Goal: Transaction & Acquisition: Purchase product/service

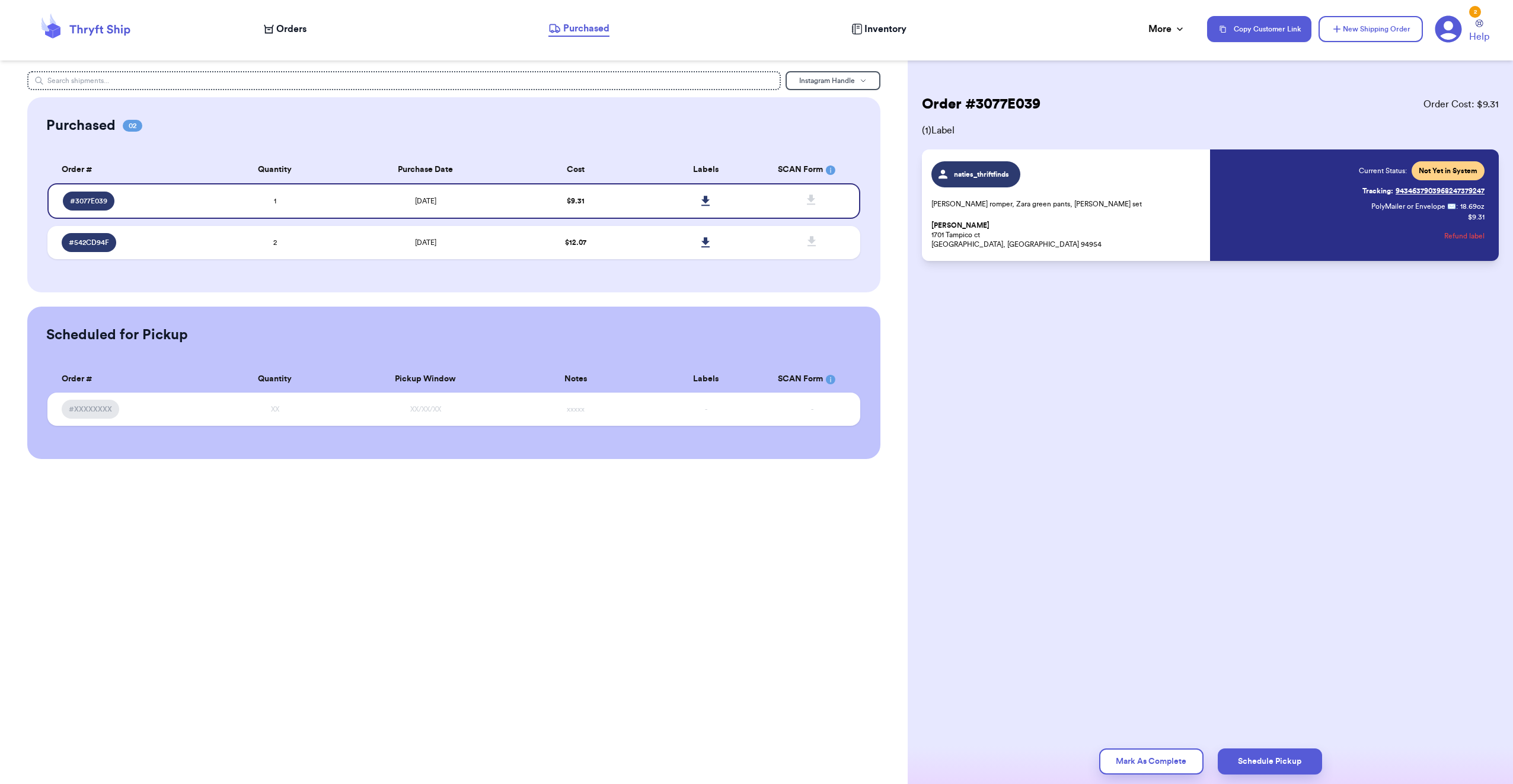
click at [294, 30] on span "Orders" at bounding box center [291, 29] width 30 height 15
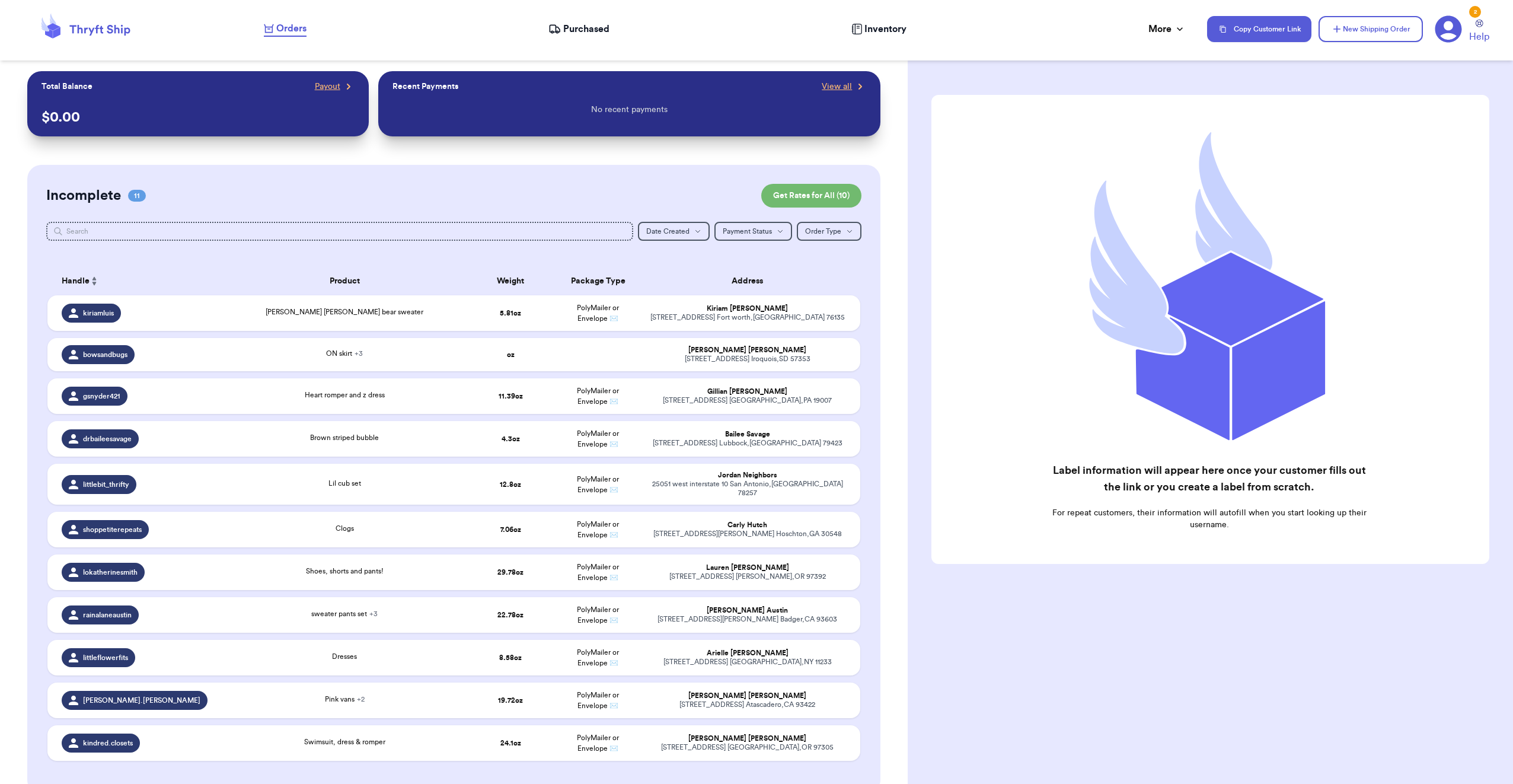
click at [295, 27] on span "Orders" at bounding box center [291, 28] width 30 height 15
click at [294, 24] on span "Orders" at bounding box center [291, 28] width 30 height 15
click at [588, 28] on span "Purchased" at bounding box center [586, 29] width 46 height 15
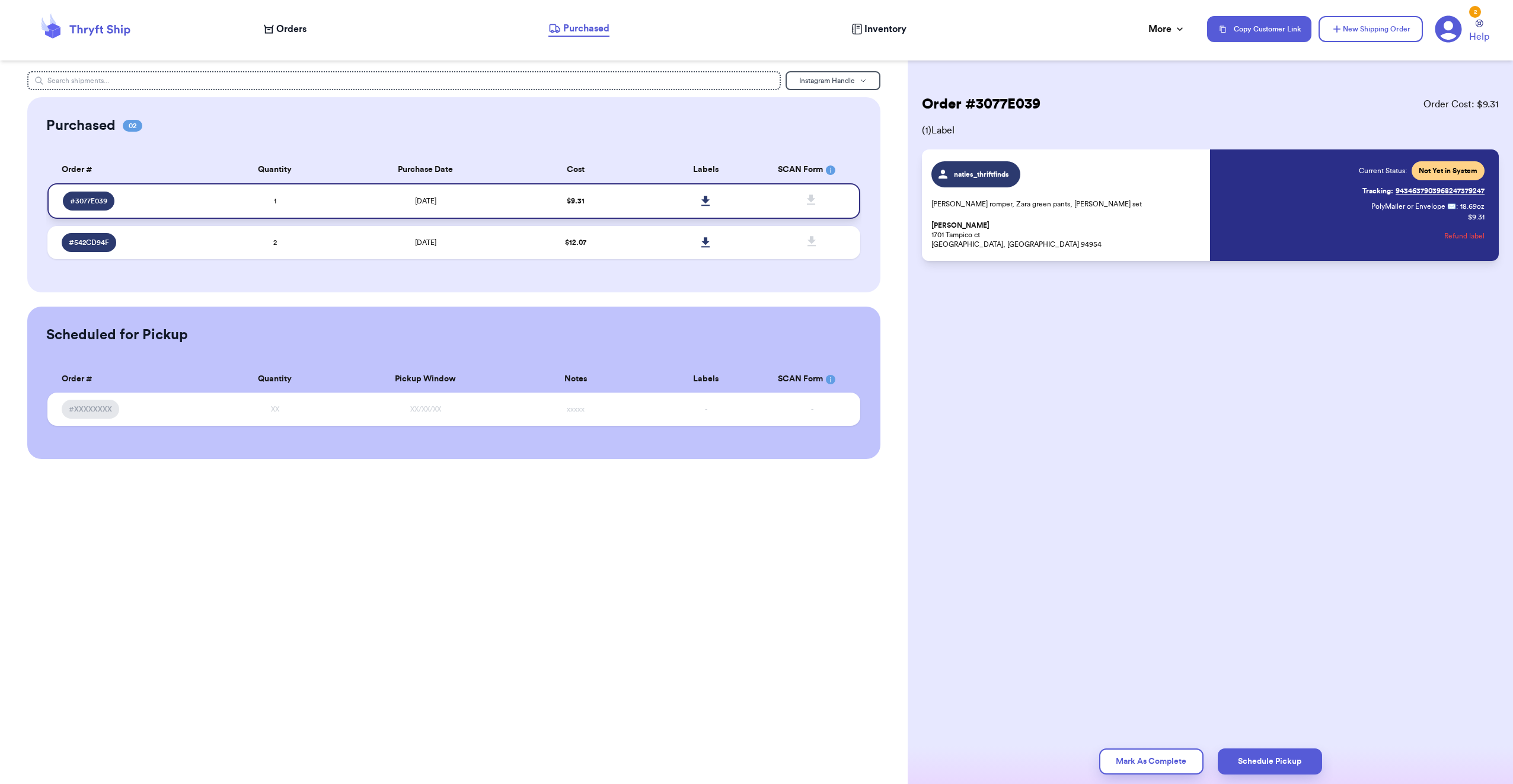
click at [703, 201] on icon at bounding box center [705, 200] width 9 height 11
click at [701, 242] on icon at bounding box center [705, 242] width 9 height 11
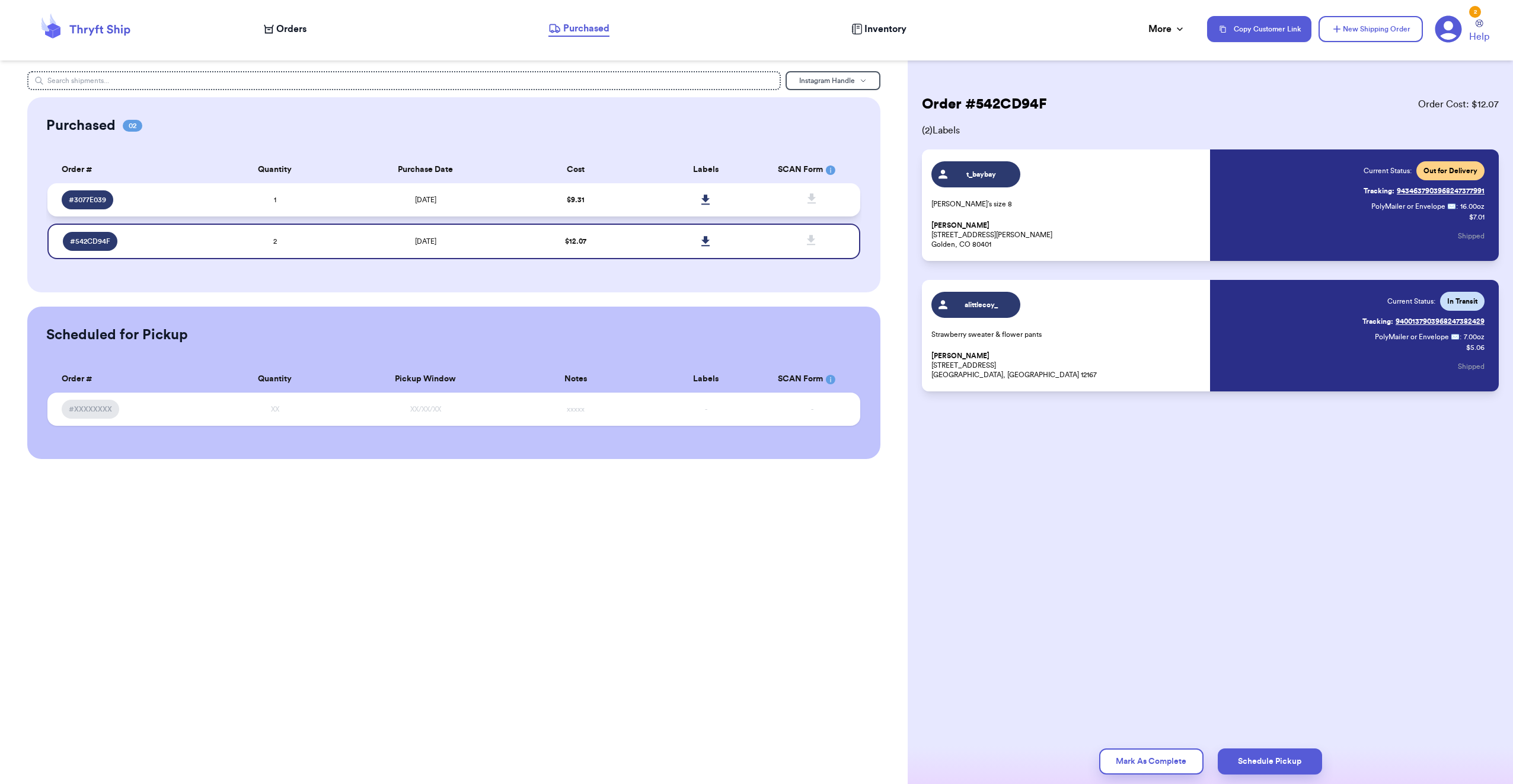
click at [703, 194] on link at bounding box center [706, 199] width 26 height 26
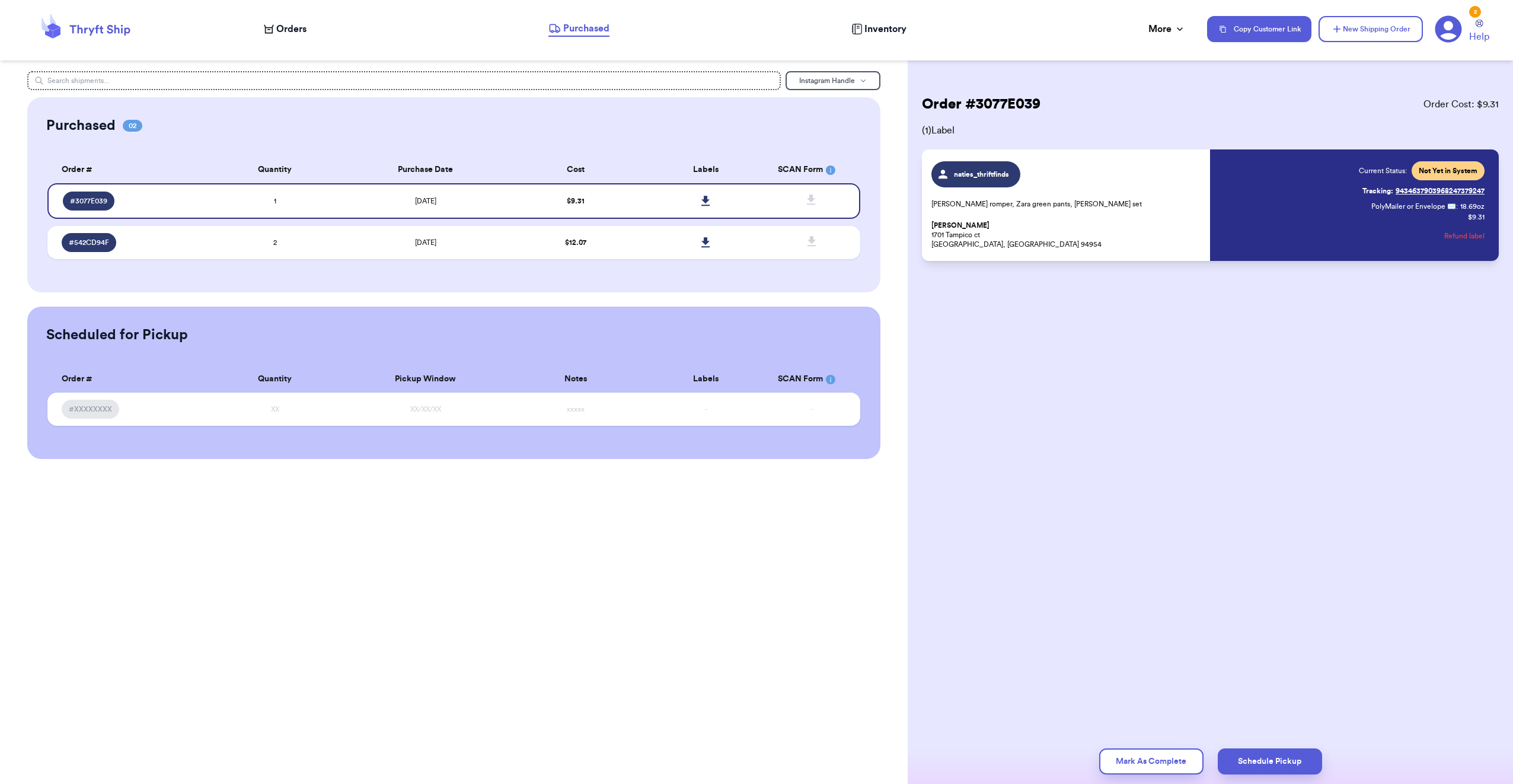
click at [1133, 330] on div "Order # 3077E039 Order Cost: $ 9.31 ( 1 ) Label naties_thriftfinds [PERSON_NAME…" at bounding box center [1211, 213] width 606 height 285
click at [566, 34] on span "Purchased" at bounding box center [586, 28] width 46 height 15
click at [294, 32] on span "Orders" at bounding box center [291, 29] width 30 height 15
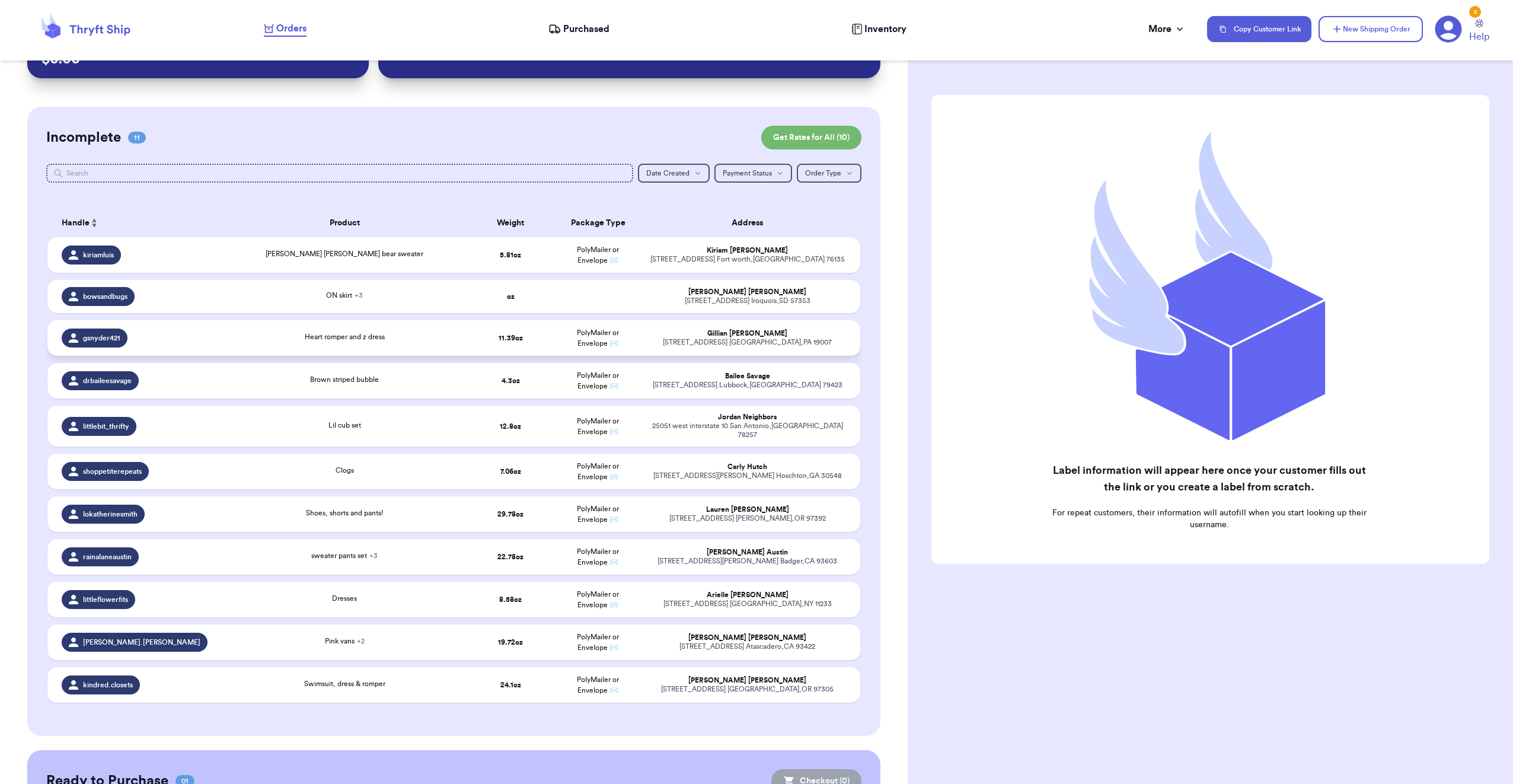
scroll to position [55, 0]
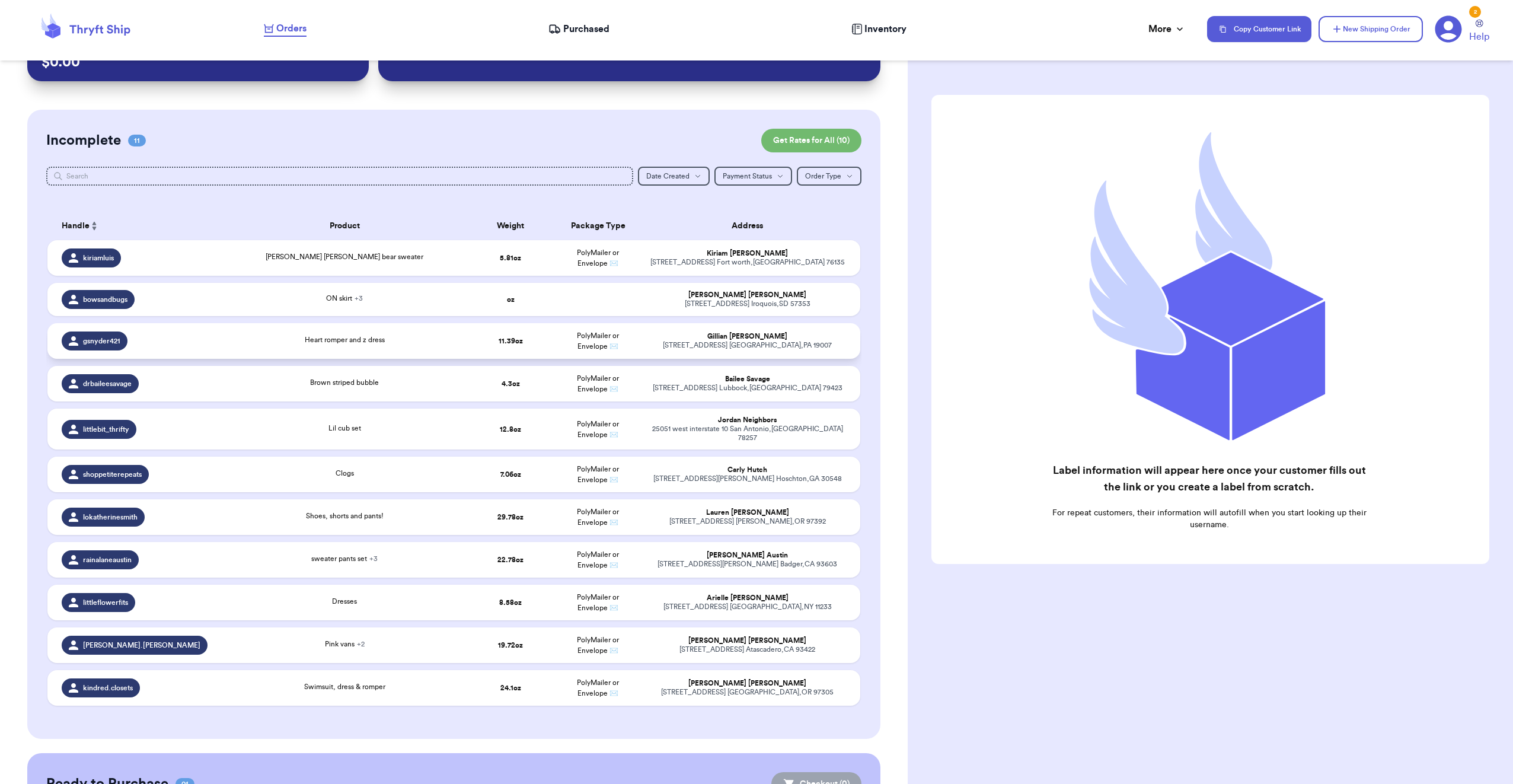
click at [481, 344] on td "11.39 oz" at bounding box center [511, 341] width 88 height 36
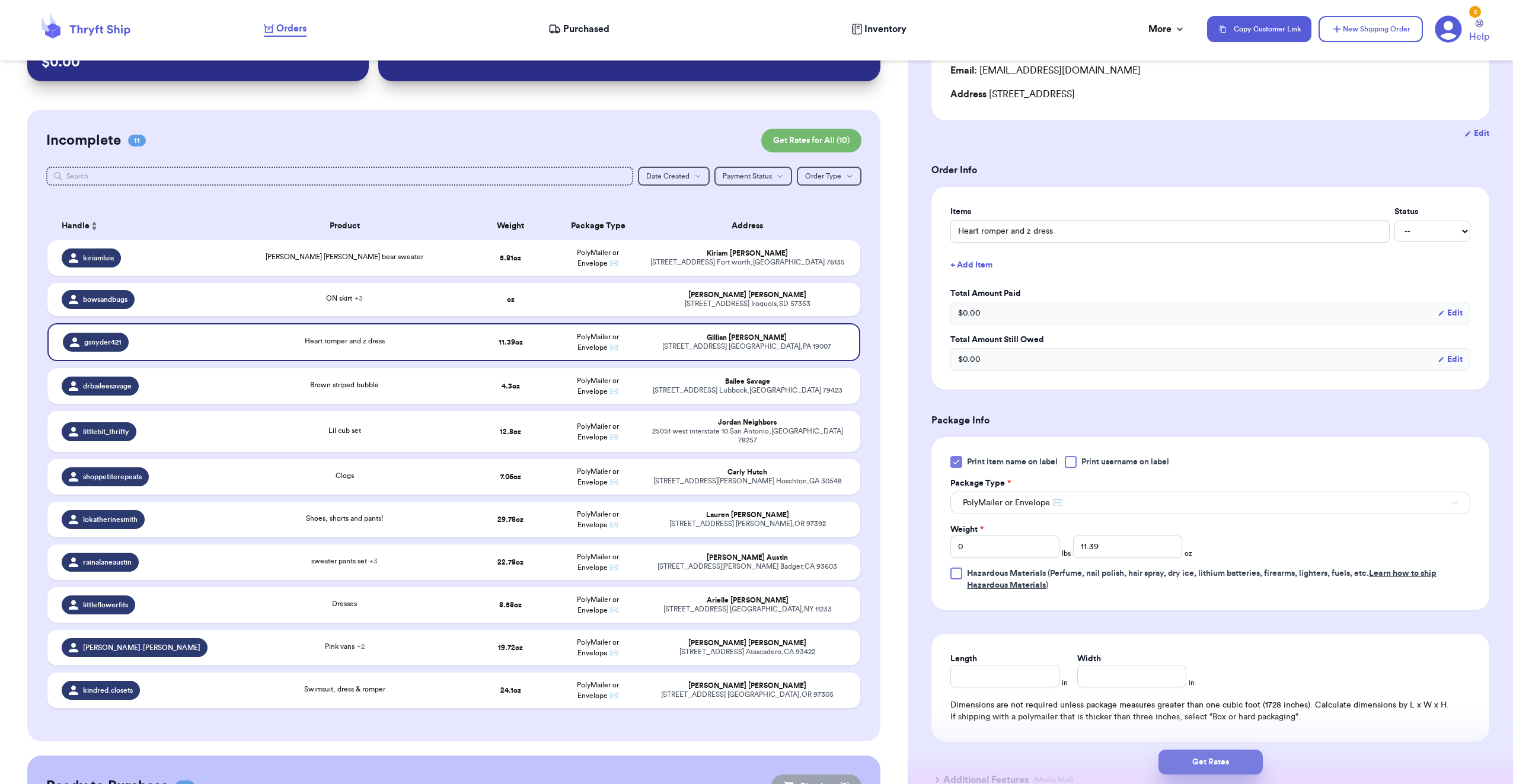
scroll to position [178, 0]
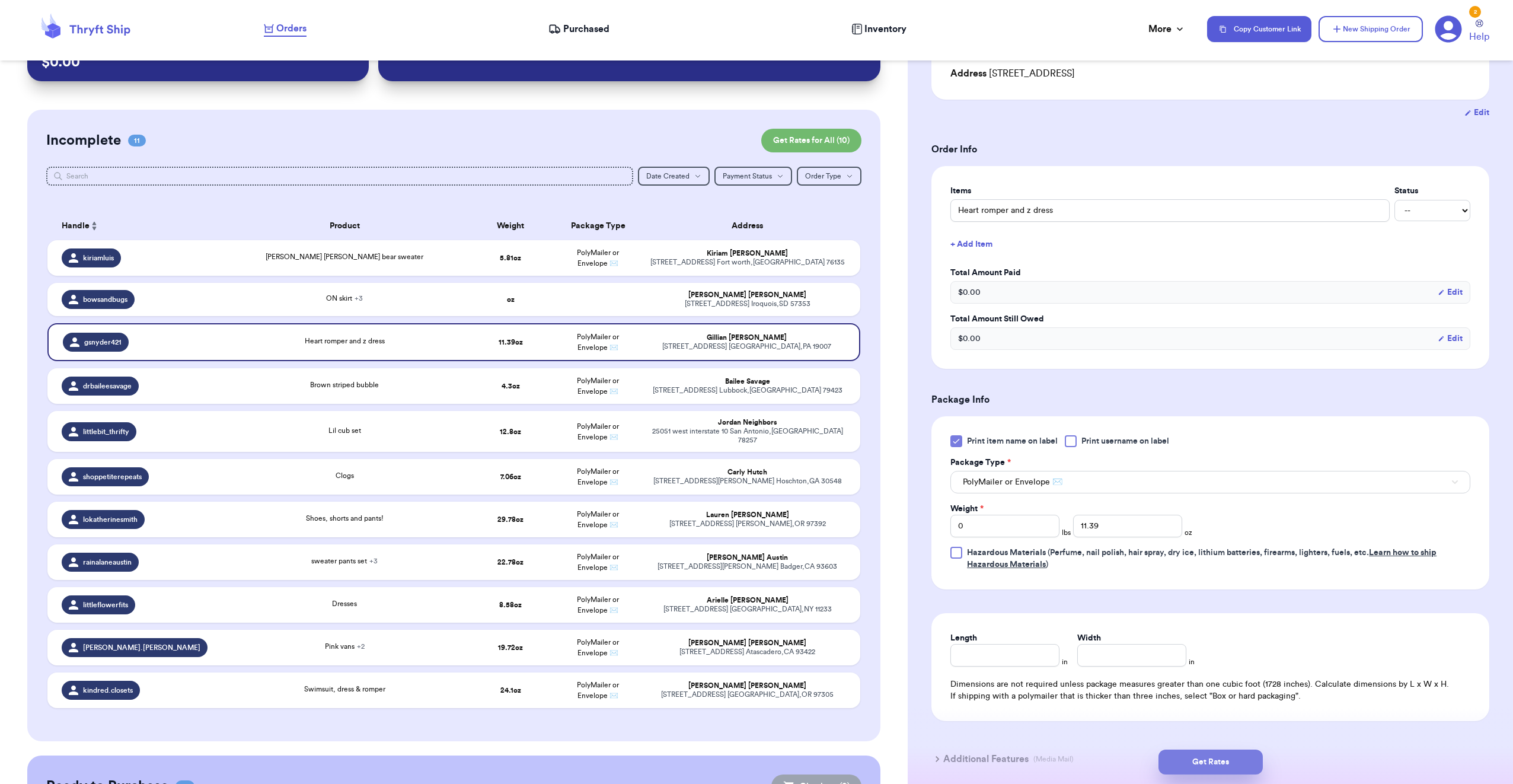
click at [1219, 767] on button "Get Rates" at bounding box center [1211, 761] width 105 height 25
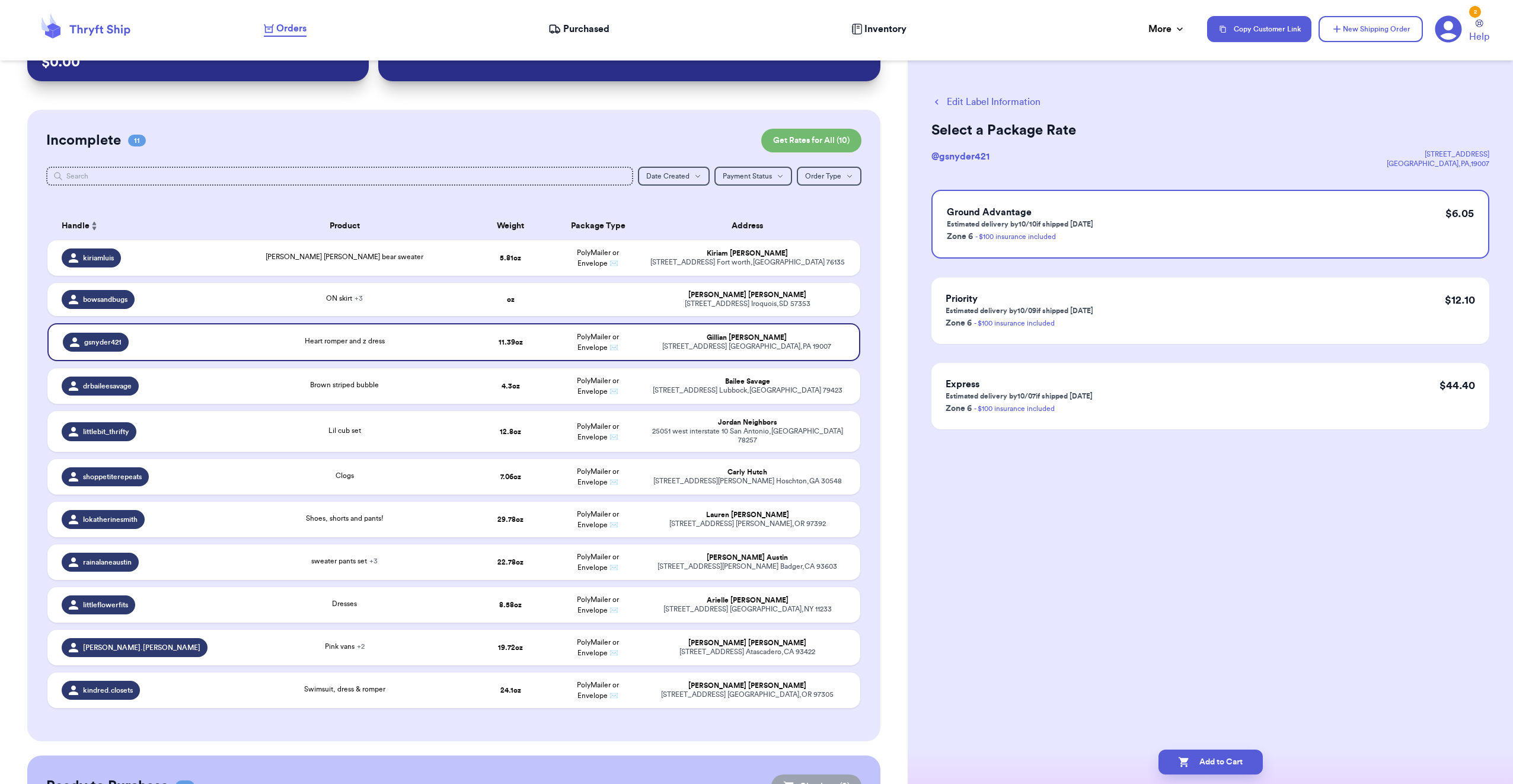
scroll to position [0, 0]
click at [1209, 756] on button "Add to Cart" at bounding box center [1211, 761] width 105 height 25
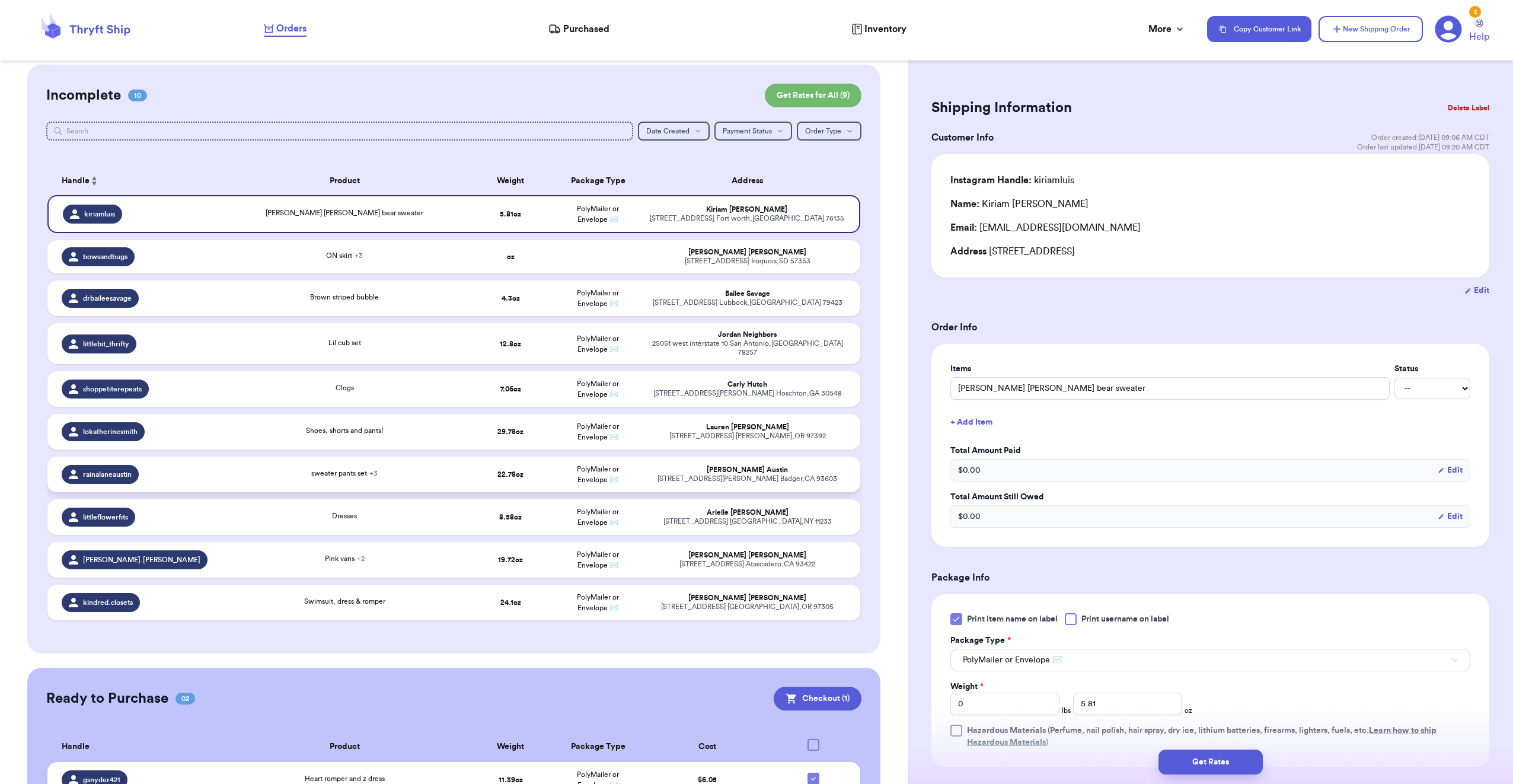
scroll to position [199, 0]
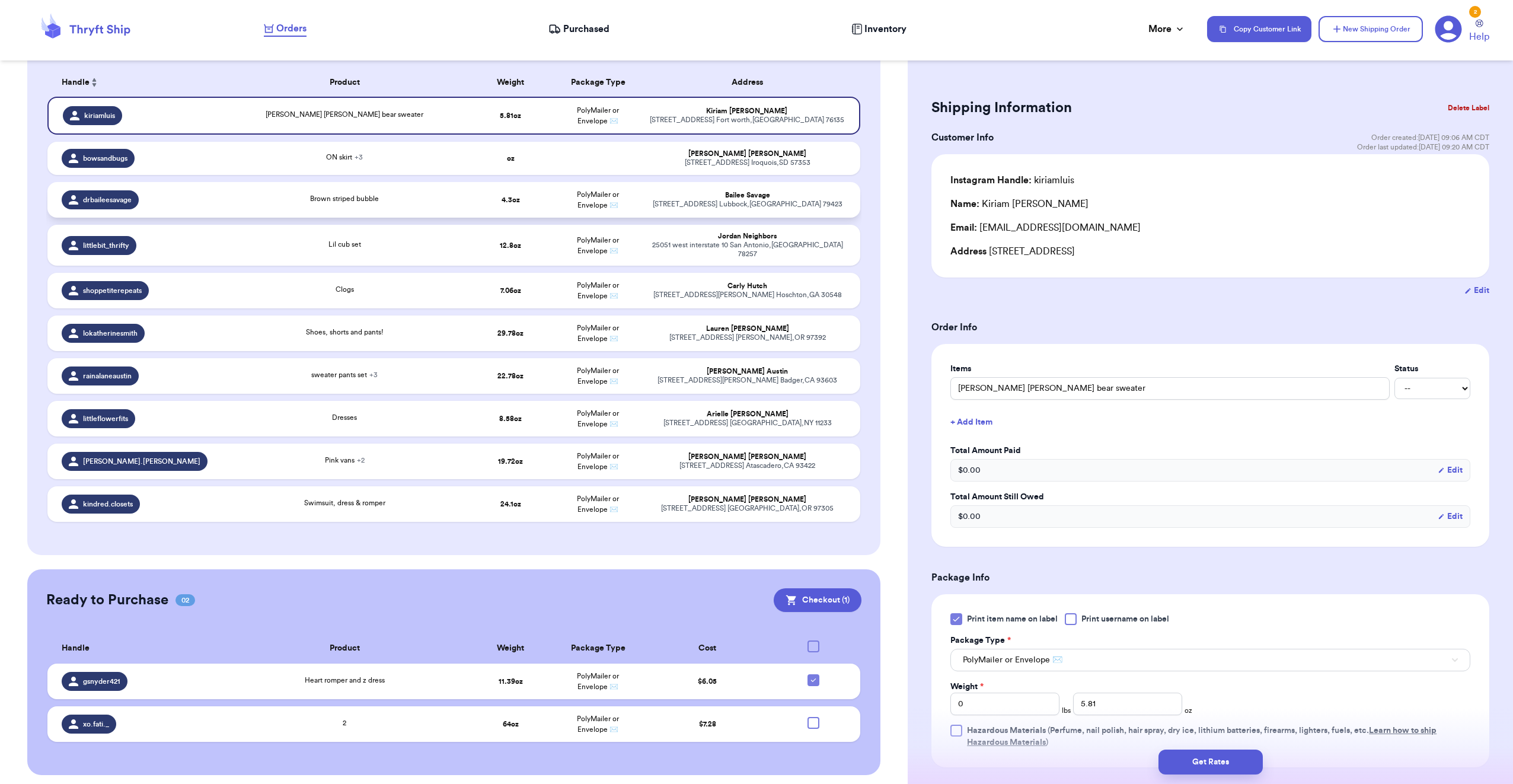
click at [538, 202] on td "4.3 oz" at bounding box center [511, 200] width 88 height 36
type input "Brown striped bubble"
type input "4.3"
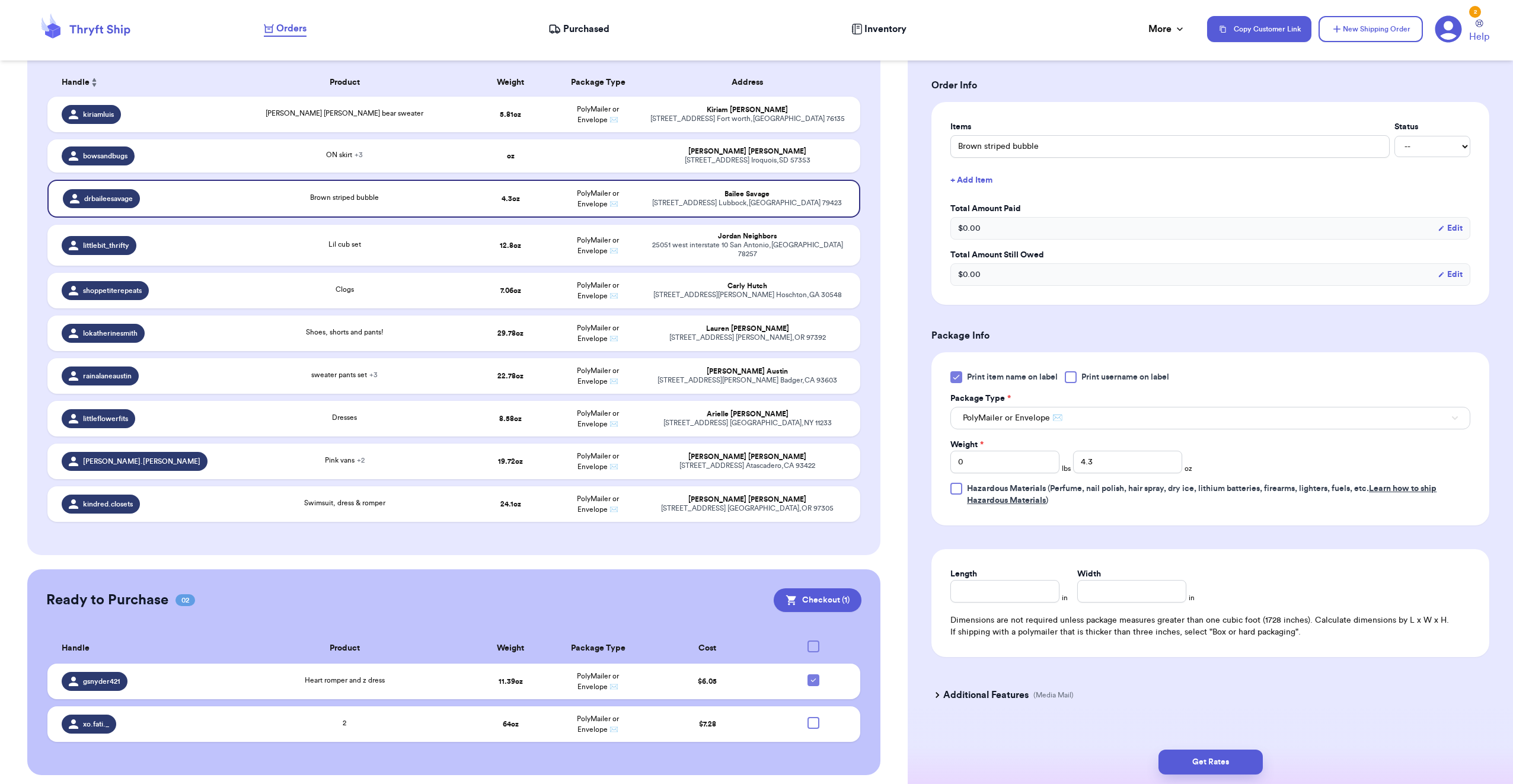
scroll to position [259, 0]
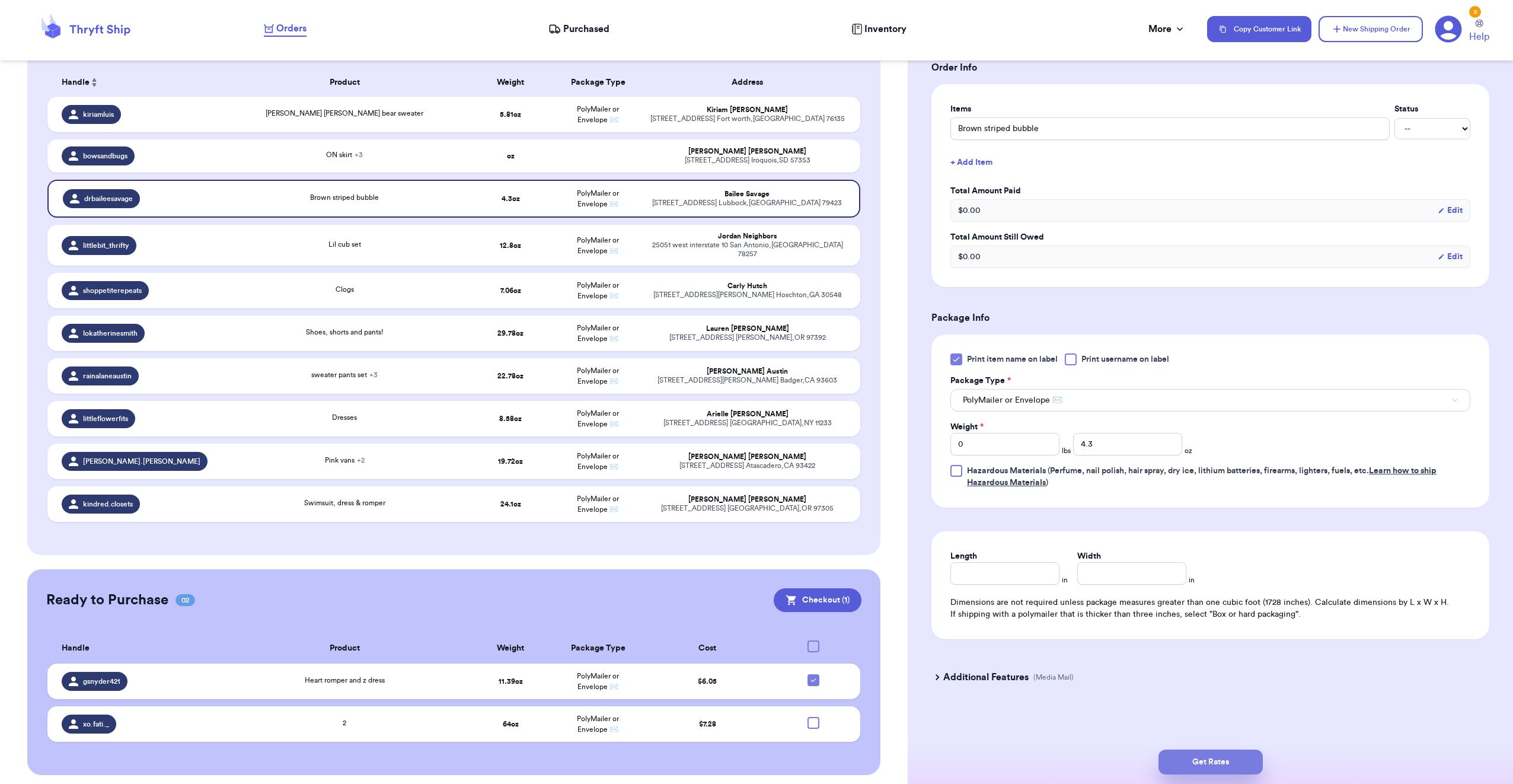
click at [1186, 759] on button "Get Rates" at bounding box center [1211, 761] width 105 height 25
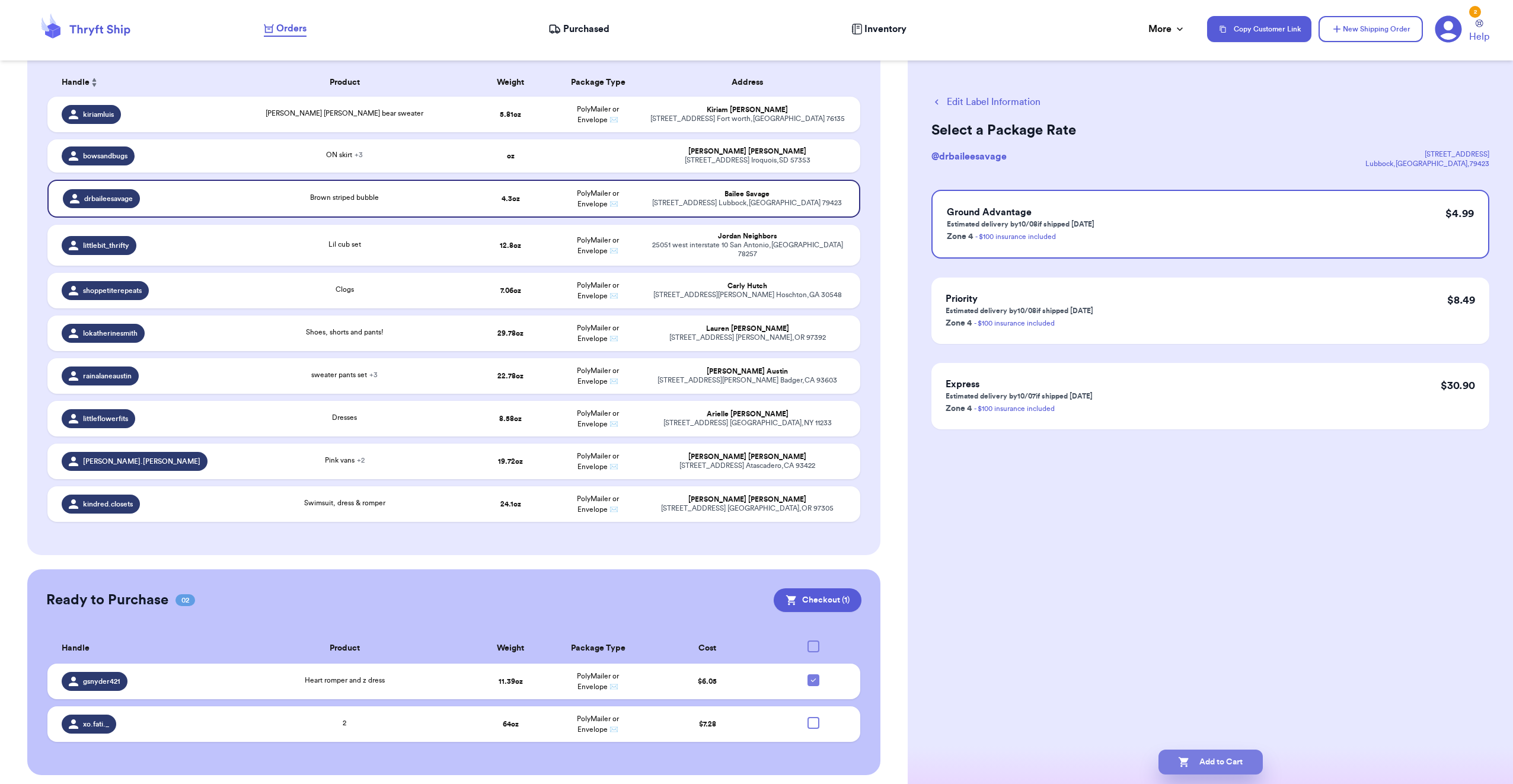
scroll to position [0, 0]
click at [1228, 752] on button "Add to Cart" at bounding box center [1211, 761] width 105 height 25
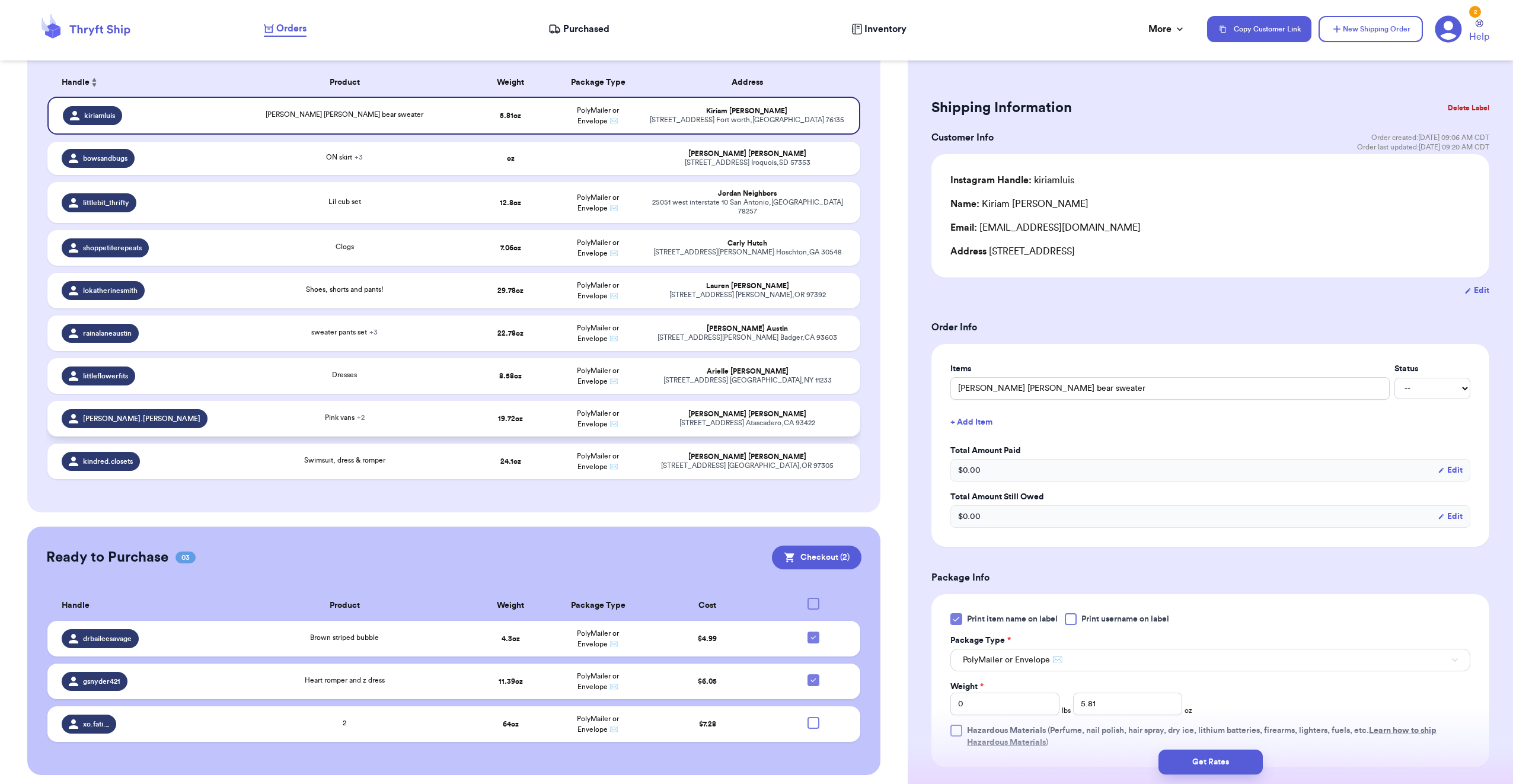
click at [473, 412] on td "19.72 oz" at bounding box center [511, 418] width 88 height 36
type input "[PERSON_NAME] [PERSON_NAME]"
type input "1"
type input "3.719999999999999"
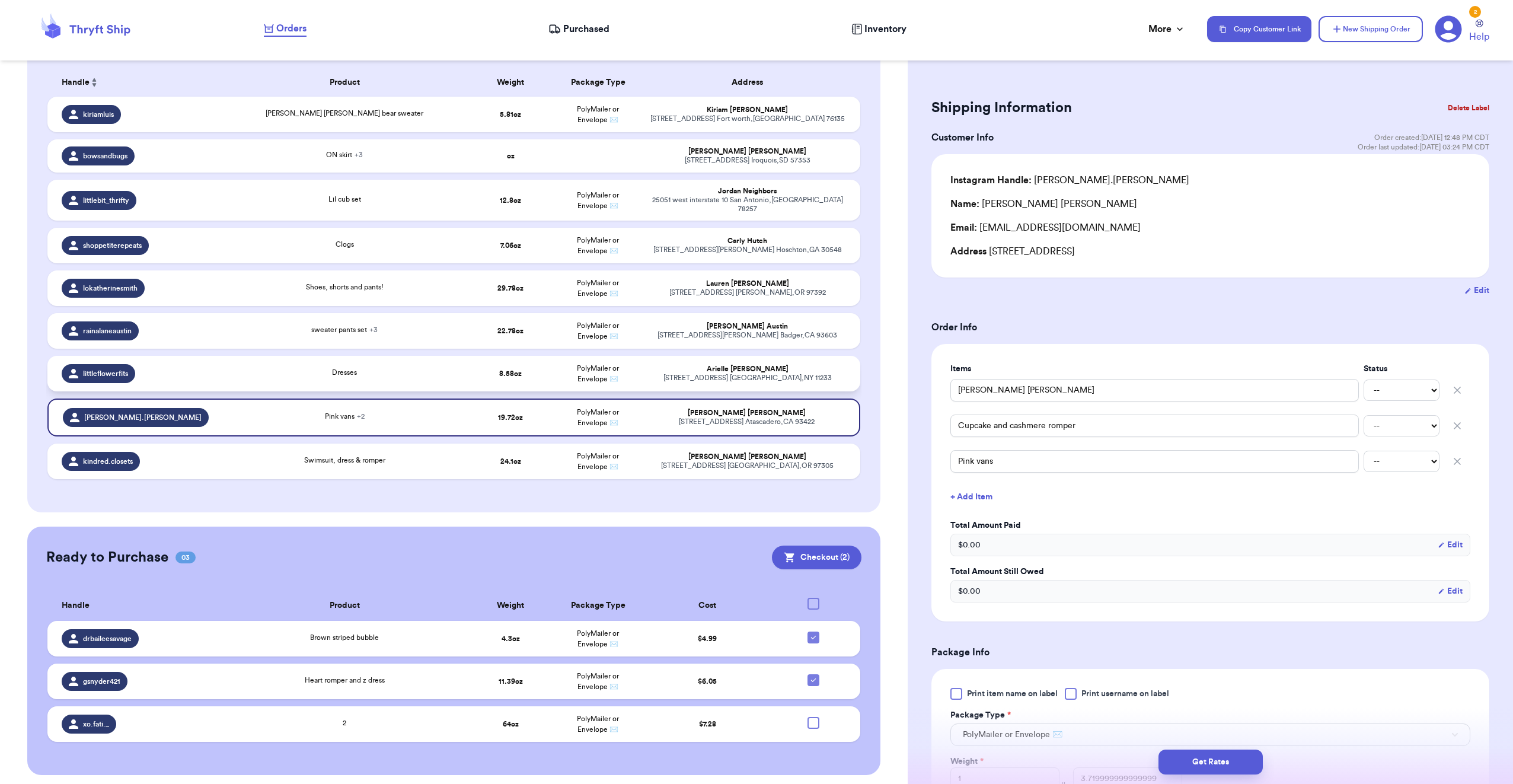
click at [467, 362] on td "8.58 oz" at bounding box center [511, 374] width 88 height 36
type input "Dresses"
type input "0"
type input "8.58"
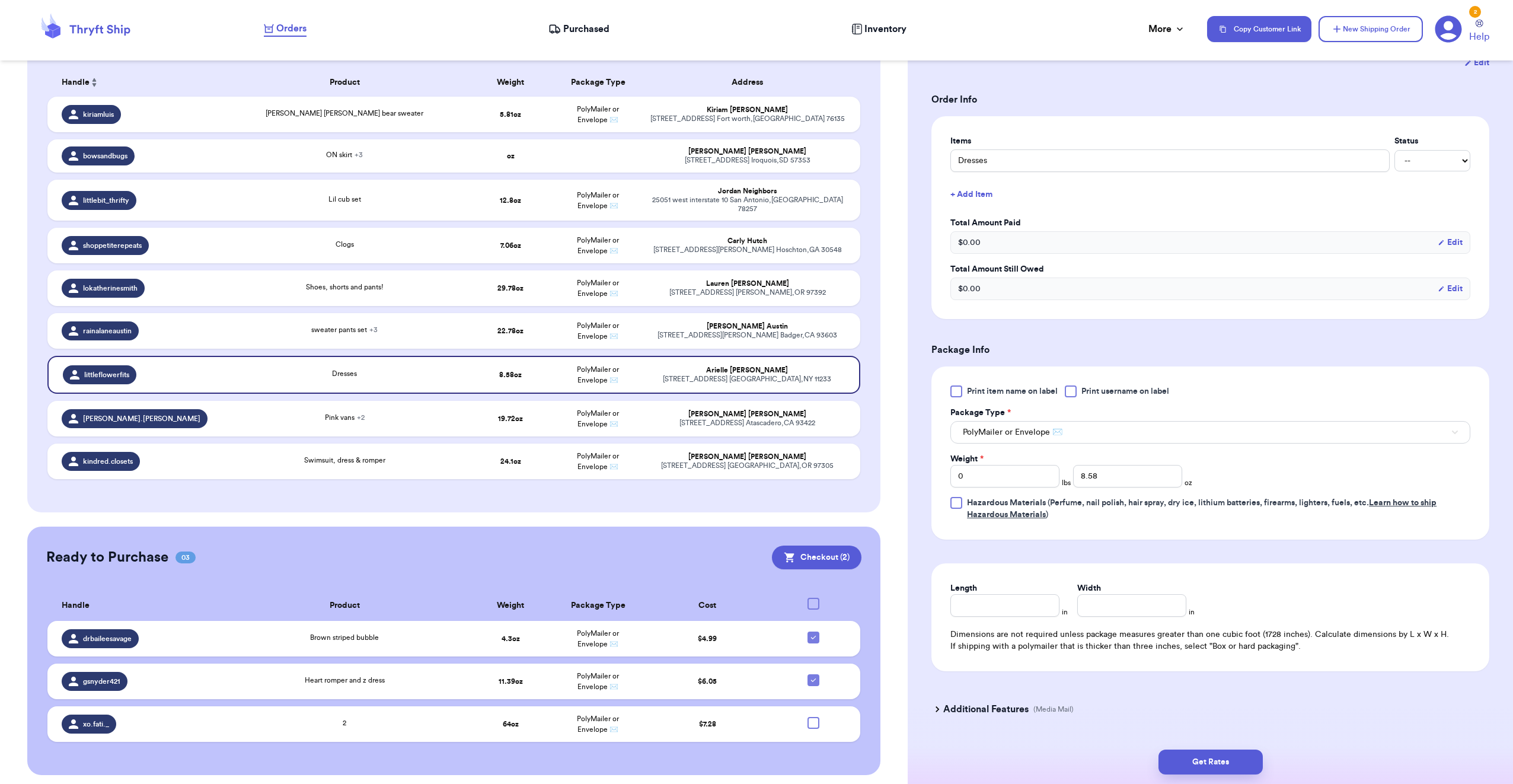
scroll to position [259, 0]
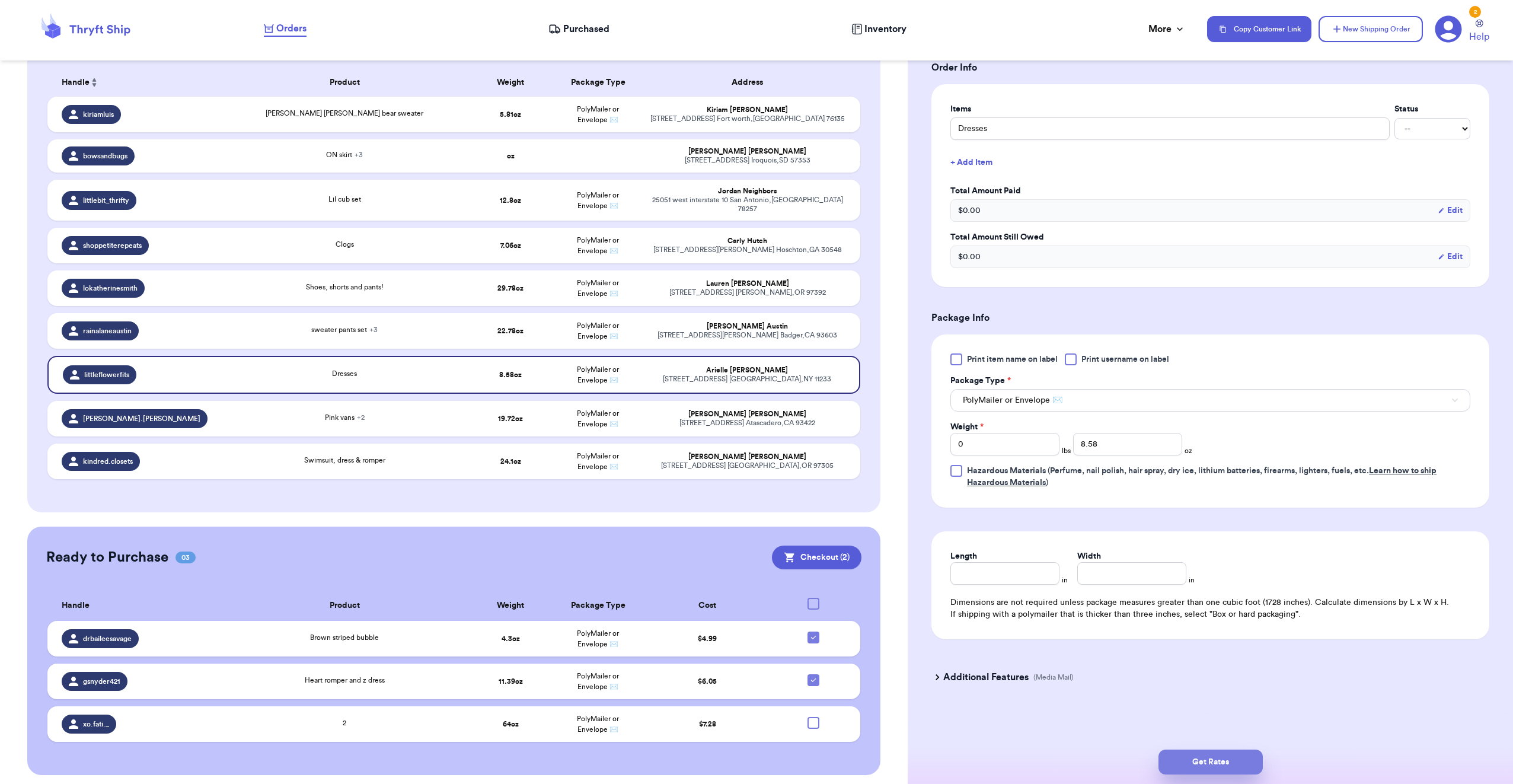
click at [1223, 762] on button "Get Rates" at bounding box center [1211, 761] width 105 height 25
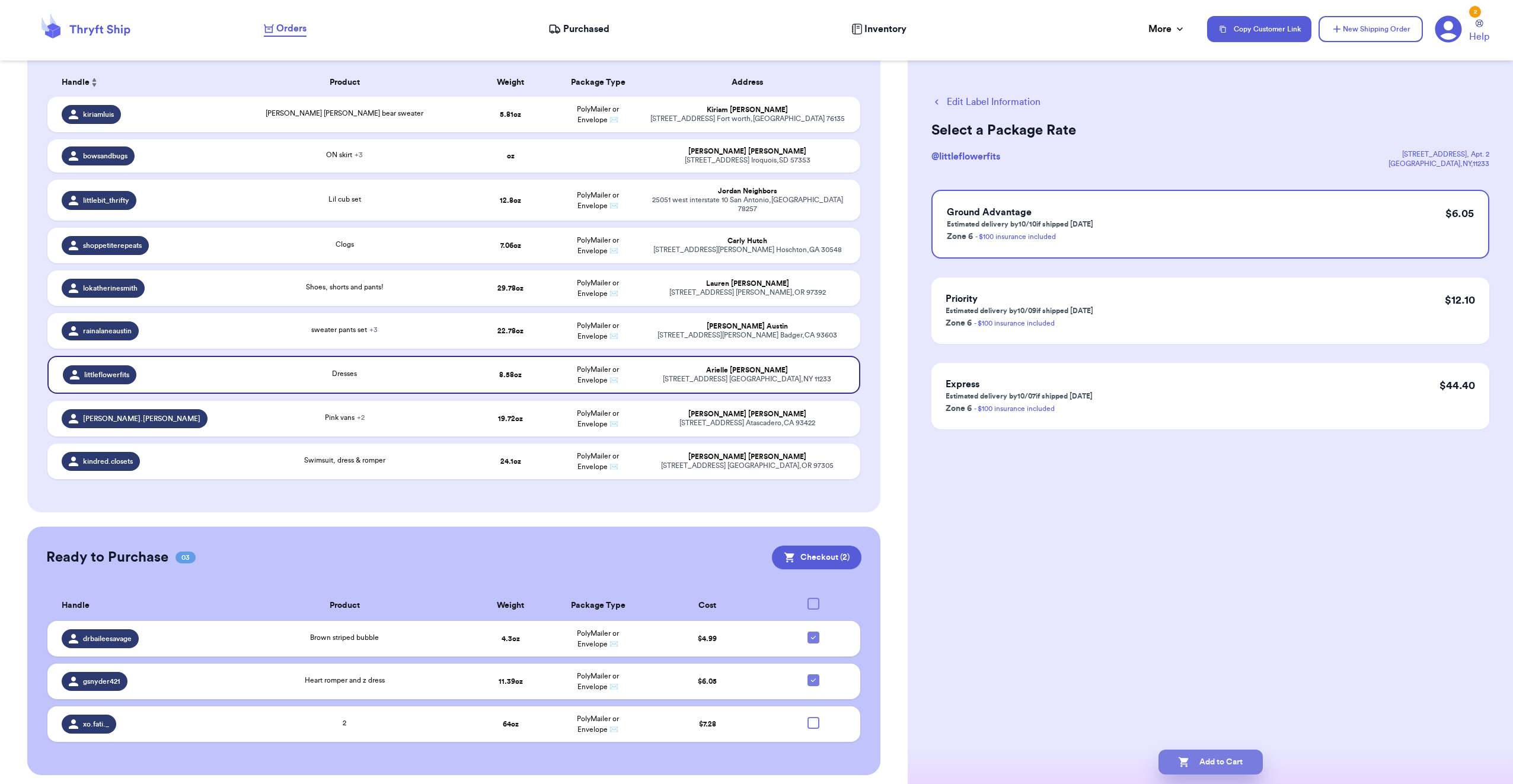
click at [1213, 767] on button "Add to Cart" at bounding box center [1211, 761] width 105 height 25
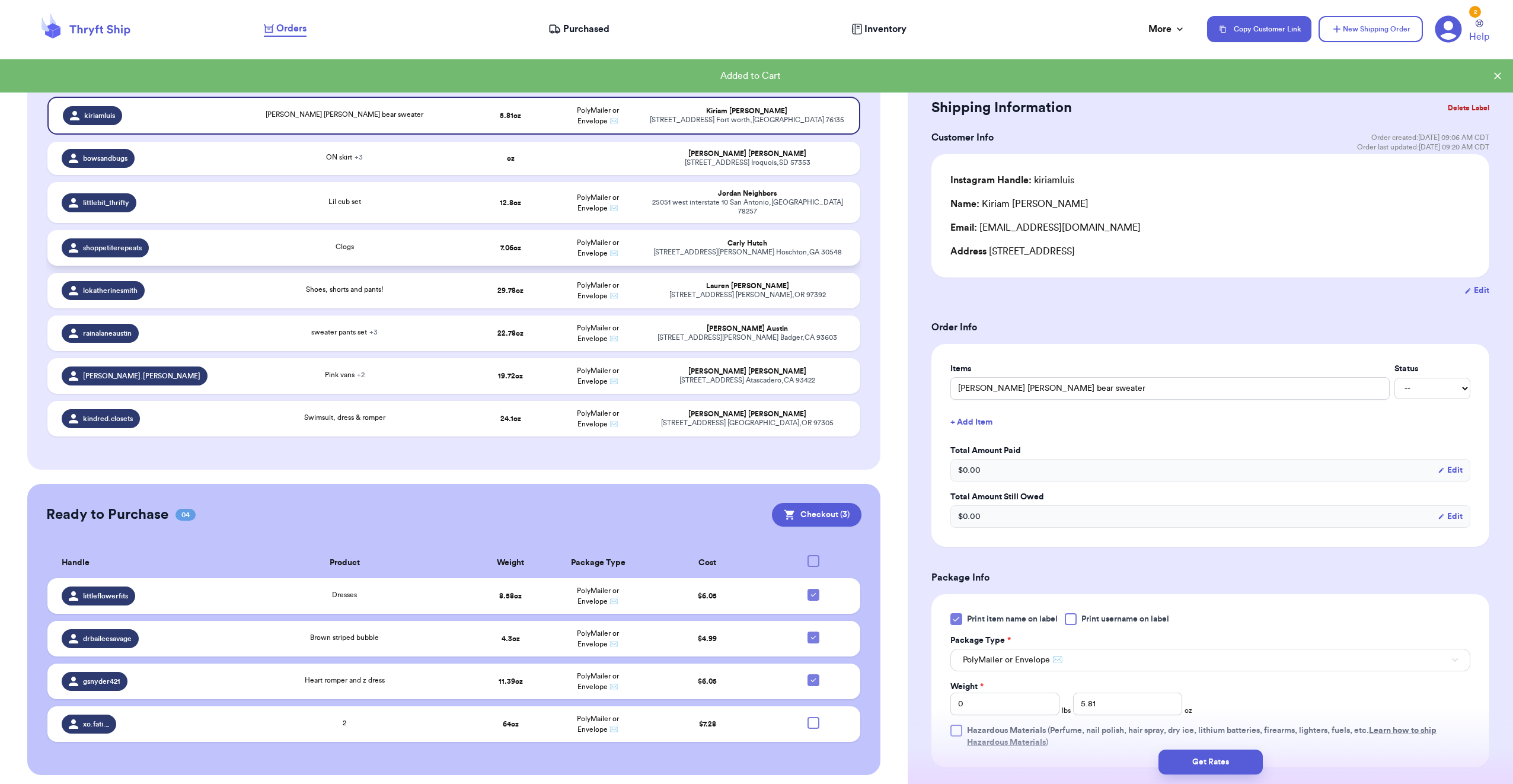
click at [484, 239] on td "7.06 oz" at bounding box center [511, 248] width 88 height 36
type input "Clogs"
type input "7.06"
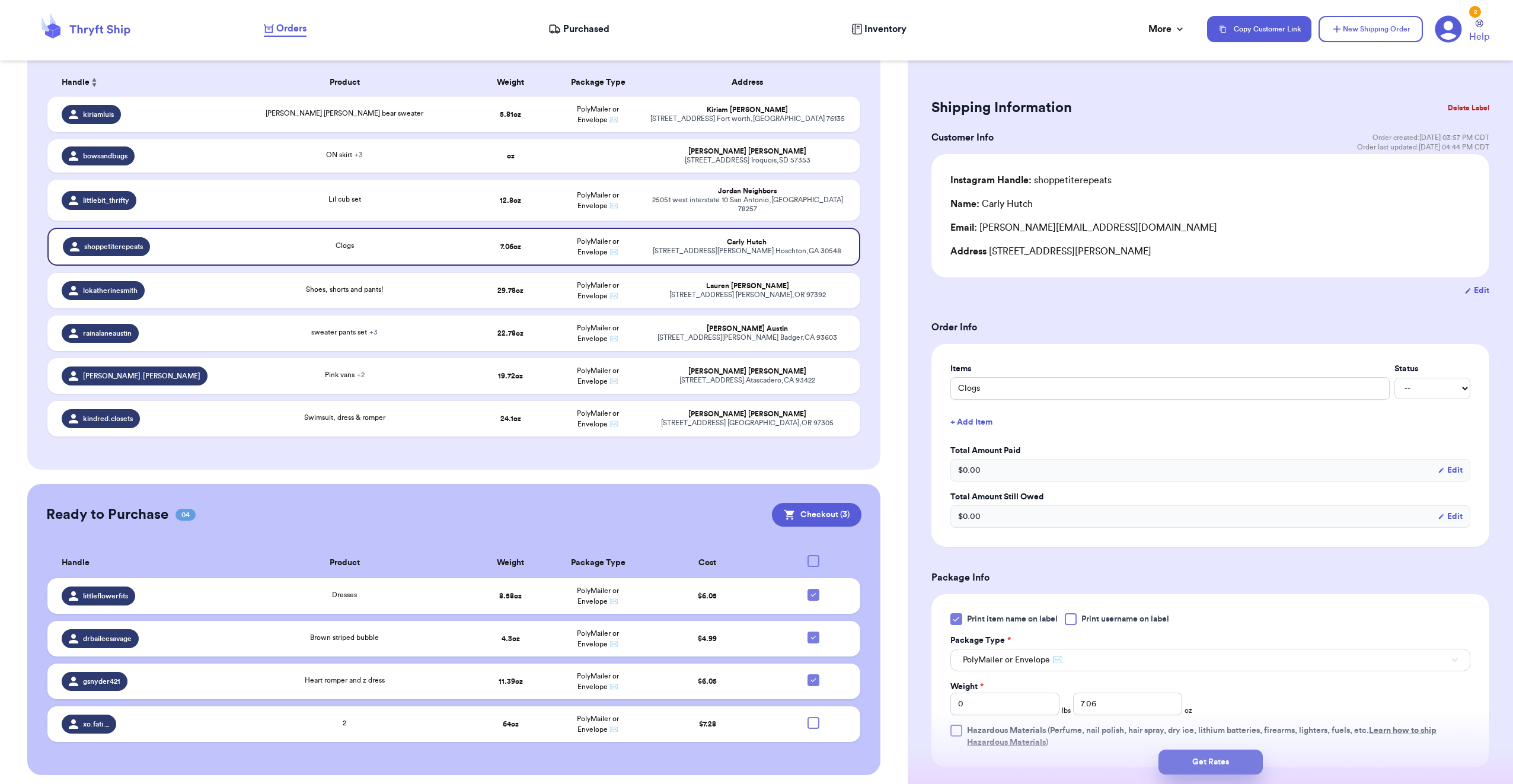
click at [1245, 758] on button "Get Rates" at bounding box center [1211, 761] width 105 height 25
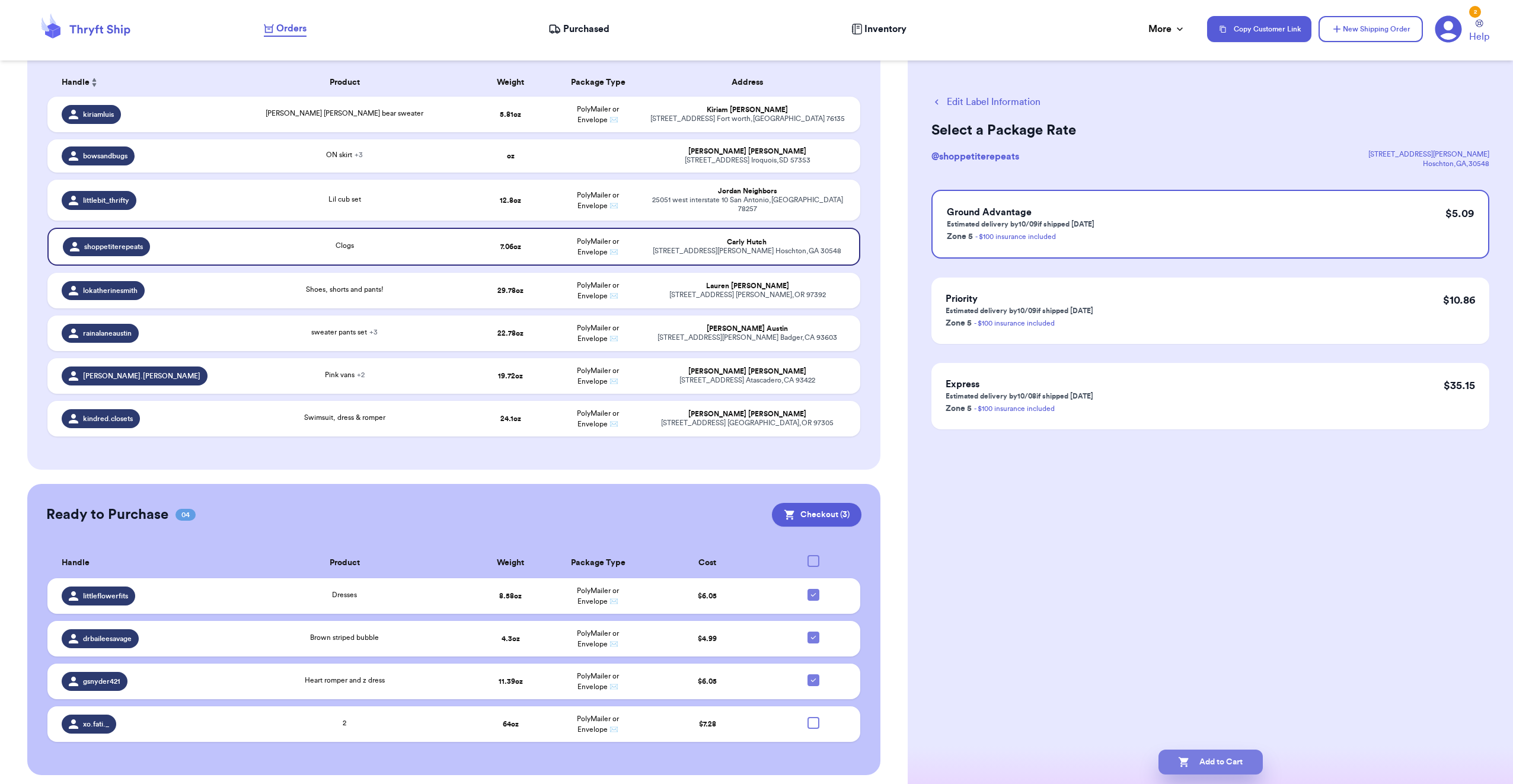
click at [1218, 767] on button "Add to Cart" at bounding box center [1211, 761] width 105 height 25
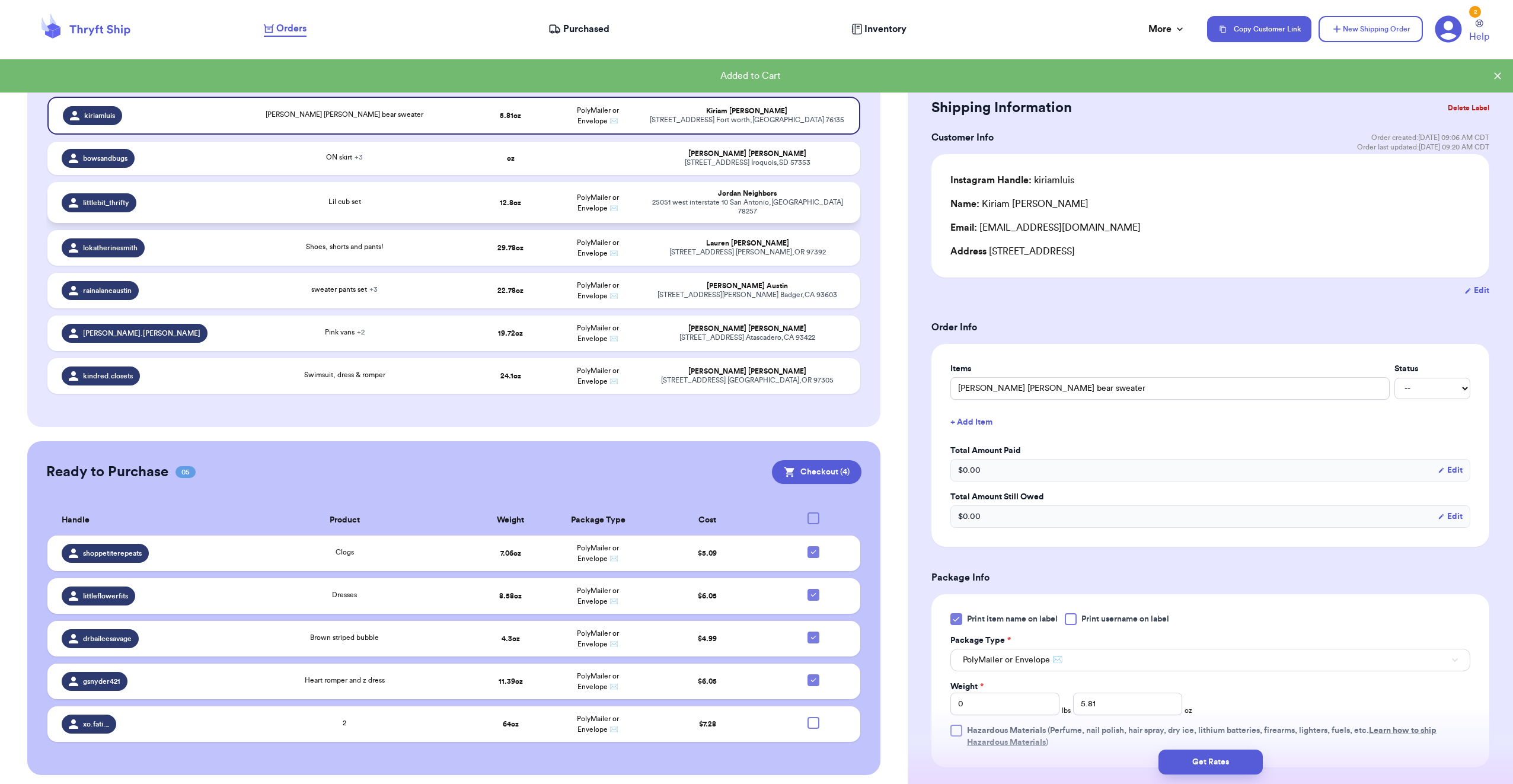
click at [415, 199] on div "Lil cub set" at bounding box center [345, 203] width 230 height 13
type input "Lil cub set"
type input "12.8"
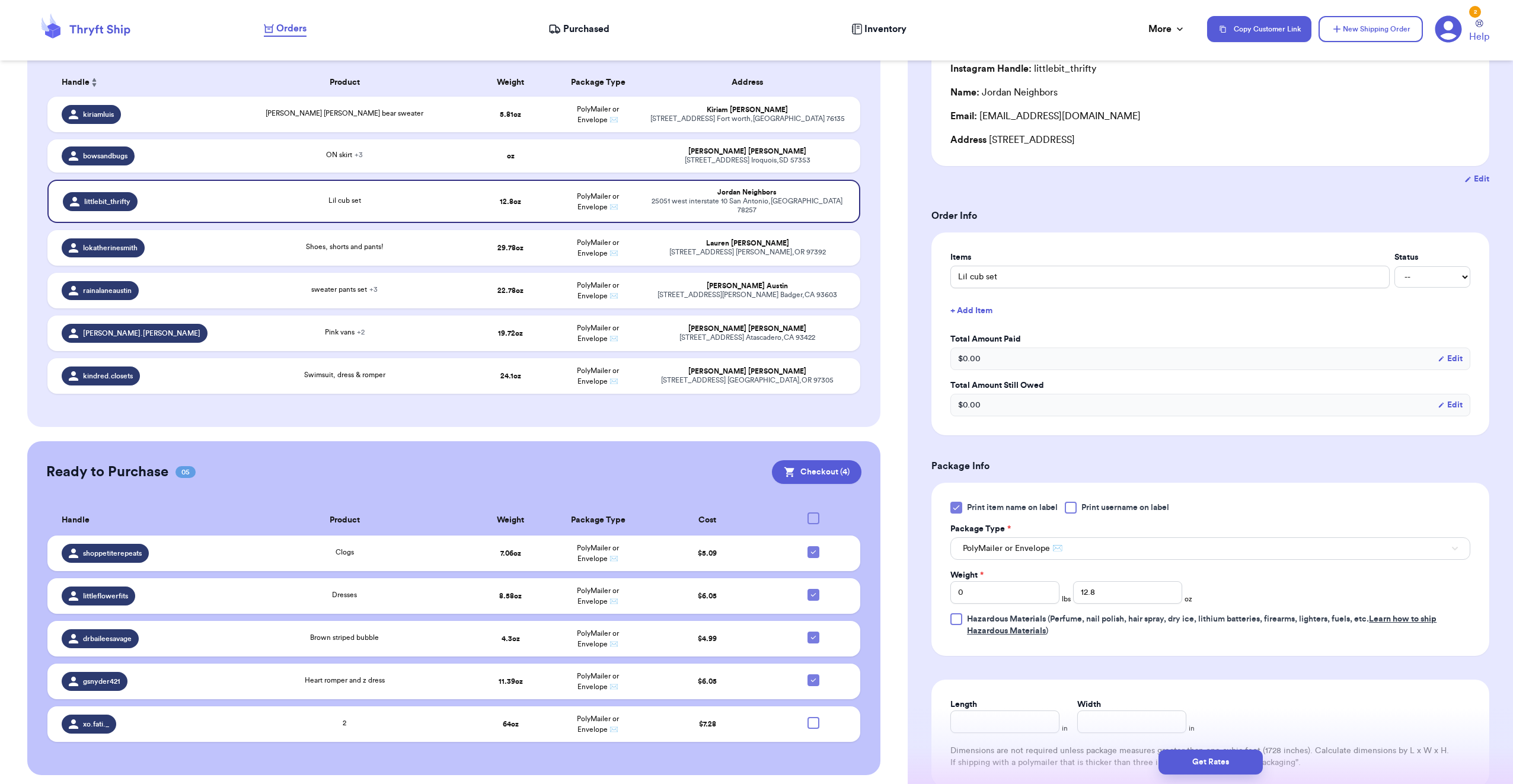
scroll to position [118, 0]
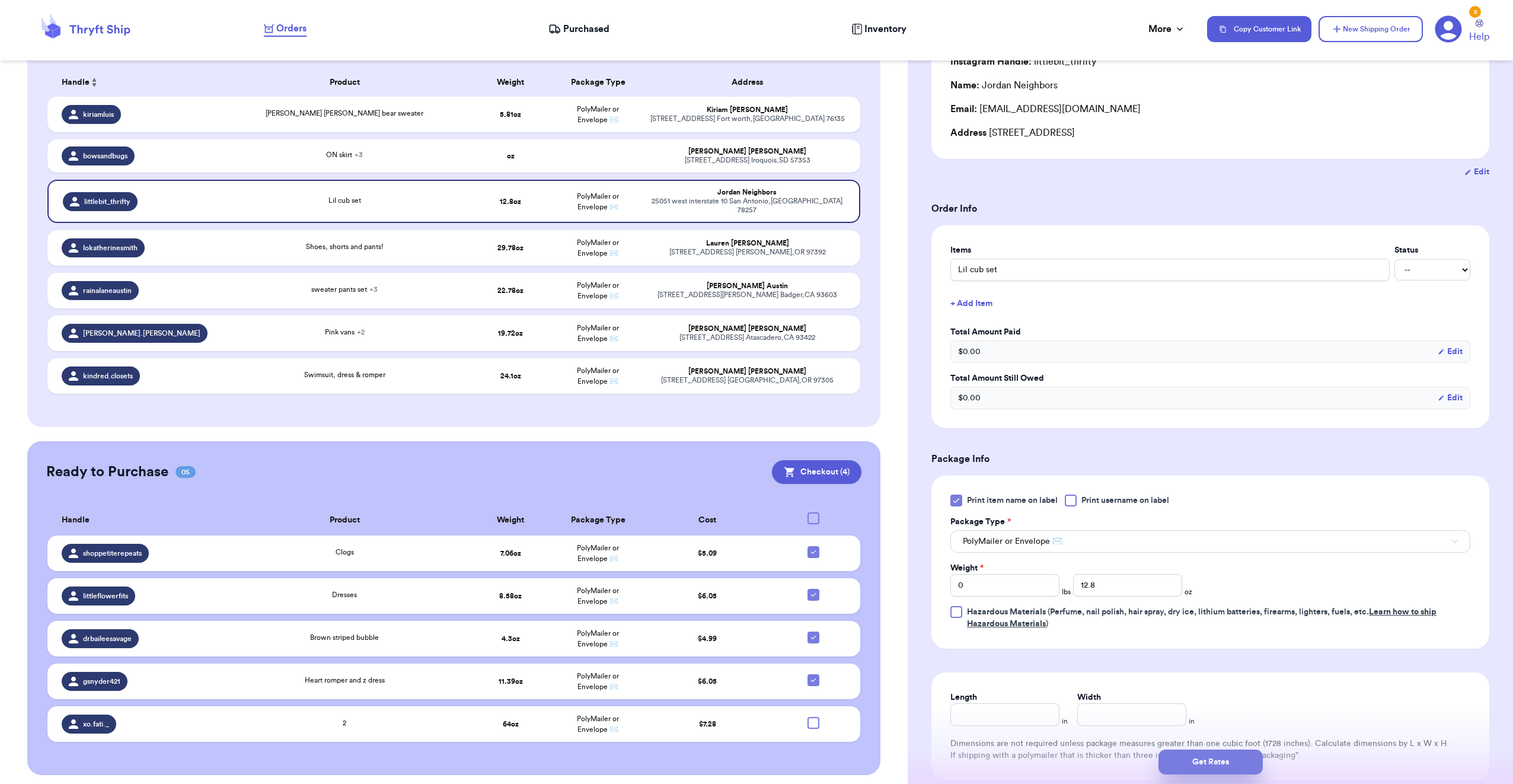
click at [1232, 760] on button "Get Rates" at bounding box center [1211, 761] width 105 height 25
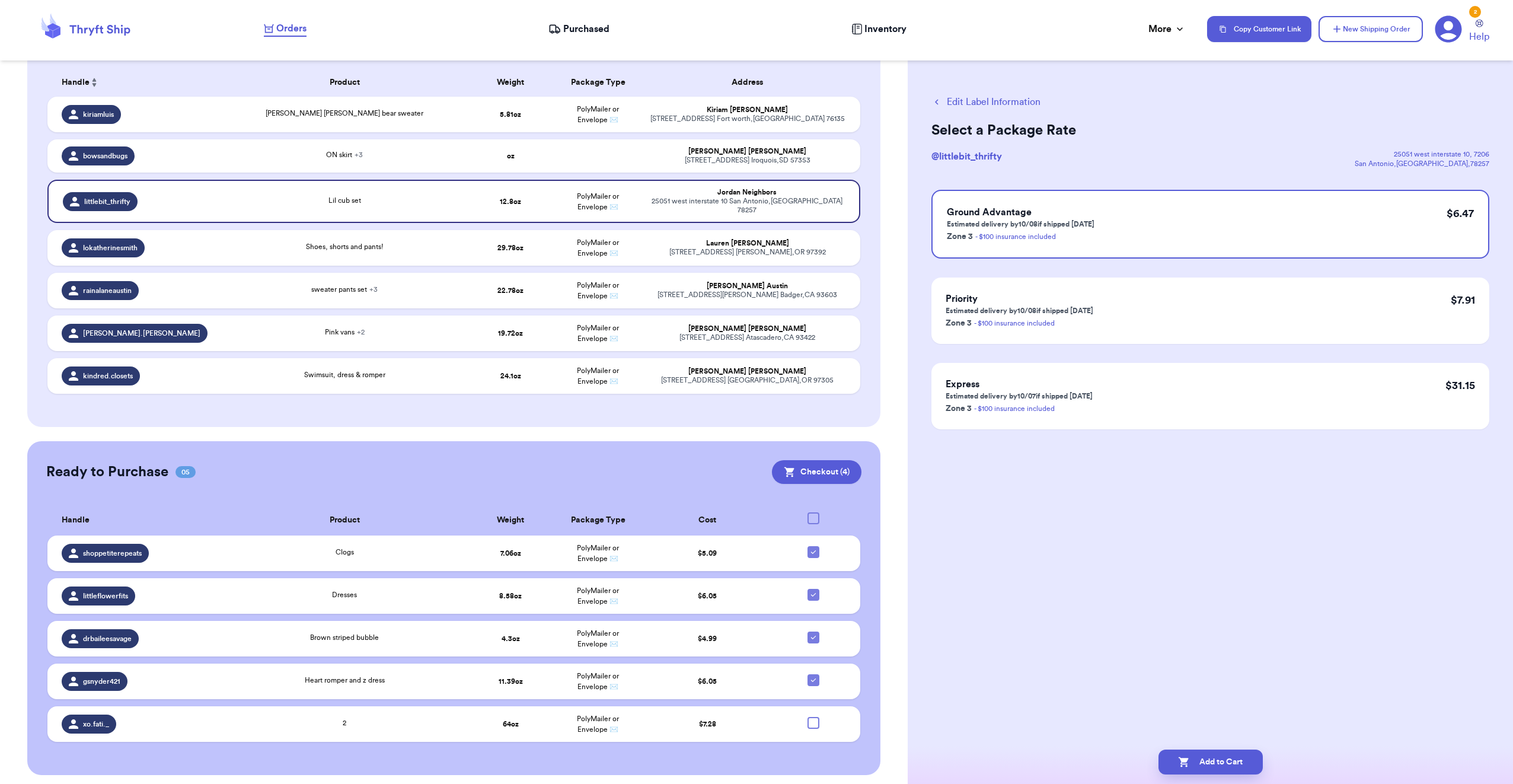
scroll to position [0, 0]
click at [1244, 760] on button "Add to Cart" at bounding box center [1211, 761] width 105 height 25
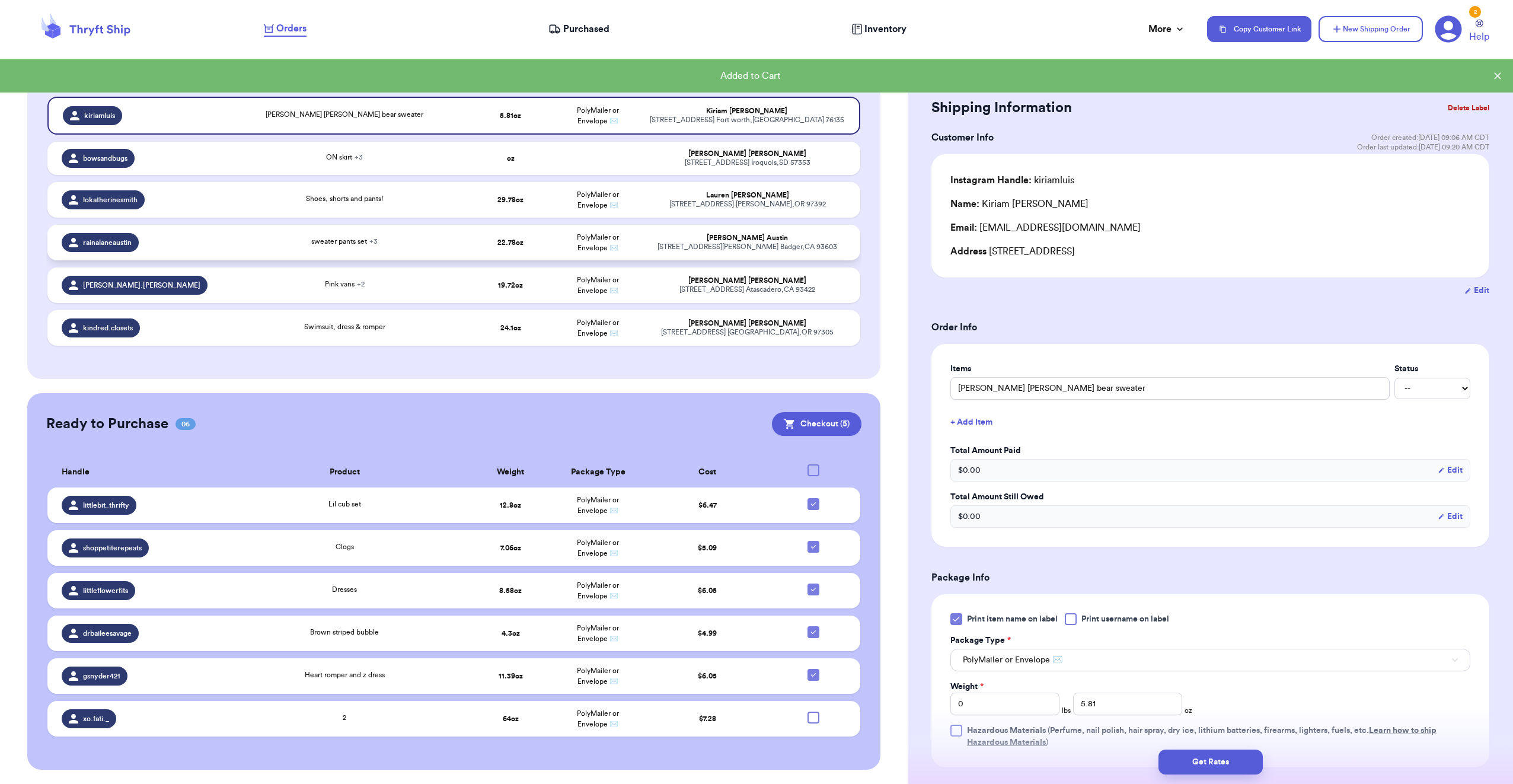
click at [461, 242] on td "sweater pants set + 3" at bounding box center [345, 242] width 245 height 36
type input "sweater pants set"
type input "1"
type input "6.780000000000001"
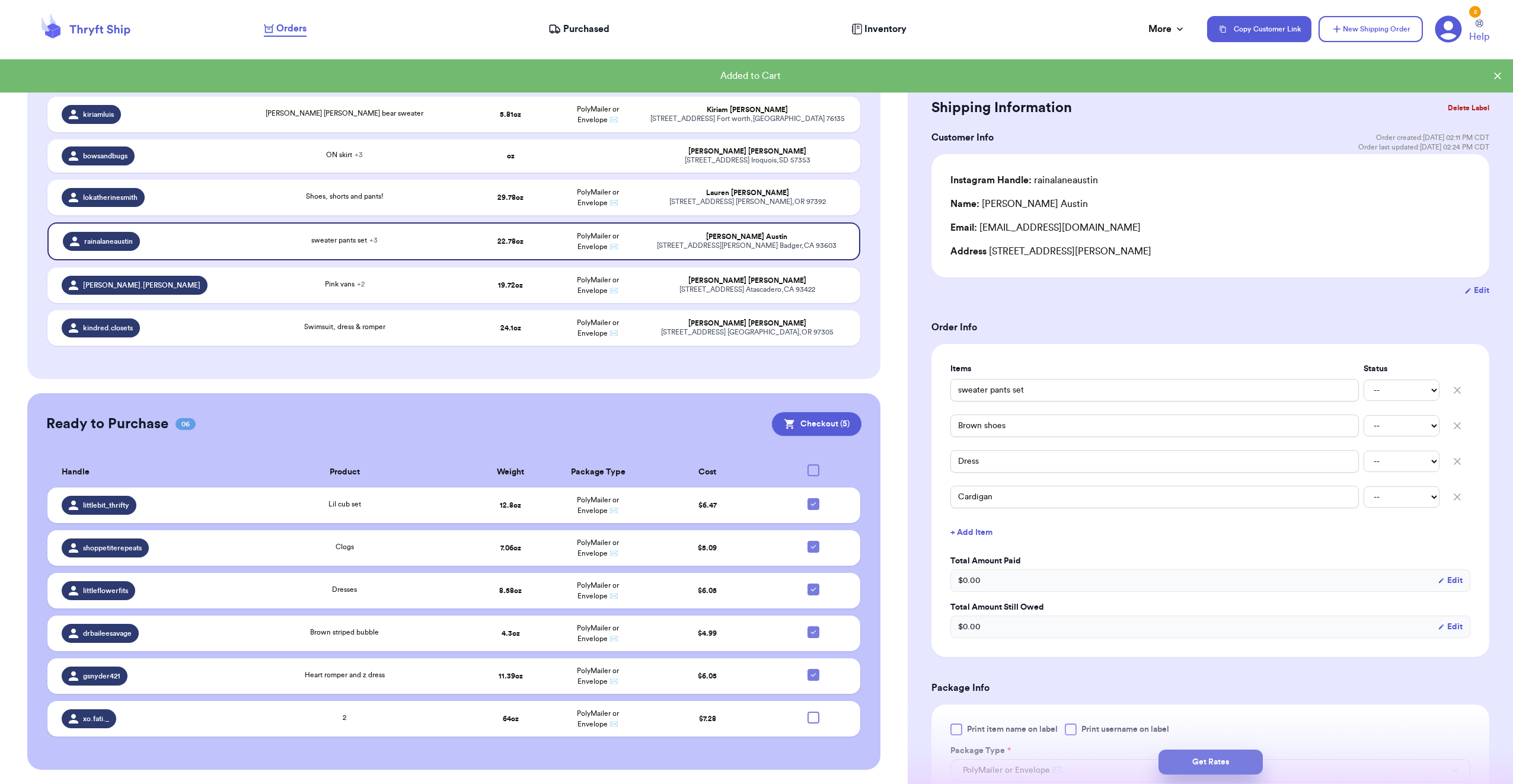
click at [1249, 760] on button "Get Rates" at bounding box center [1211, 761] width 105 height 25
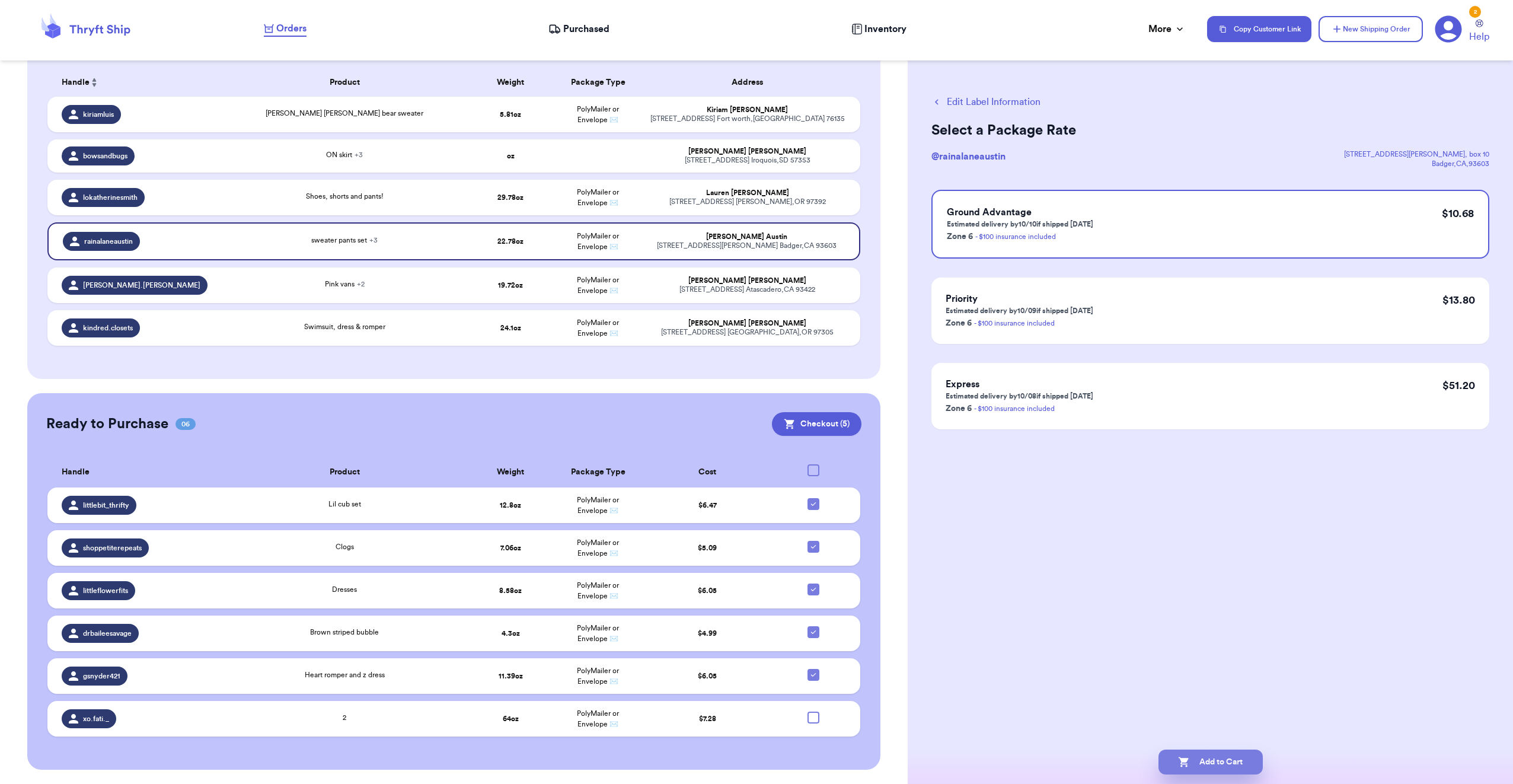
click at [1254, 767] on button "Add to Cart" at bounding box center [1211, 761] width 105 height 25
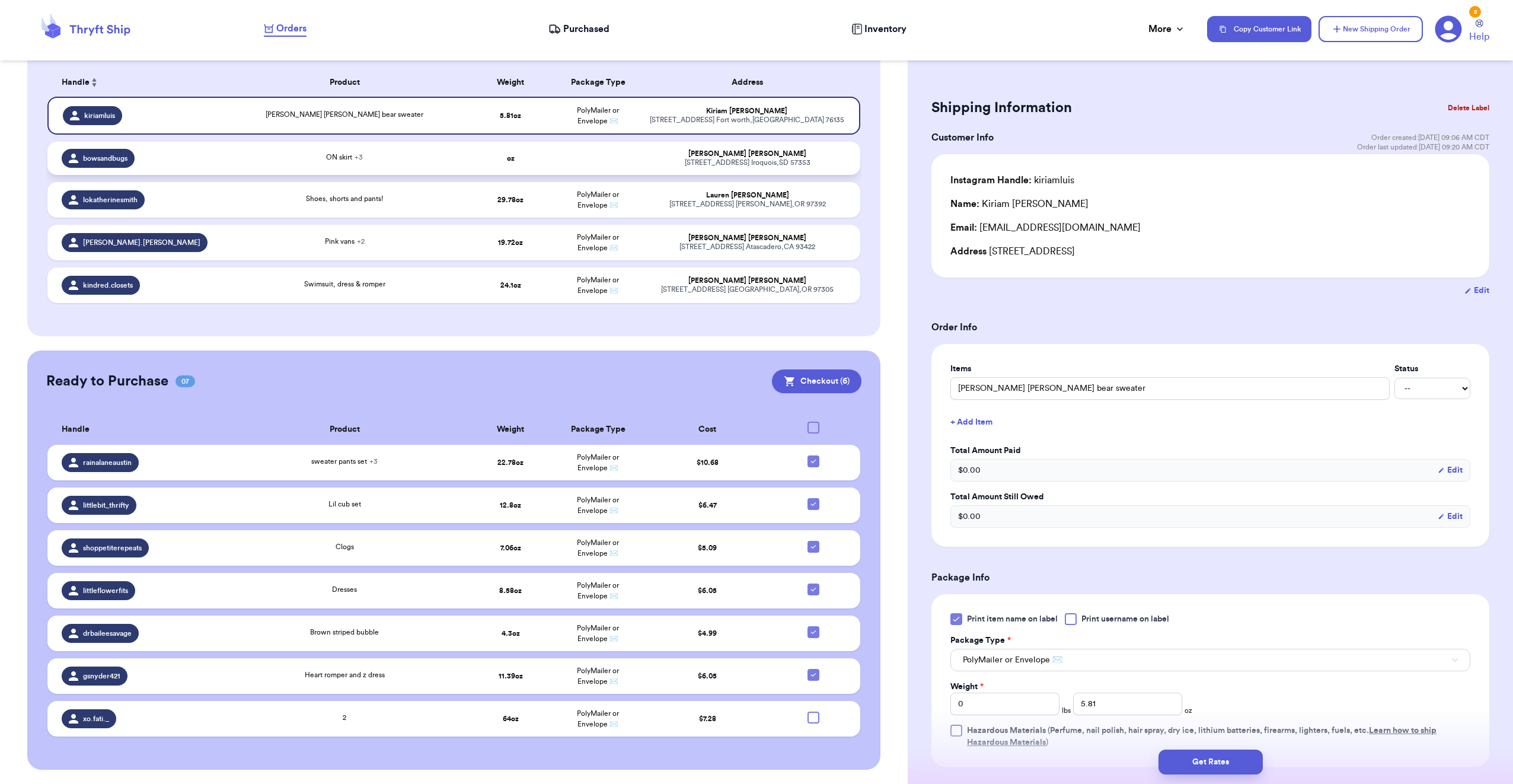
click at [428, 162] on div "ON skirt + 3" at bounding box center [345, 158] width 230 height 13
type input "ON skirt"
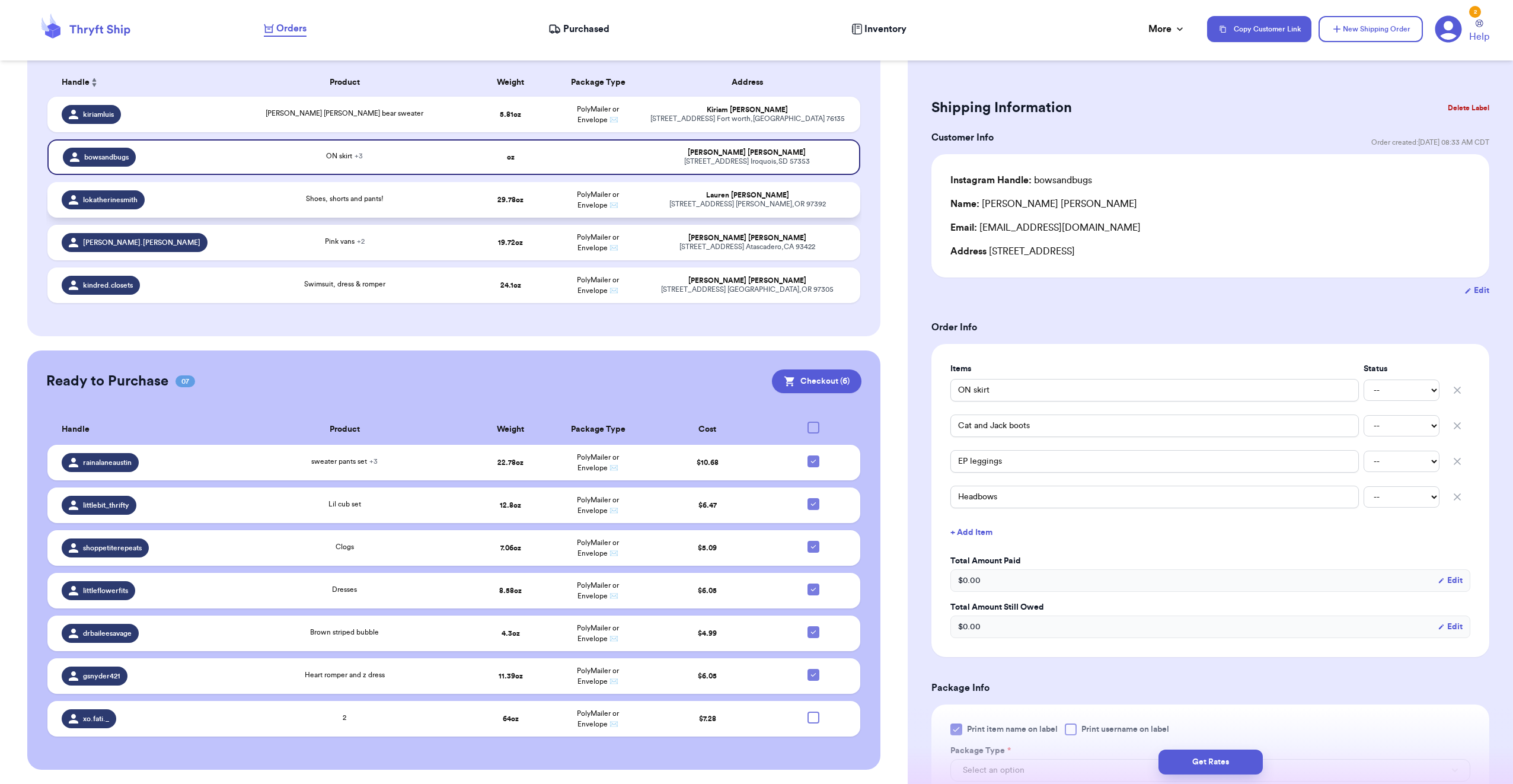
click at [392, 199] on div "Shoes, shorts and pants!" at bounding box center [345, 199] width 230 height 13
type input "Shoes, shorts and pants!"
type input "1"
type input "13.780000000000001"
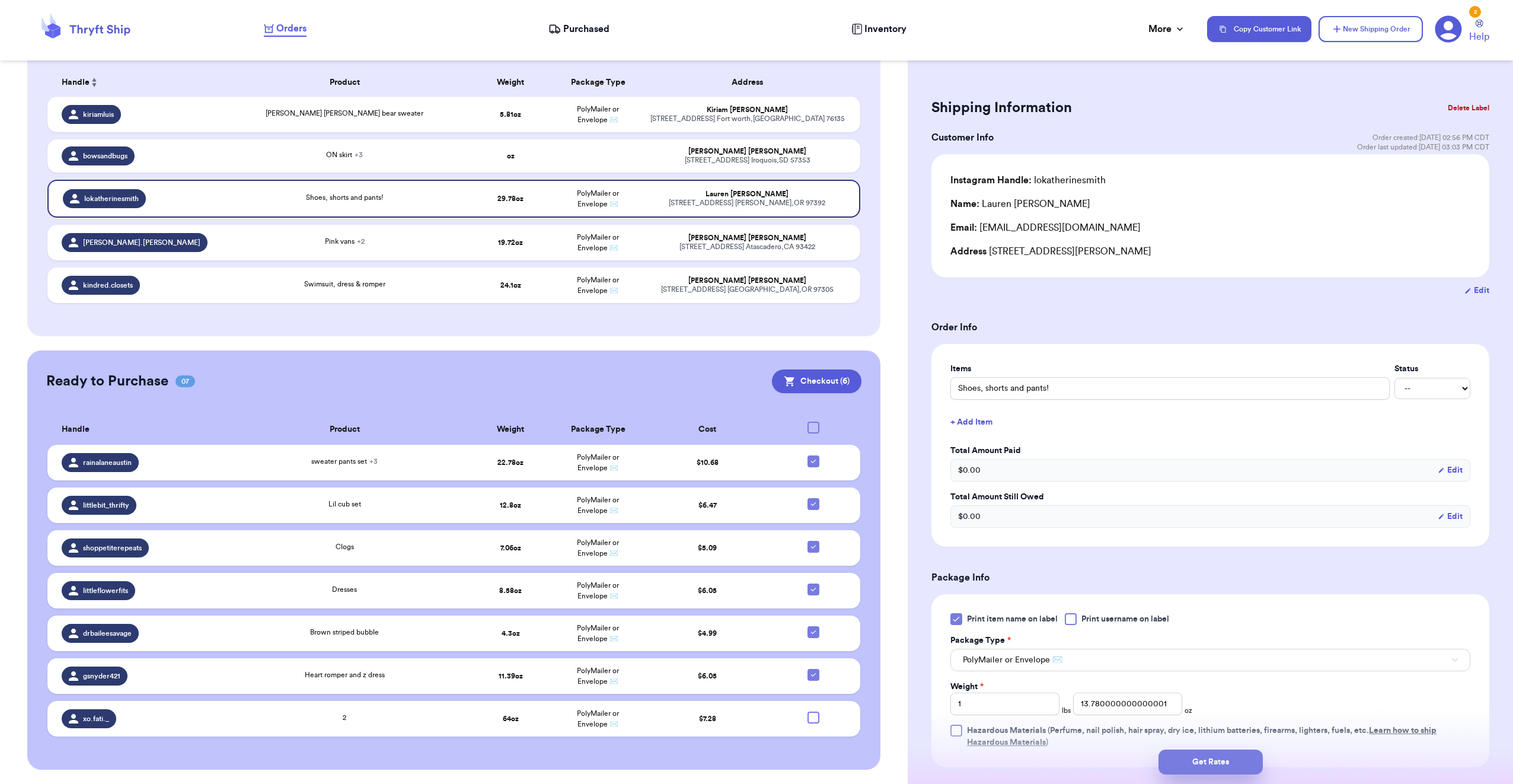
click at [1217, 759] on button "Get Rates" at bounding box center [1211, 761] width 105 height 25
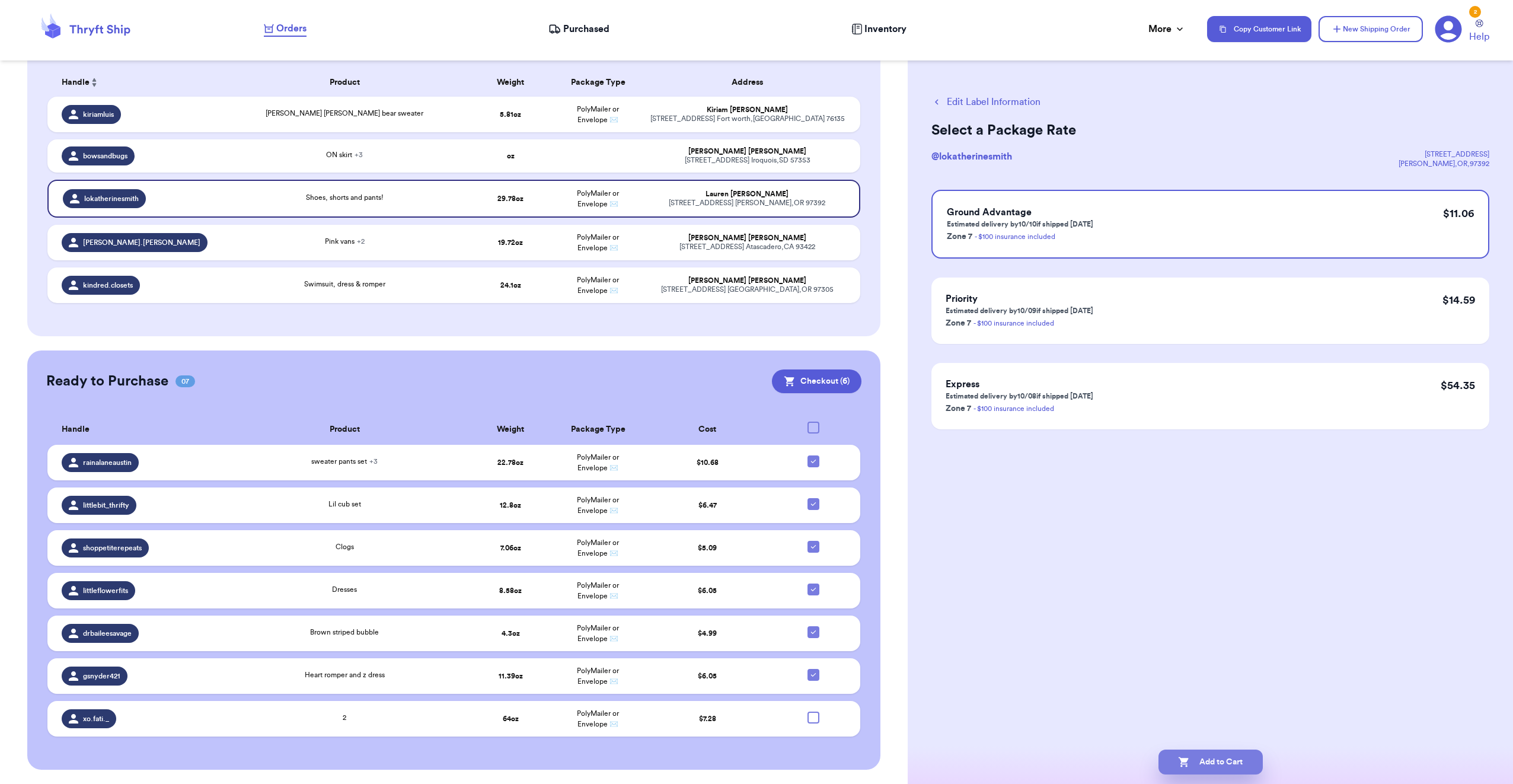
click at [1248, 762] on button "Add to Cart" at bounding box center [1211, 761] width 105 height 25
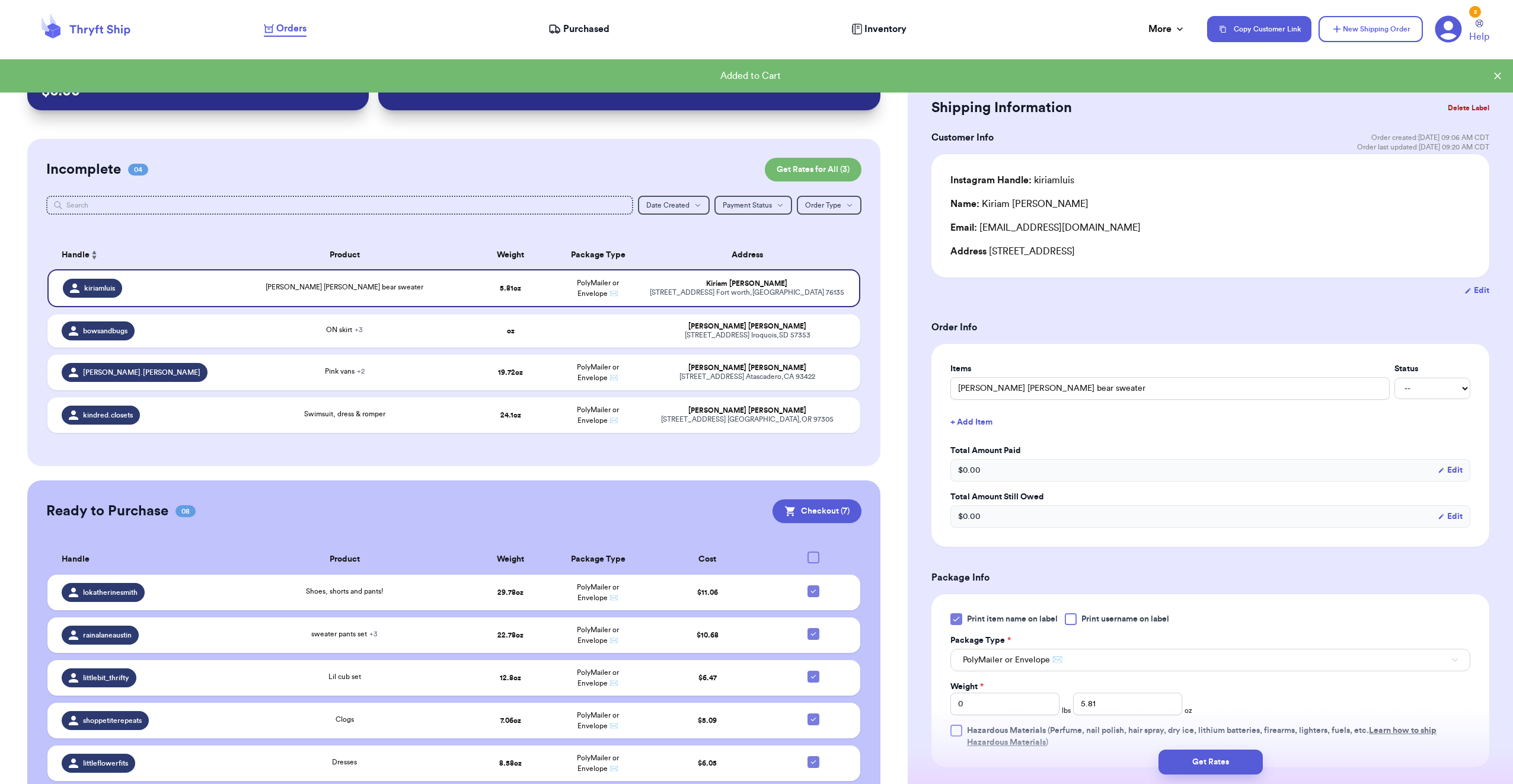
scroll to position [21, 0]
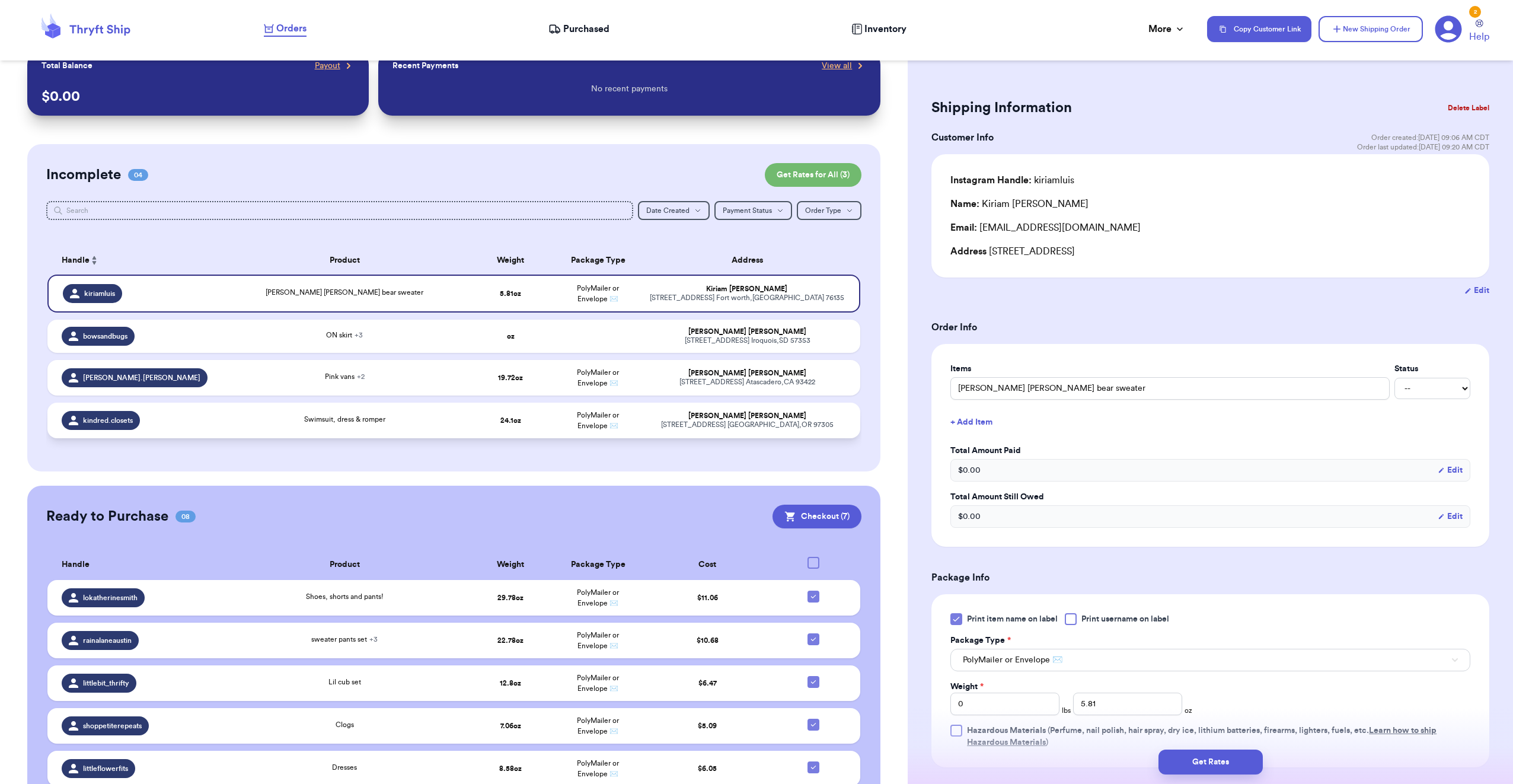
click at [415, 416] on div "Swimsuit, dress & romper" at bounding box center [345, 420] width 230 height 13
type input "Swimsuit, dress & romper"
type input "1"
type input "8.100000000000001"
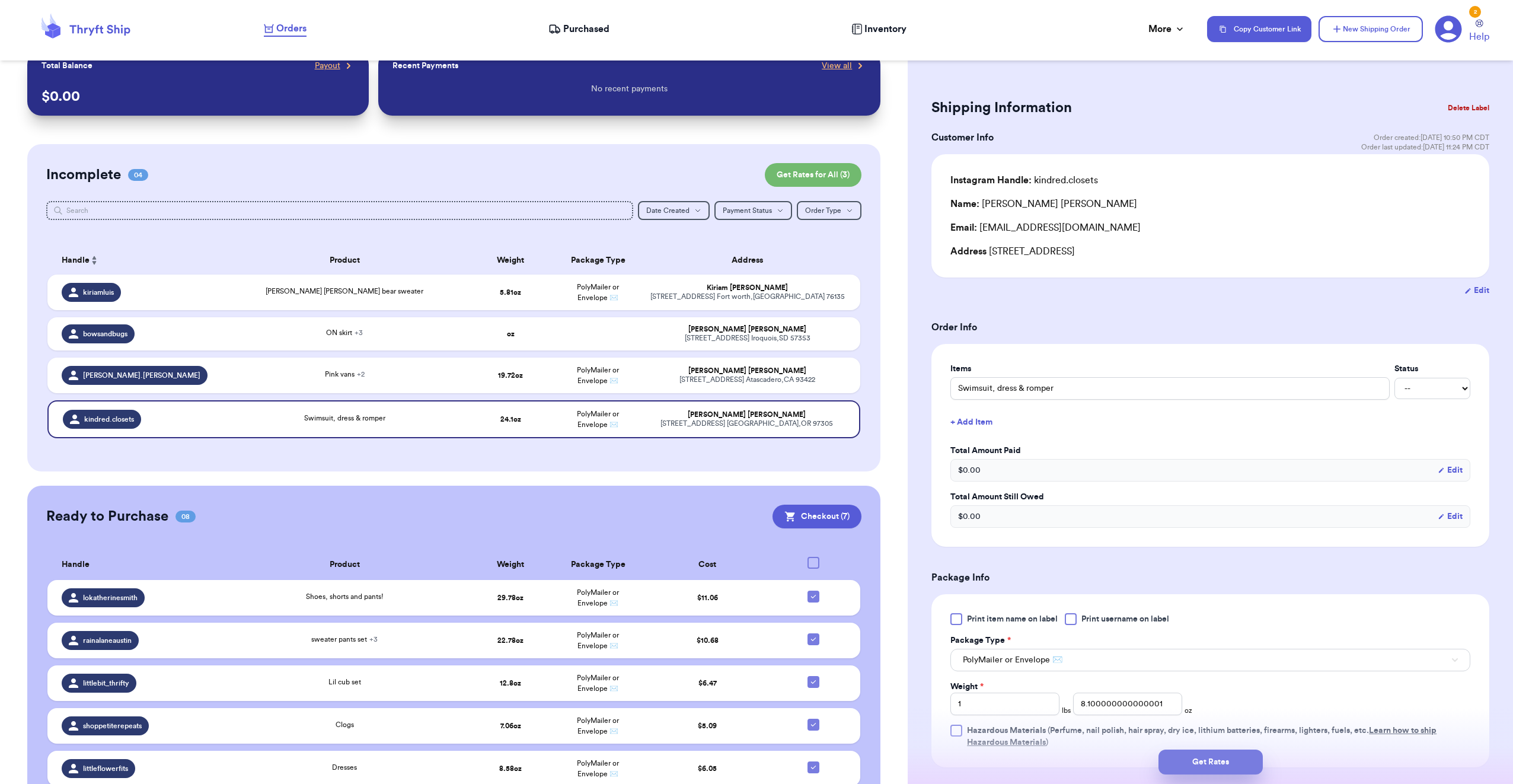
click at [1224, 758] on button "Get Rates" at bounding box center [1211, 761] width 105 height 25
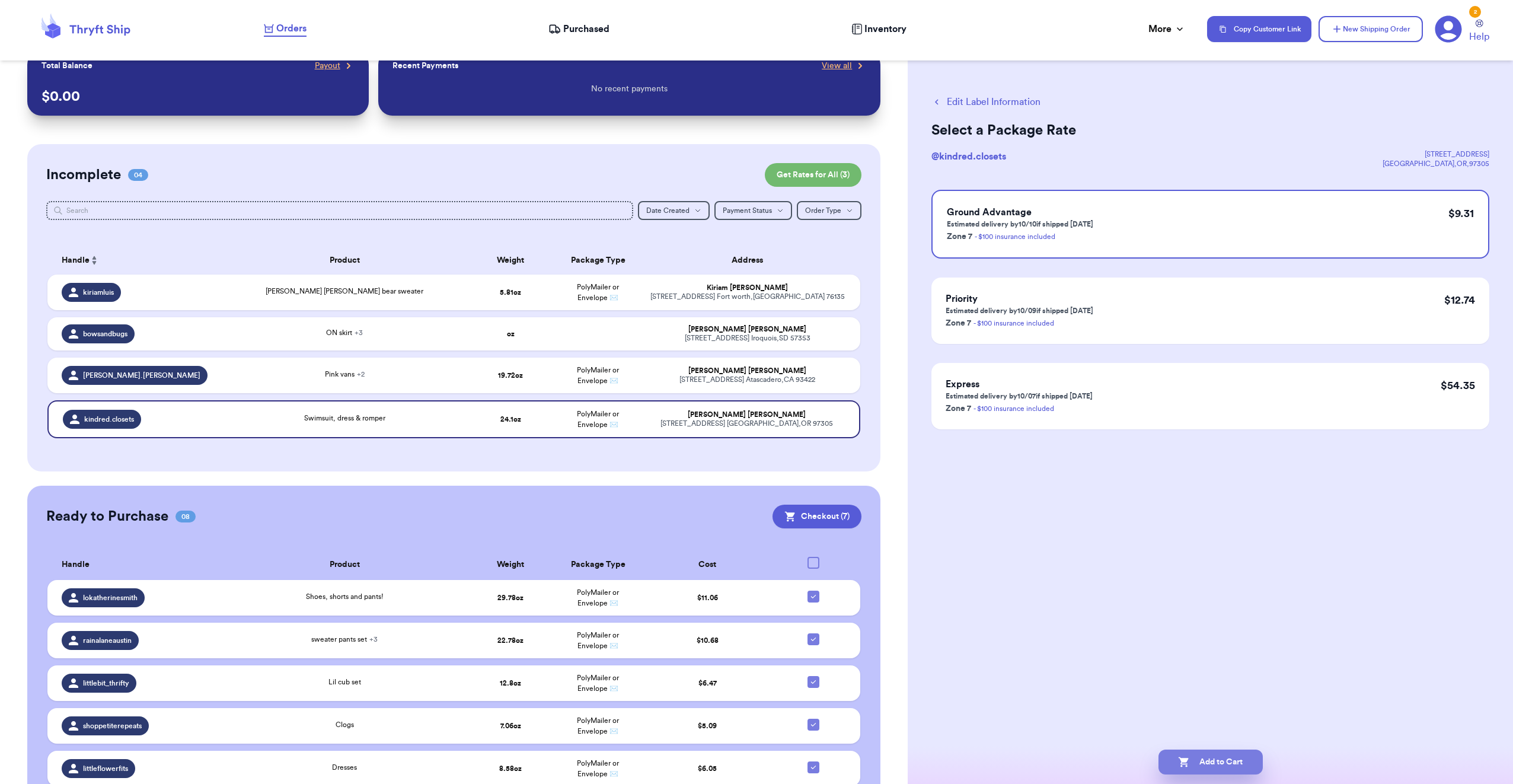
click at [1203, 762] on button "Add to Cart" at bounding box center [1211, 761] width 105 height 25
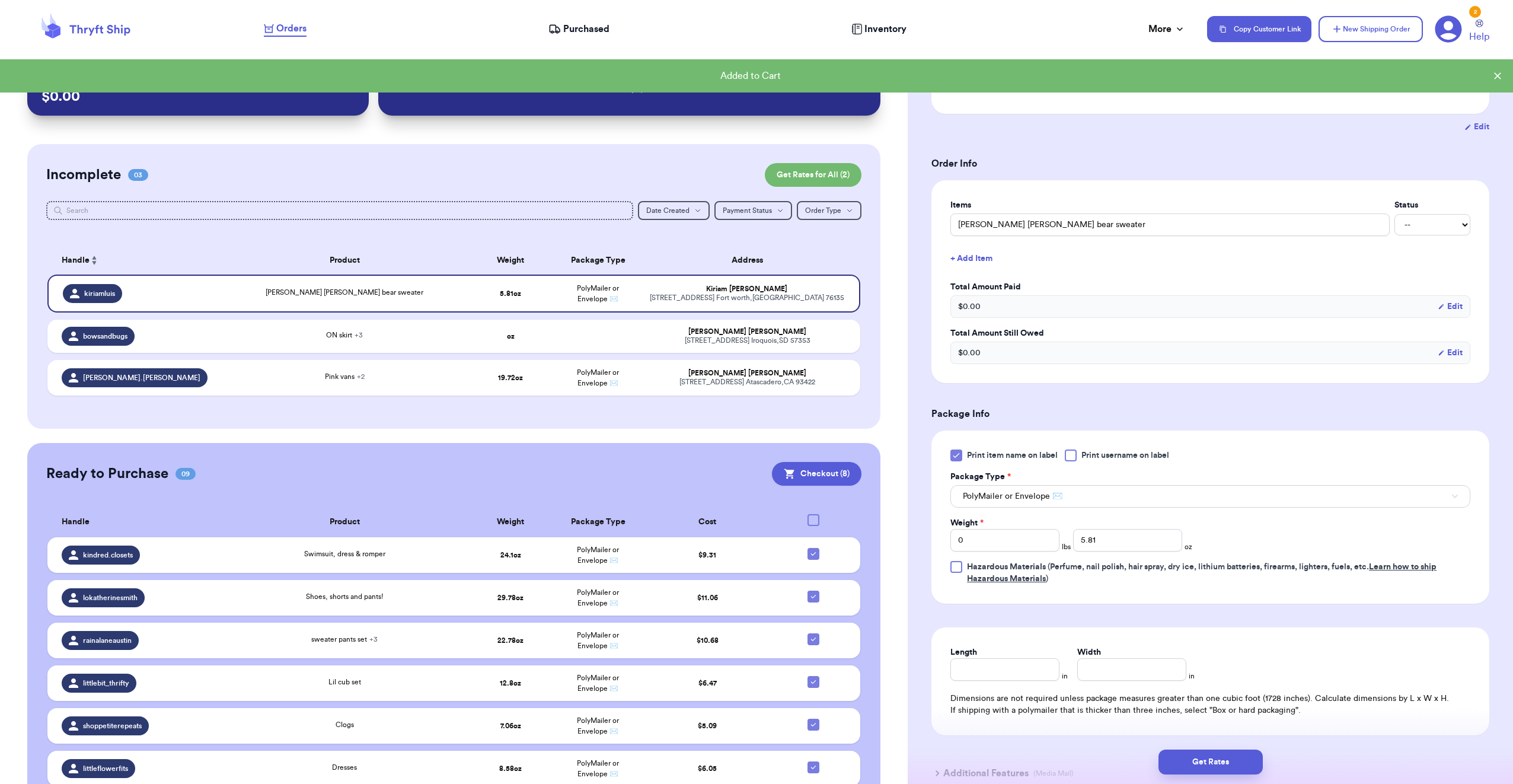
scroll to position [178, 0]
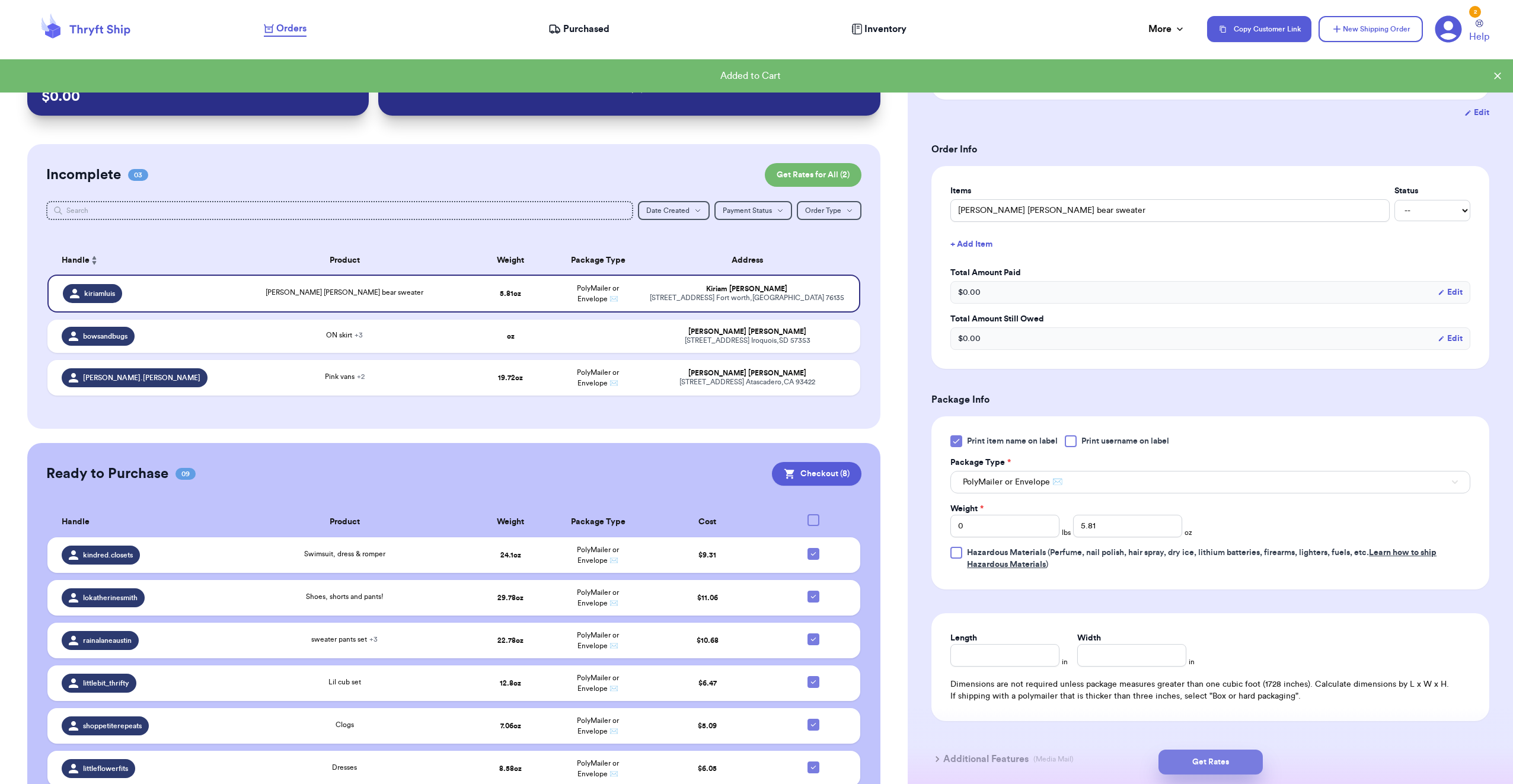
click at [1209, 756] on button "Get Rates" at bounding box center [1211, 761] width 105 height 25
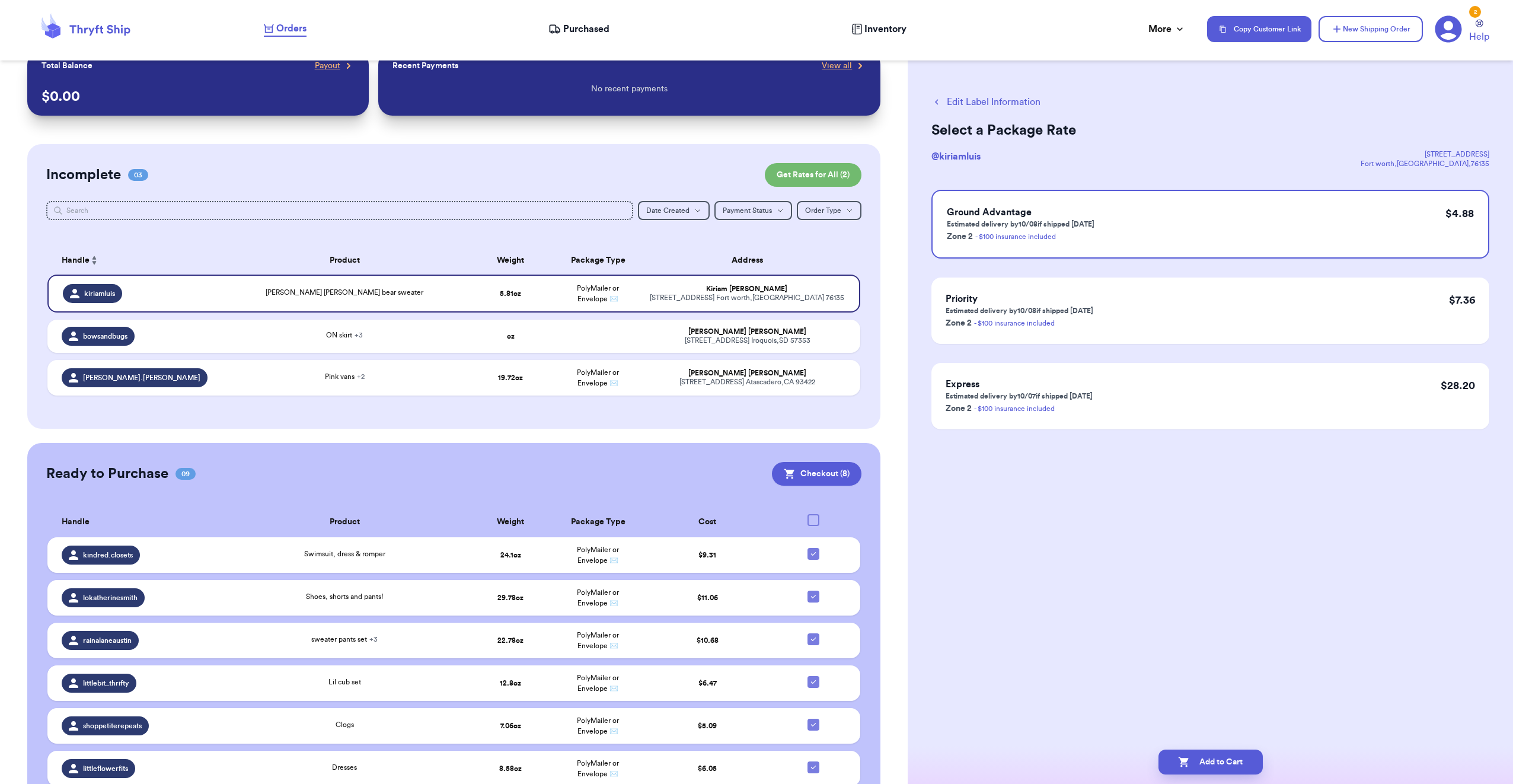
click at [988, 96] on button "Edit Label Information" at bounding box center [986, 102] width 109 height 15
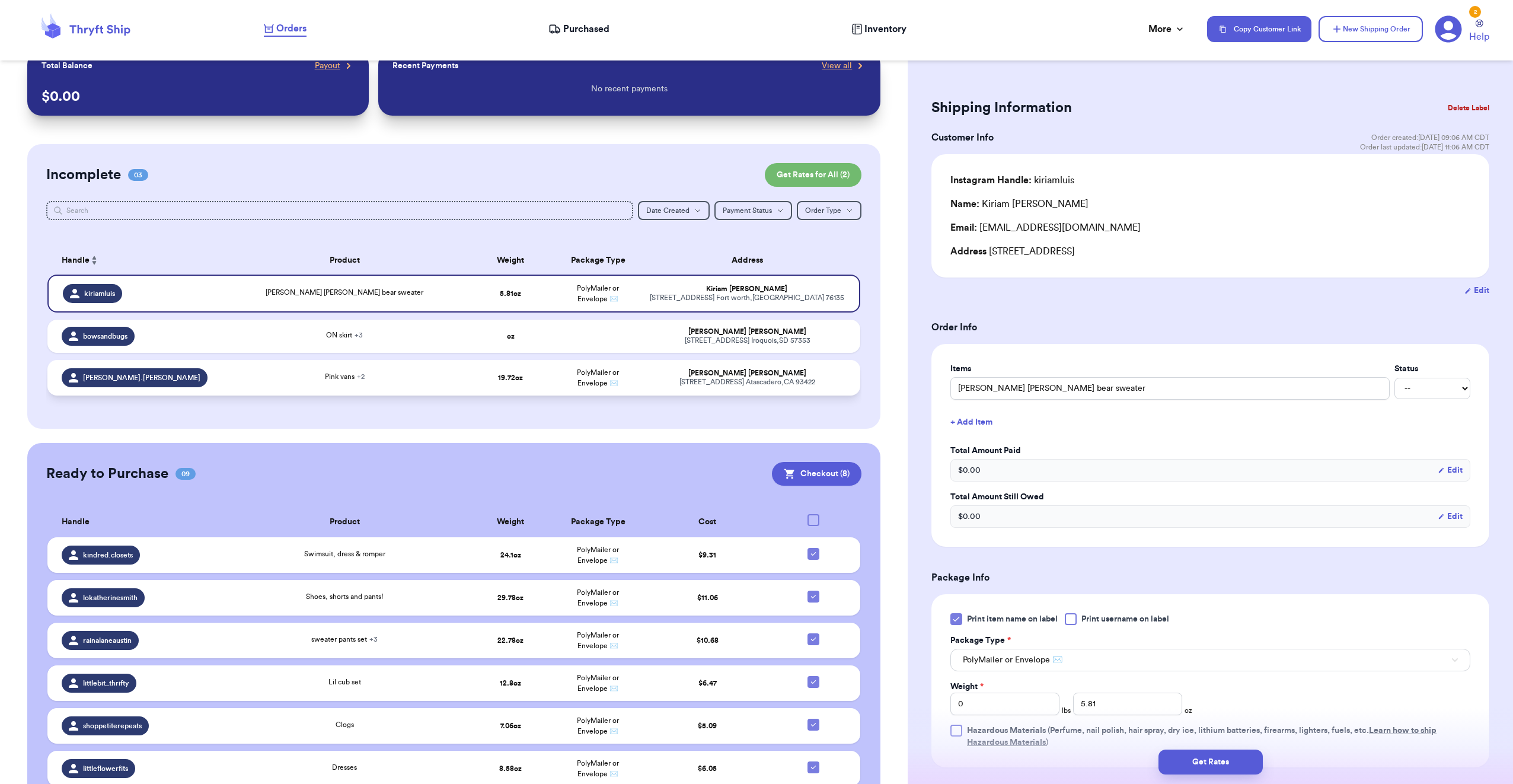
click at [446, 379] on div "Pink vans + 2" at bounding box center [345, 378] width 230 height 13
type input "[PERSON_NAME] [PERSON_NAME]"
type input "1"
type input "3.719999999999999"
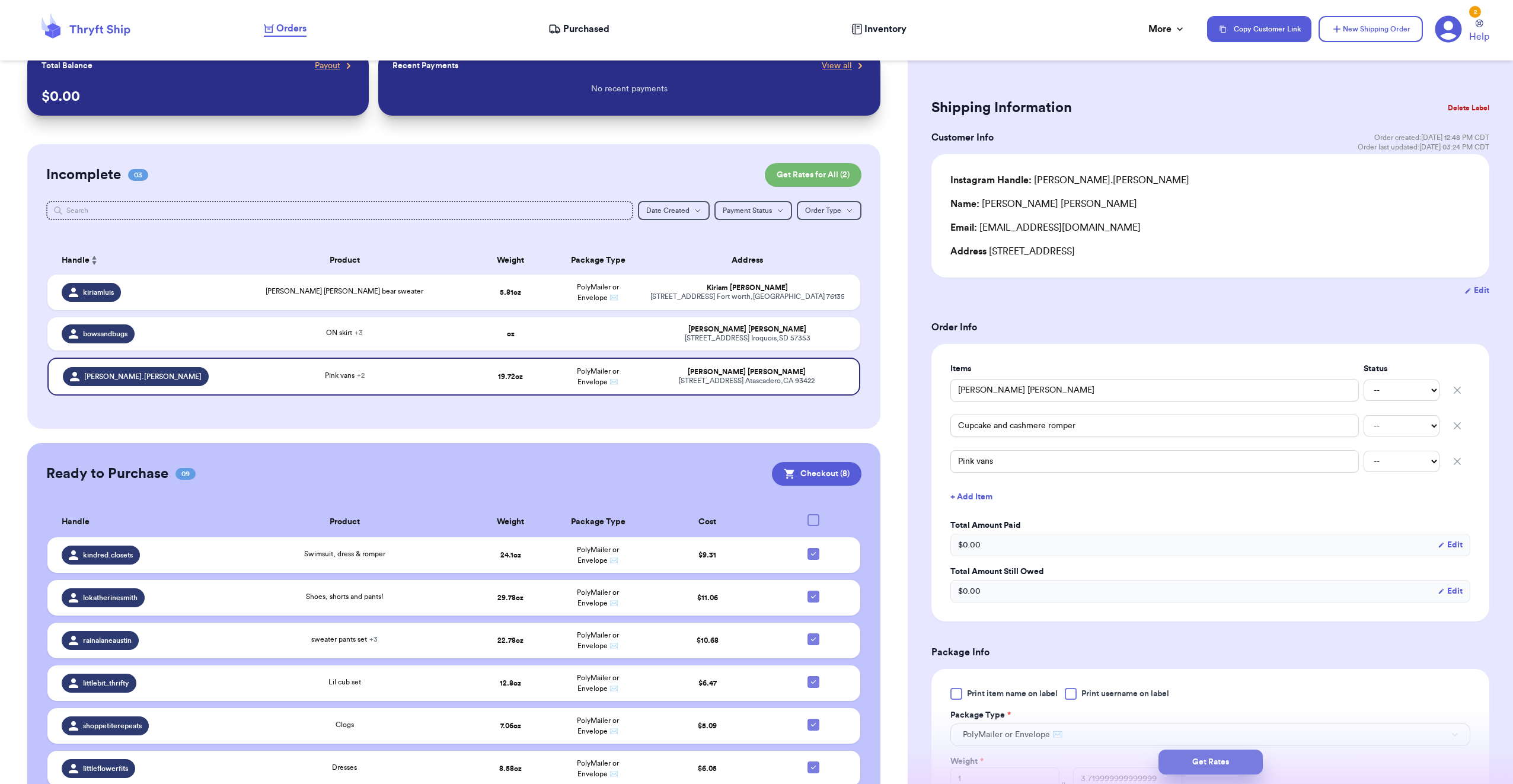
click at [1205, 760] on button "Get Rates" at bounding box center [1211, 761] width 105 height 25
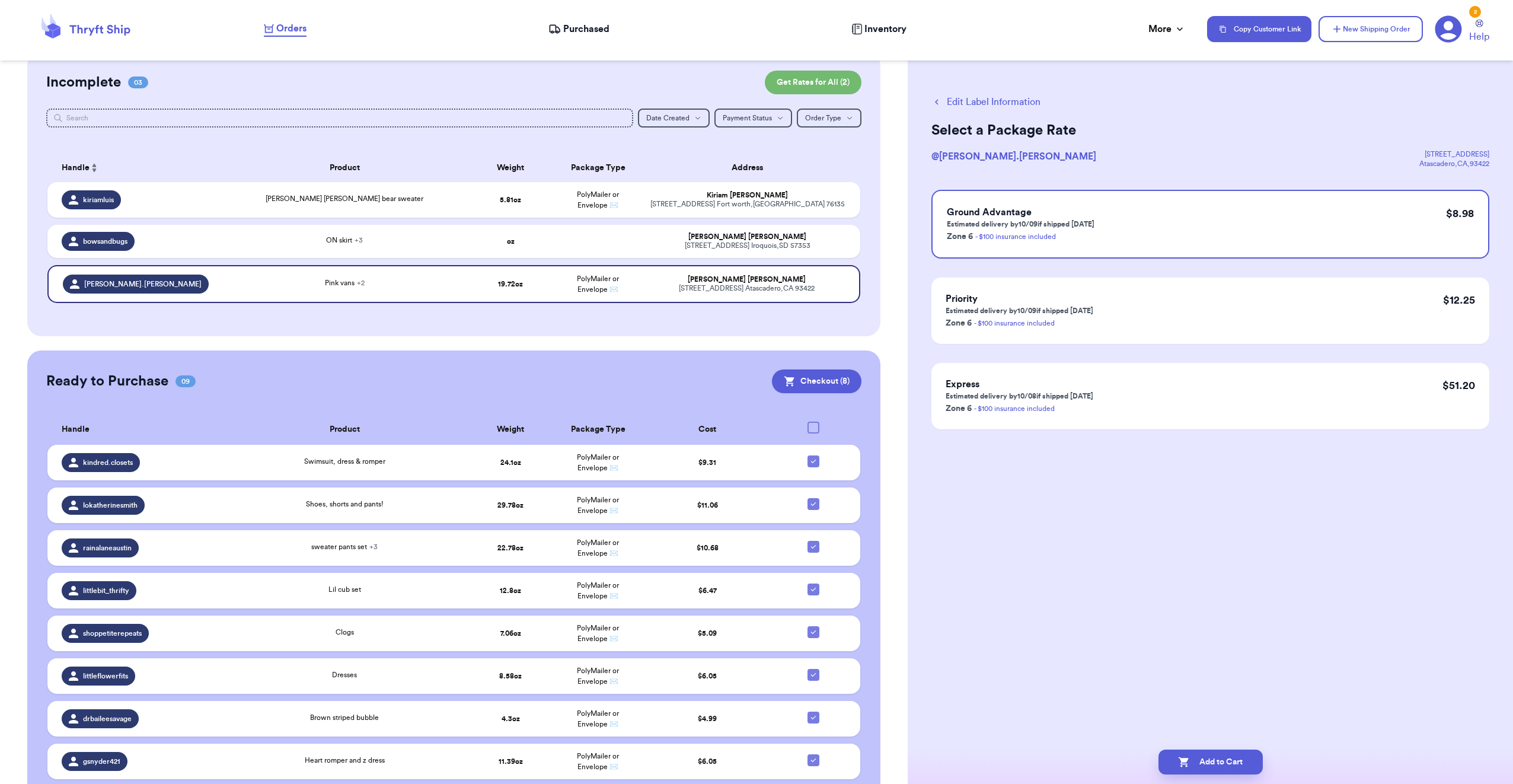
scroll to position [199, 0]
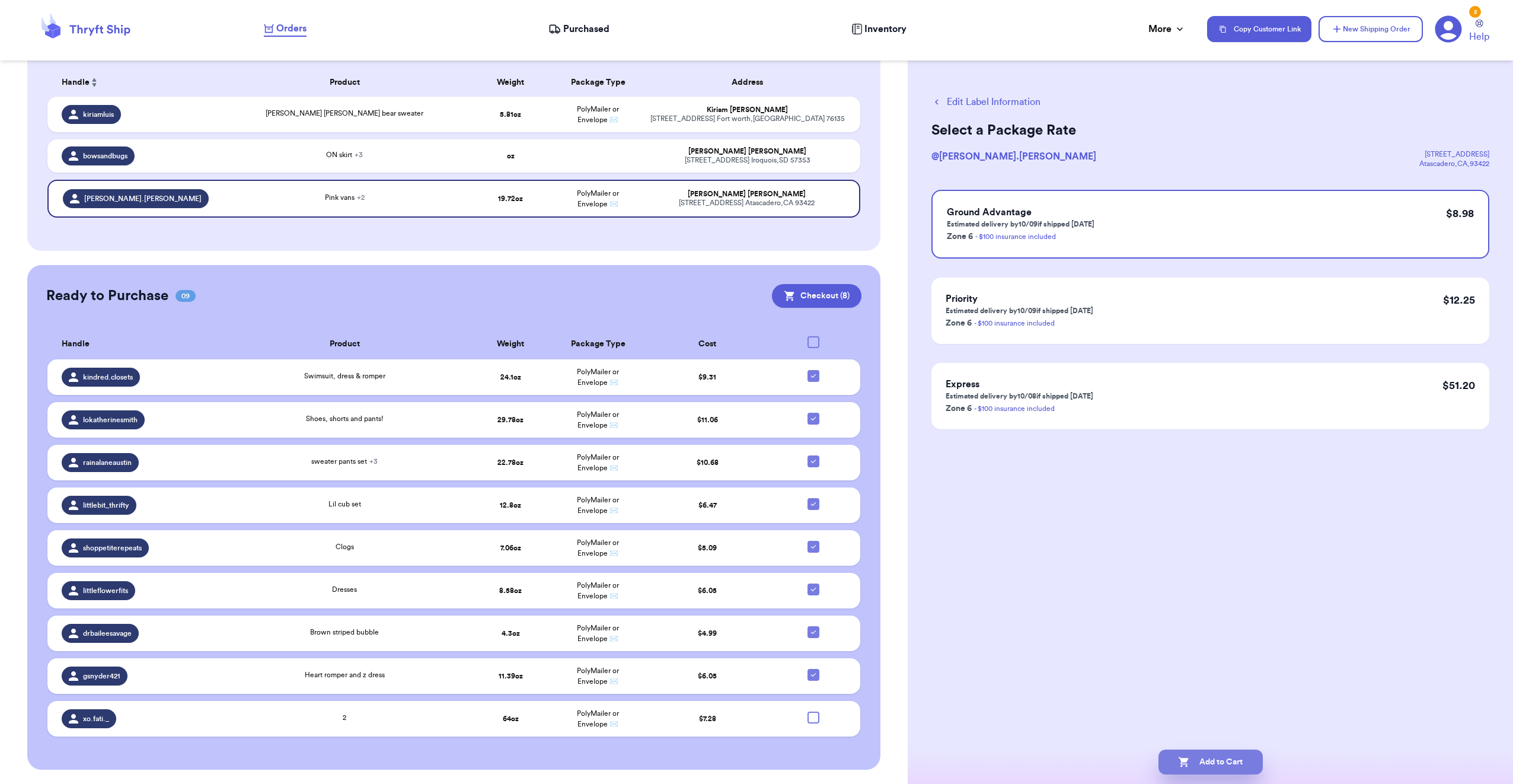
click at [1194, 756] on button "Add to Cart" at bounding box center [1211, 761] width 105 height 25
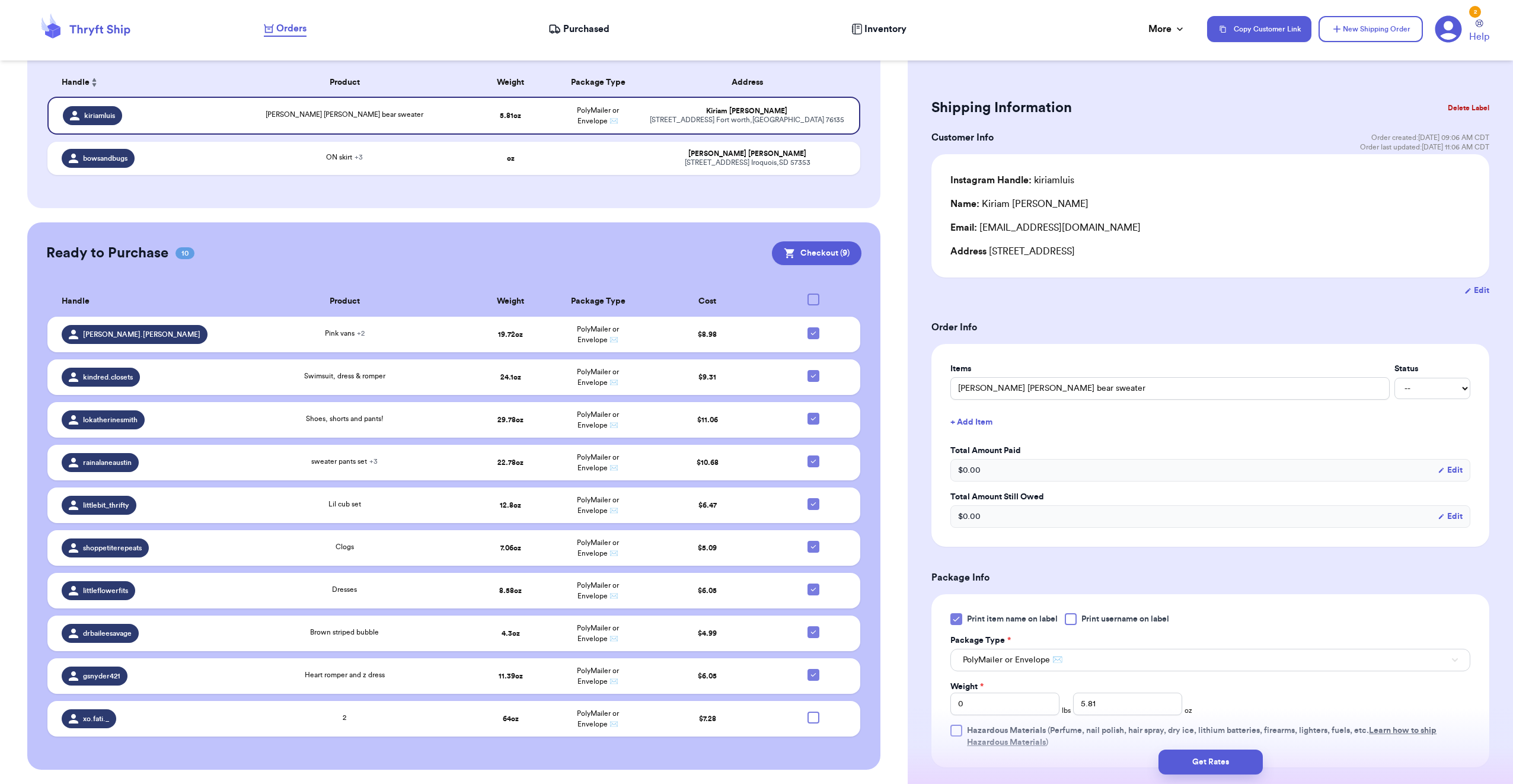
click at [1184, 131] on div "Customer Info Order created: [DATE] 09:06 AM CDT Order last updated: [DATE] 11:…" at bounding box center [1211, 142] width 558 height 24
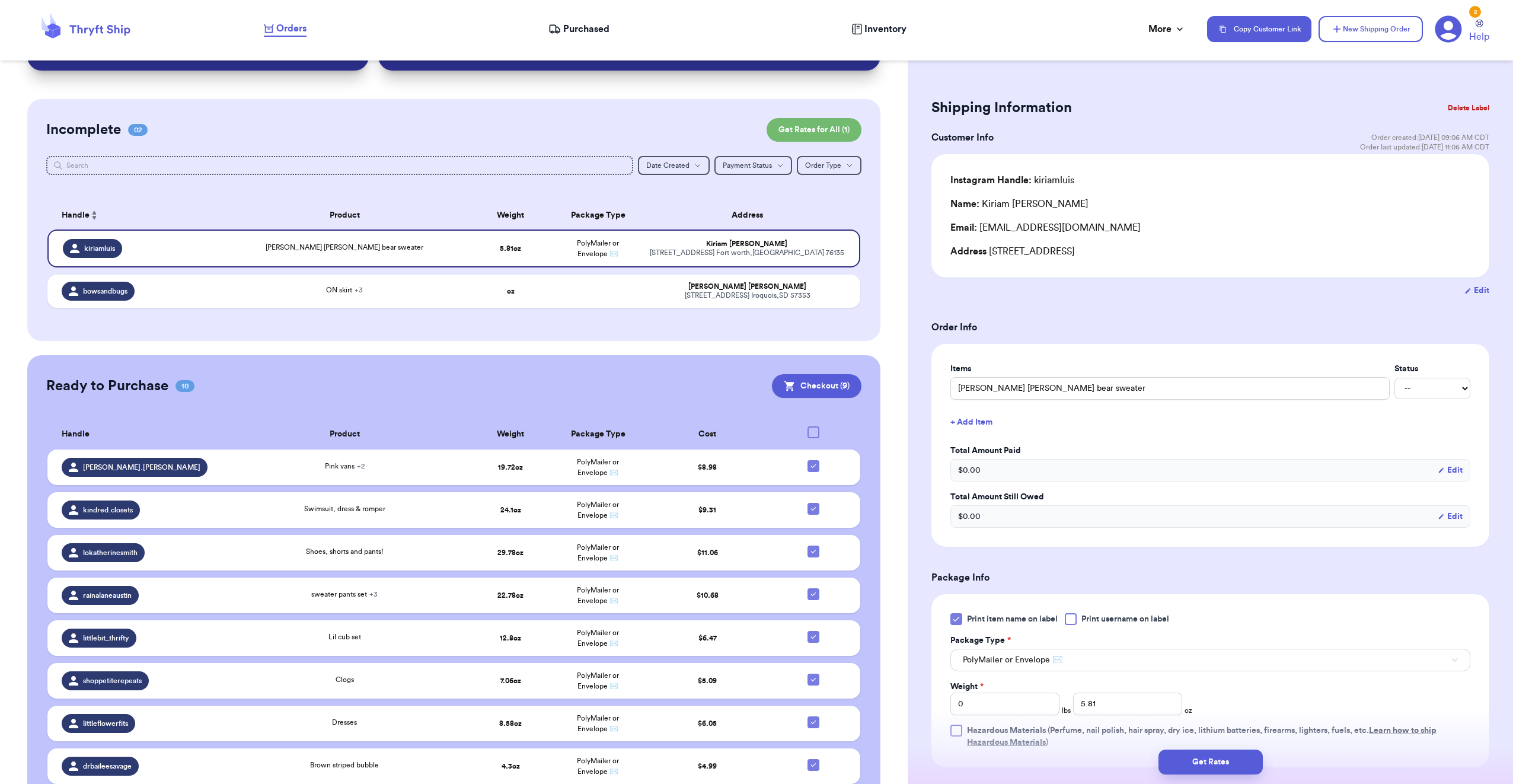
scroll to position [118, 0]
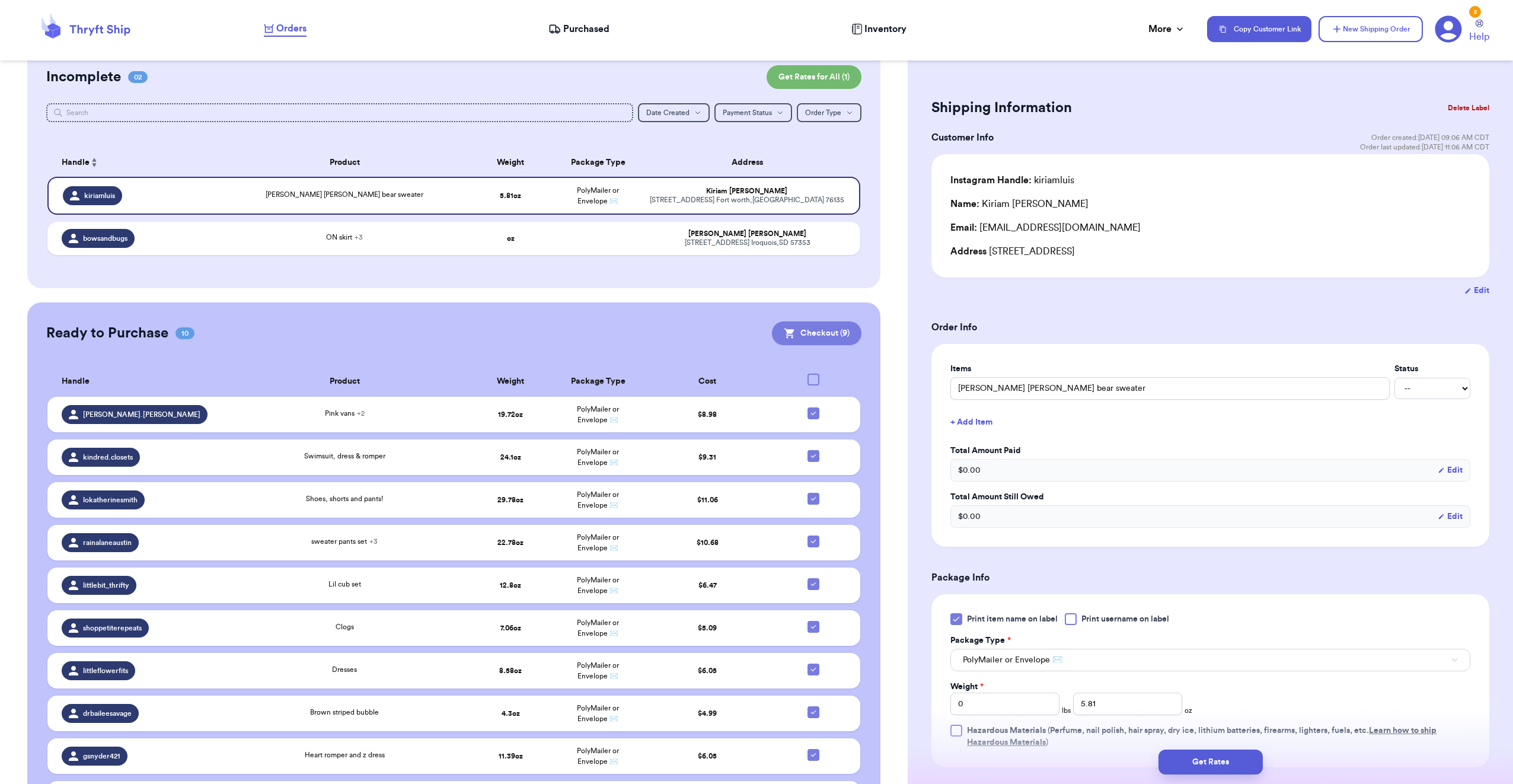
click at [816, 329] on button "Checkout ( 9 )" at bounding box center [817, 332] width 89 height 24
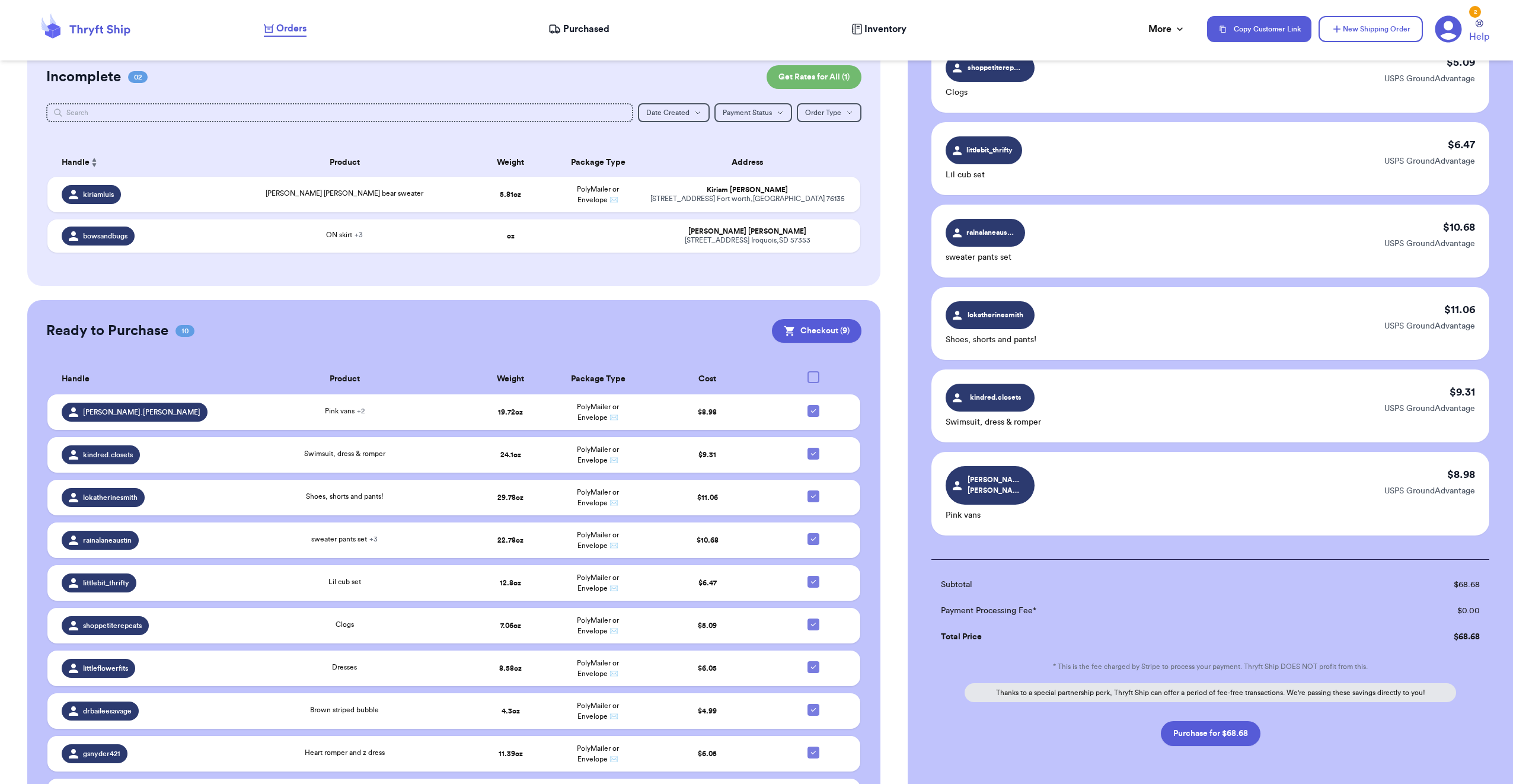
scroll to position [389, 0]
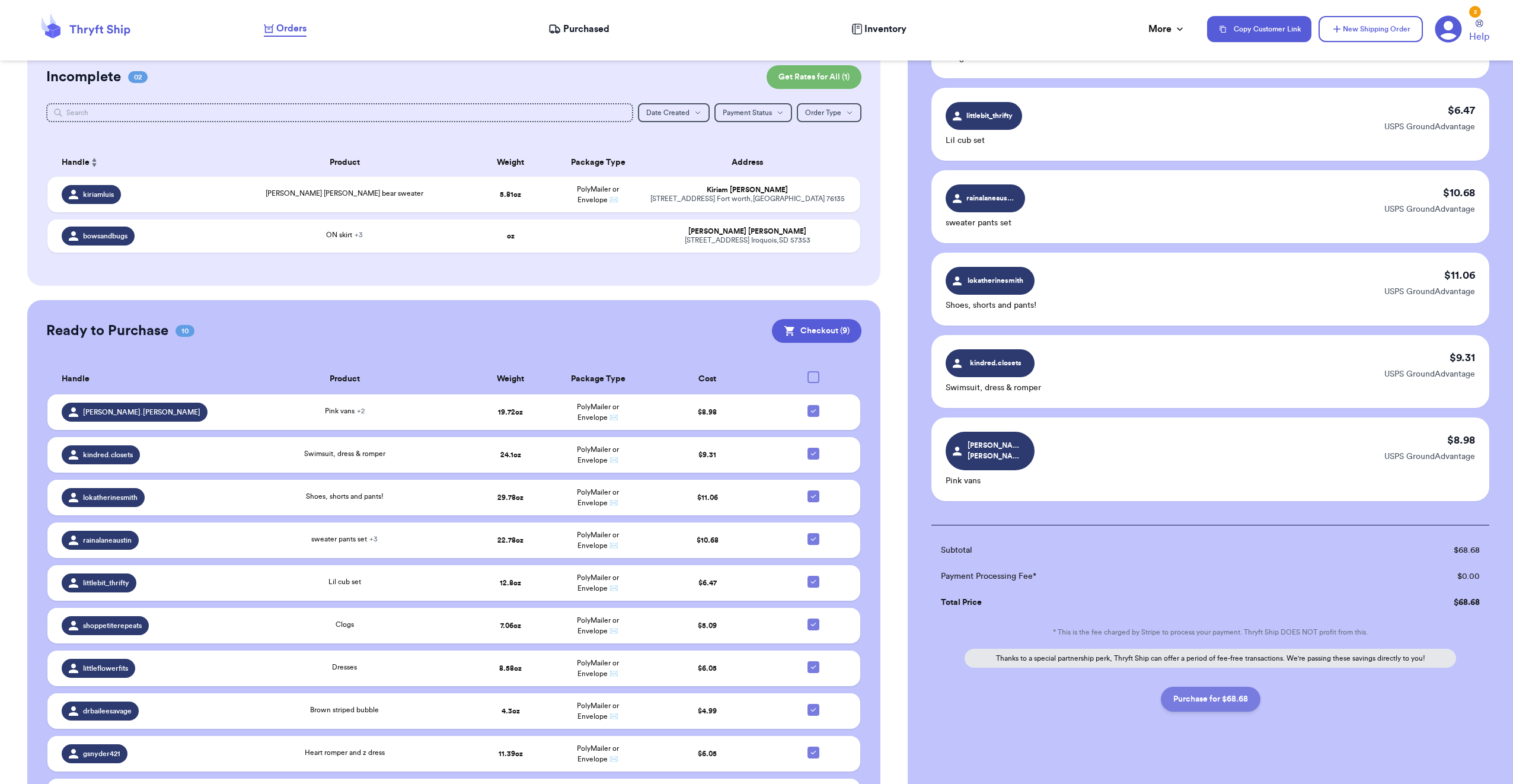
click at [1202, 689] on button "Purchase for $68.68" at bounding box center [1211, 699] width 100 height 25
checkbox input "false"
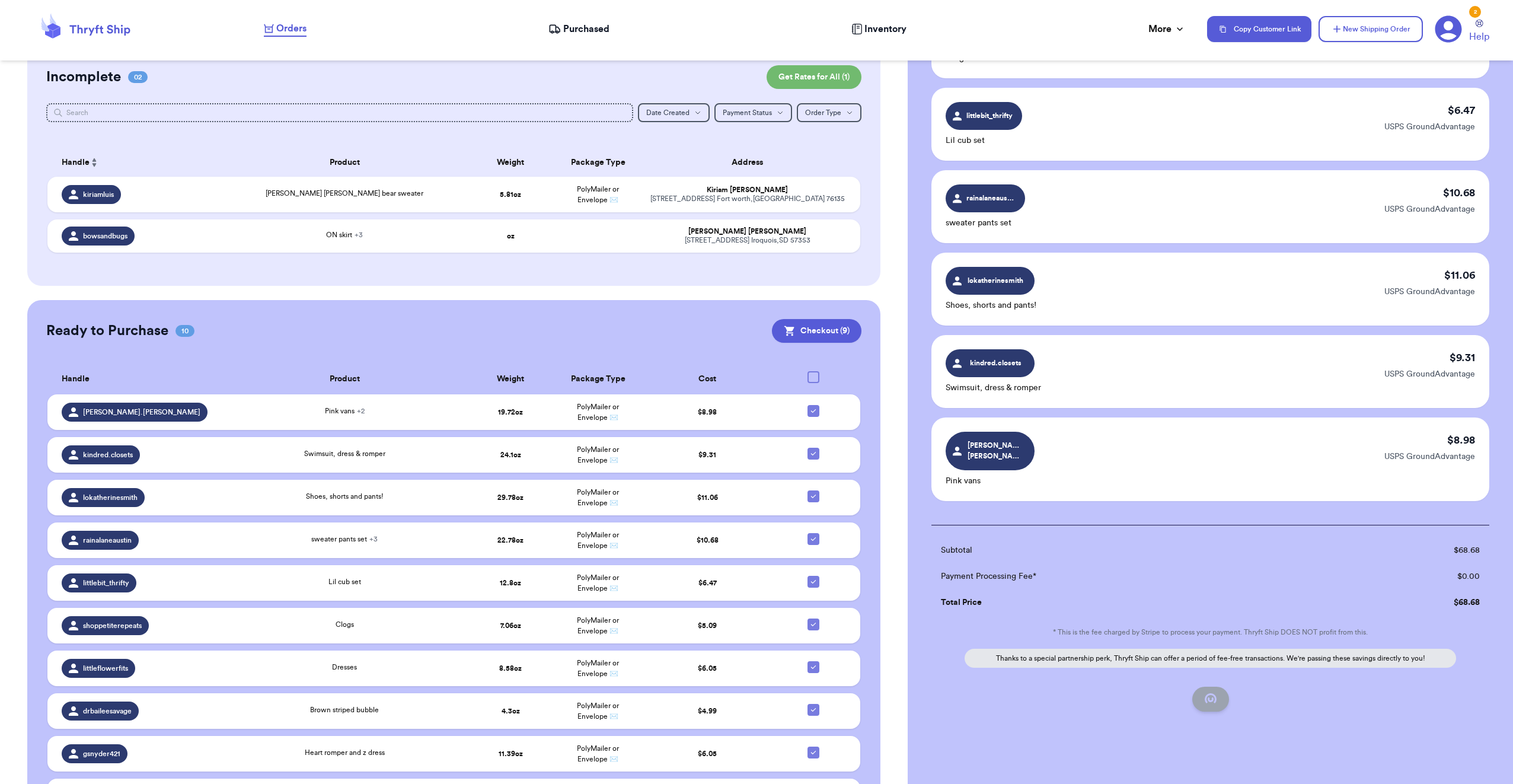
checkbox input "false"
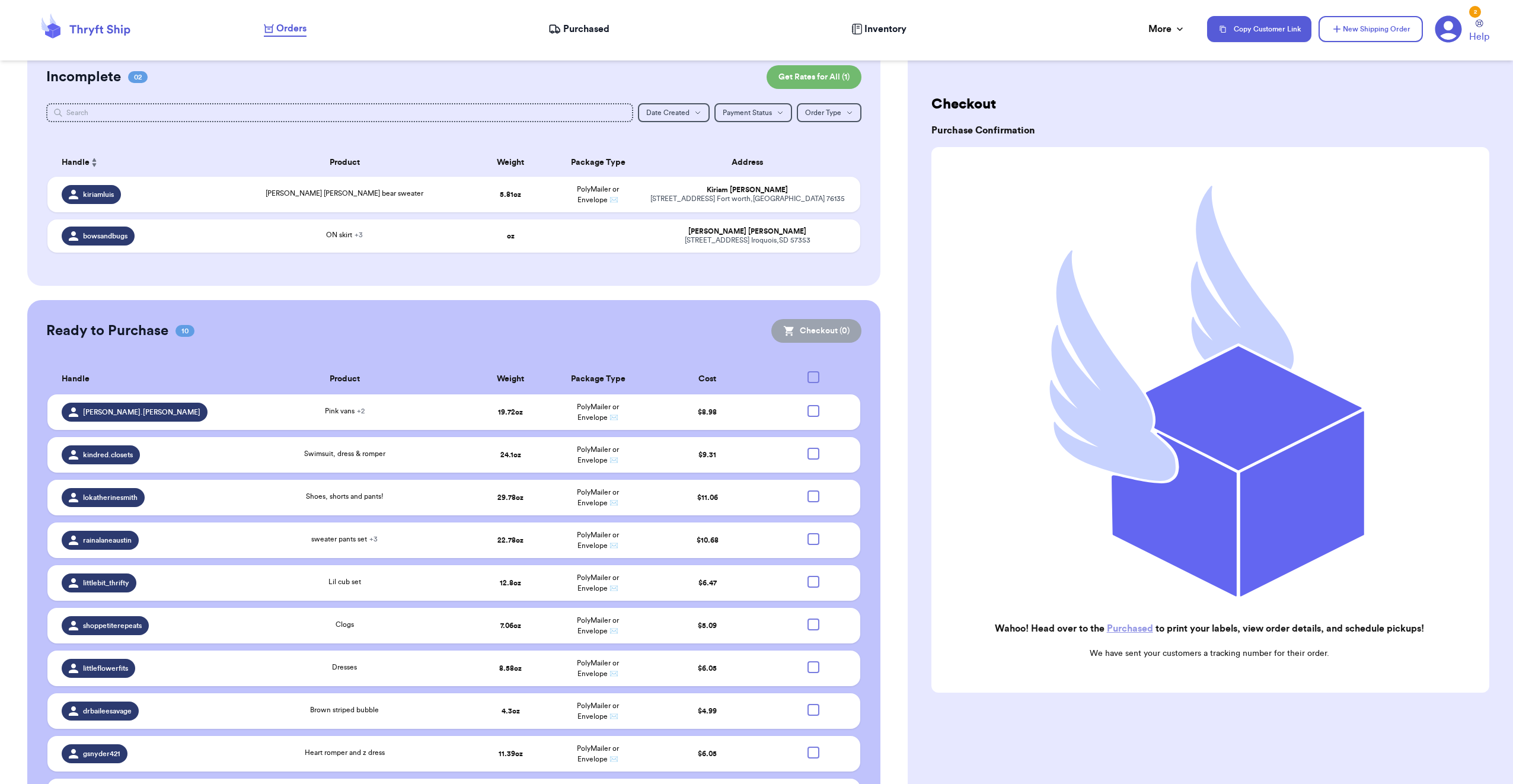
scroll to position [0, 0]
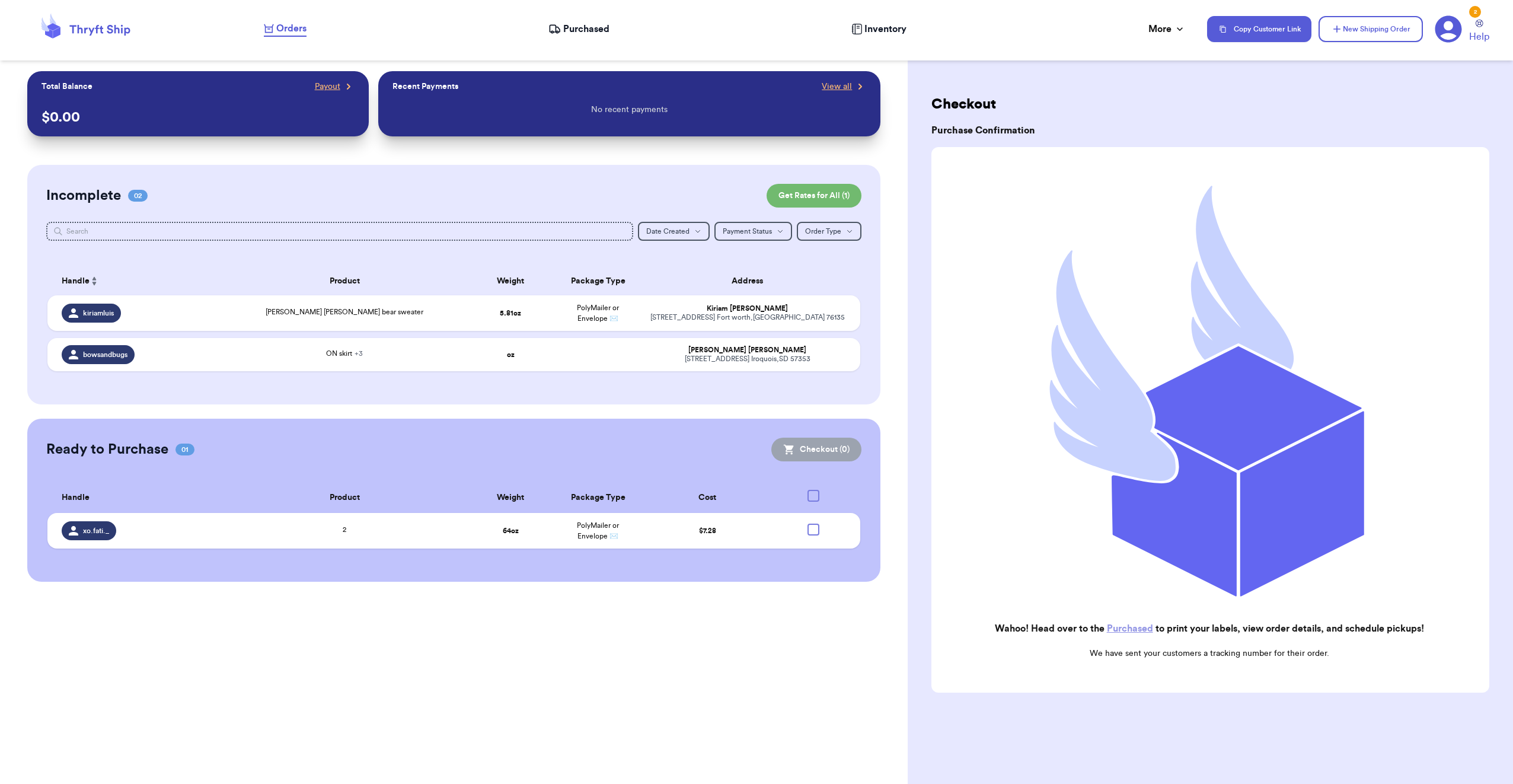
click at [566, 32] on span "Purchased" at bounding box center [586, 29] width 46 height 15
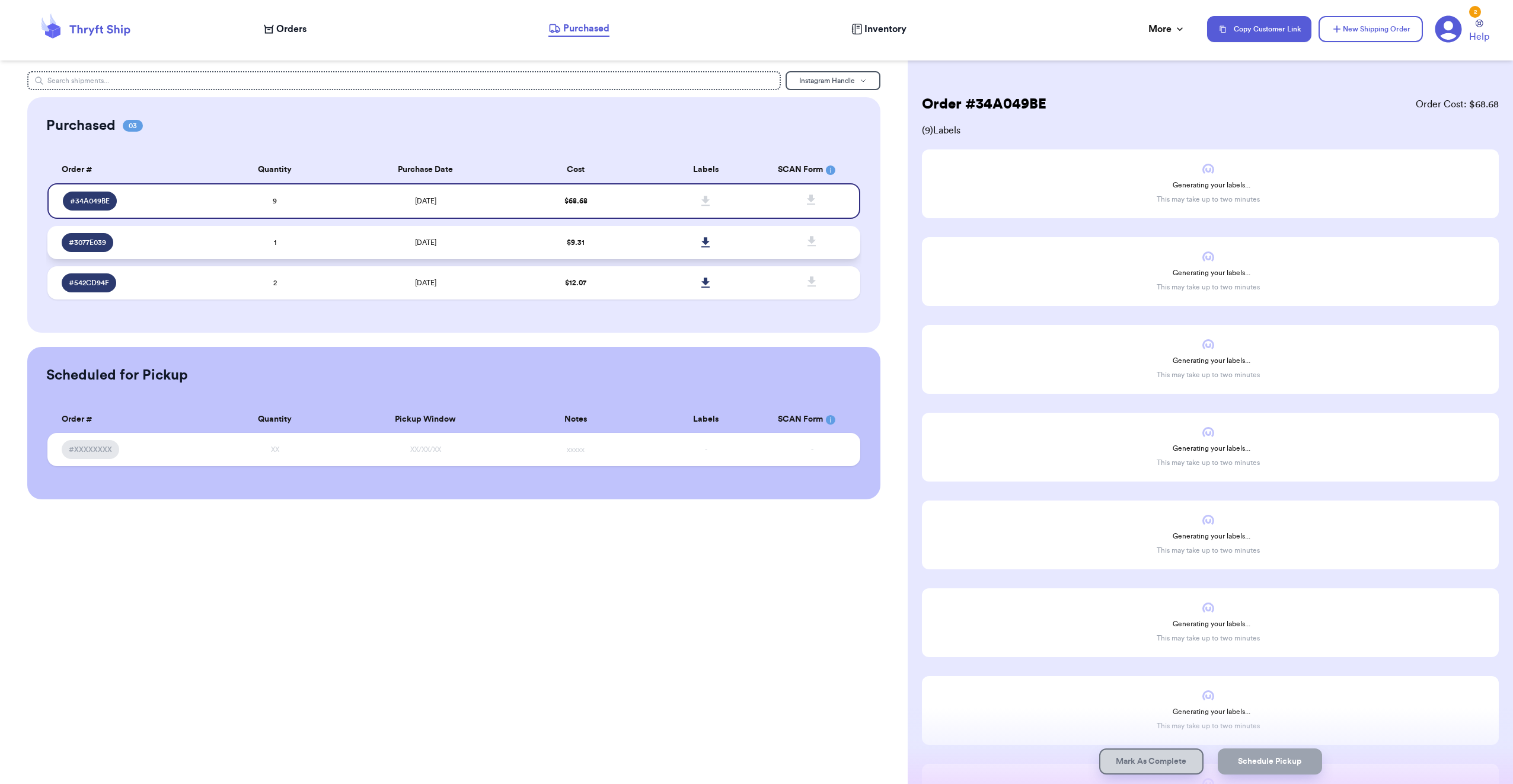
click at [628, 243] on td "$ 9.31" at bounding box center [576, 242] width 130 height 33
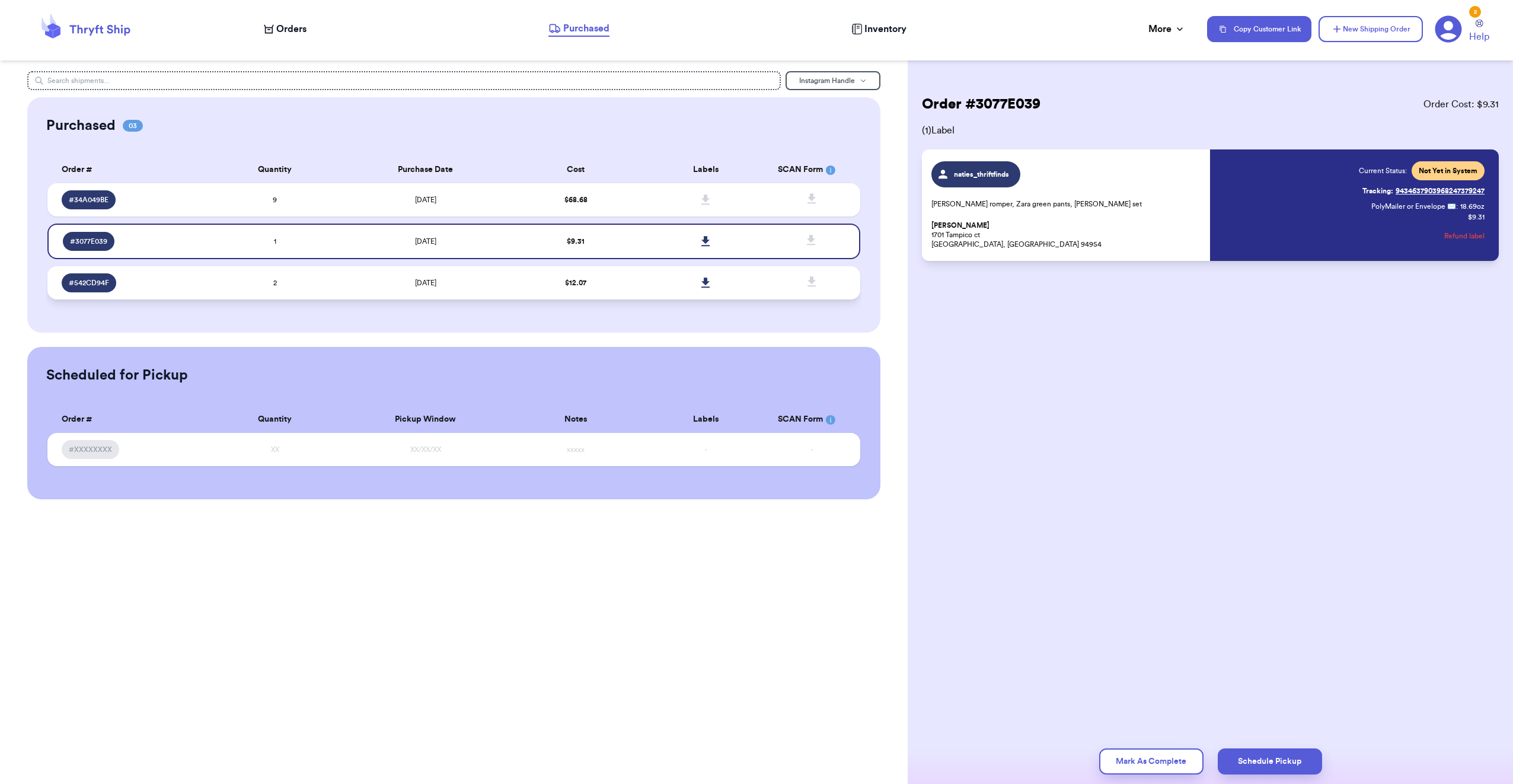
click at [626, 280] on td "$ 12.07" at bounding box center [576, 282] width 130 height 33
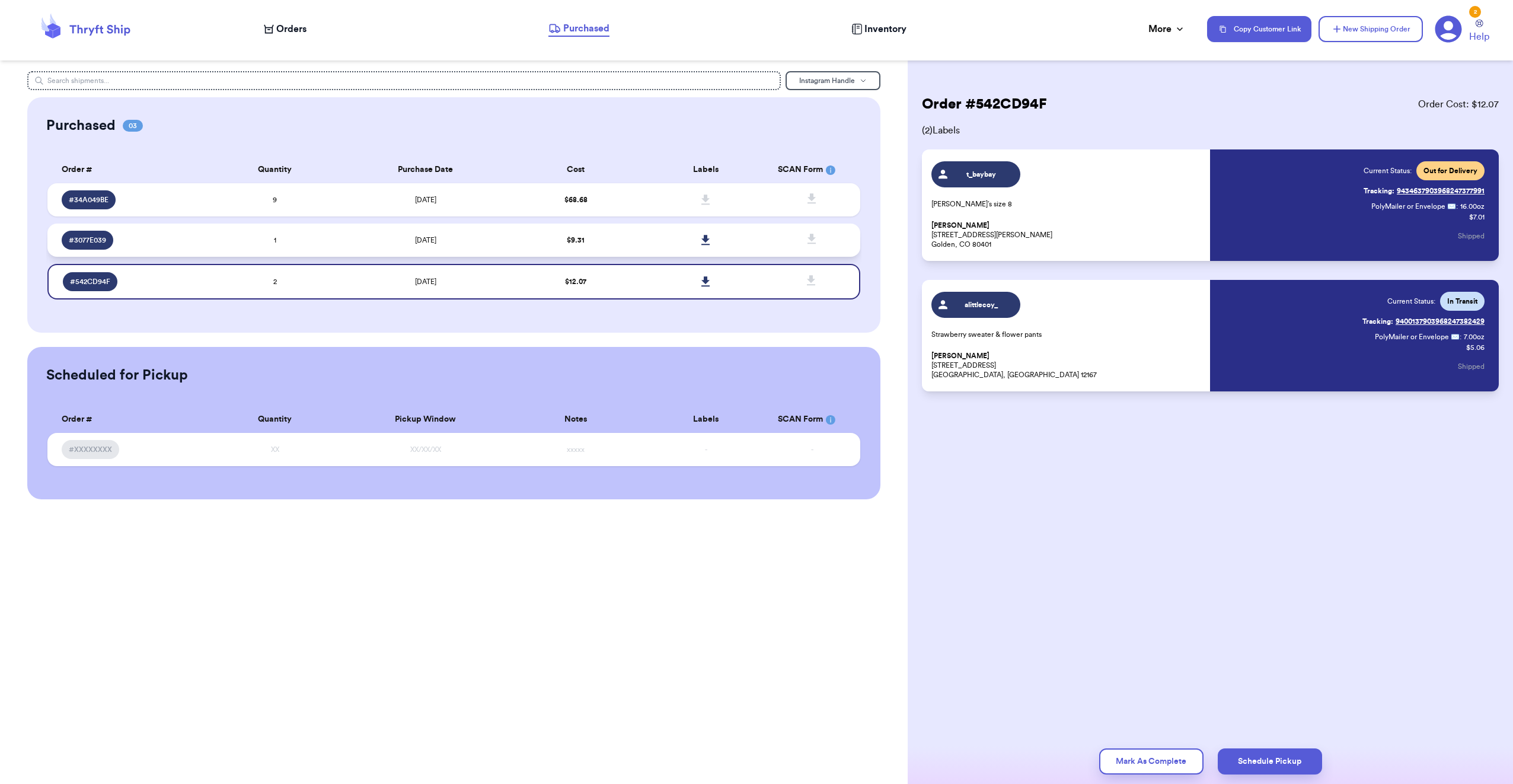
click at [641, 256] on td at bounding box center [706, 240] width 130 height 33
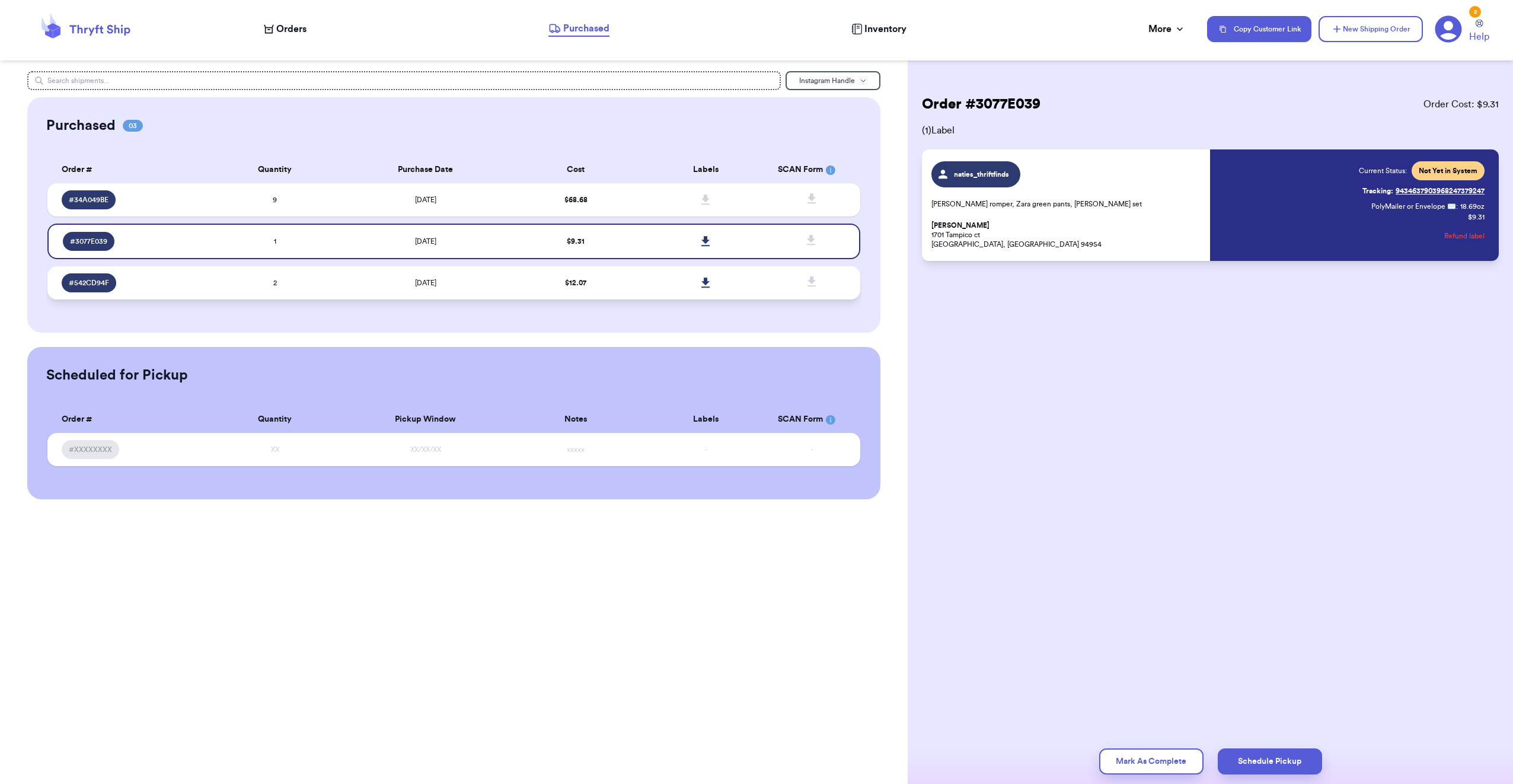
click at [635, 287] on td "$ 12.07" at bounding box center [576, 282] width 130 height 33
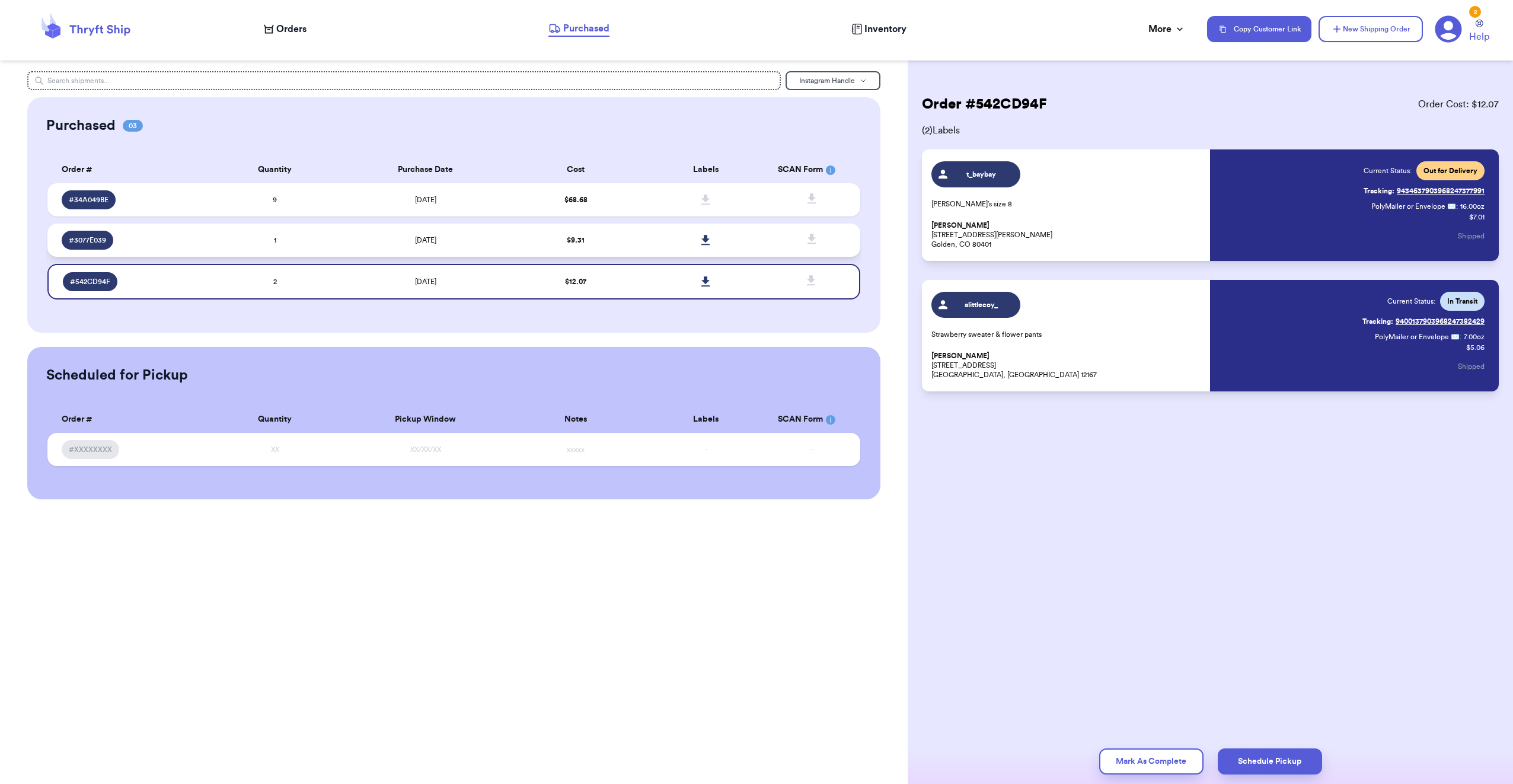
click at [645, 242] on td at bounding box center [706, 240] width 130 height 33
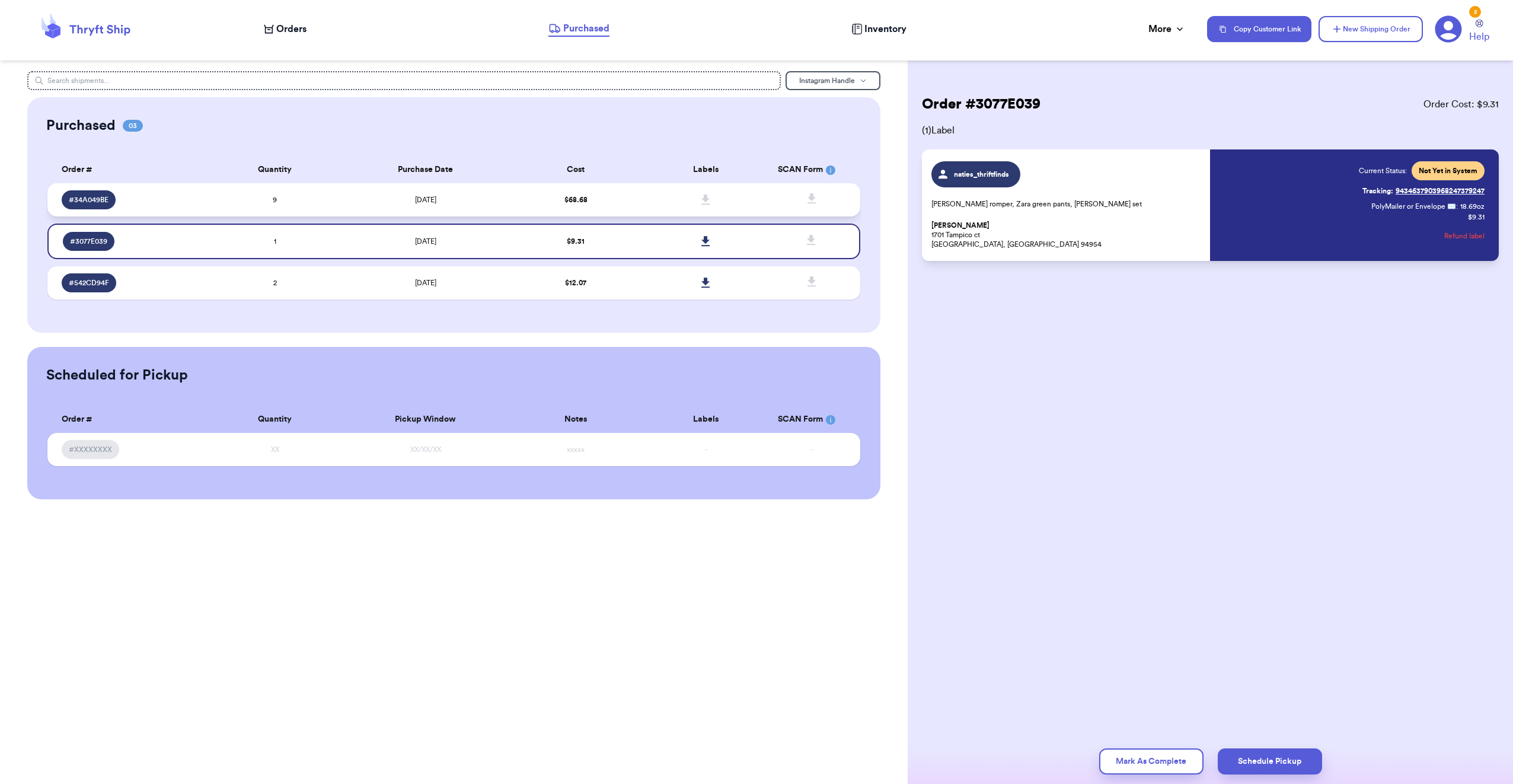
click at [652, 211] on td at bounding box center [706, 199] width 130 height 33
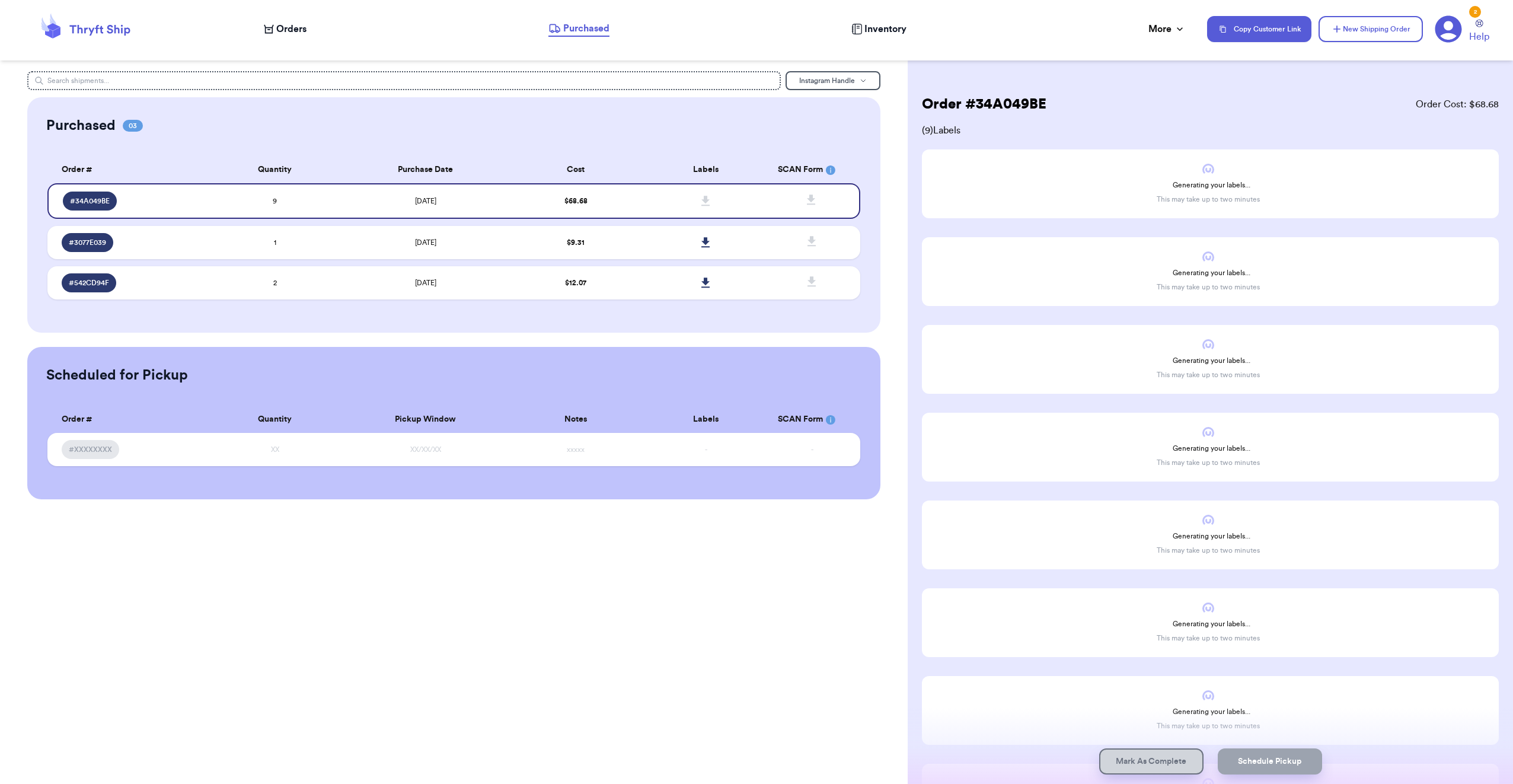
click at [589, 26] on span "Purchased" at bounding box center [586, 28] width 46 height 15
click at [606, 36] on link "Purchased" at bounding box center [578, 28] width 61 height 15
click at [572, 18] on nav "Orders Purchased Inventory More Stats Completed Orders Payments Payouts Copy Cu…" at bounding box center [883, 29] width 1262 height 39
click at [571, 25] on span "Purchased" at bounding box center [586, 28] width 46 height 15
click at [287, 25] on span "Orders" at bounding box center [291, 29] width 30 height 15
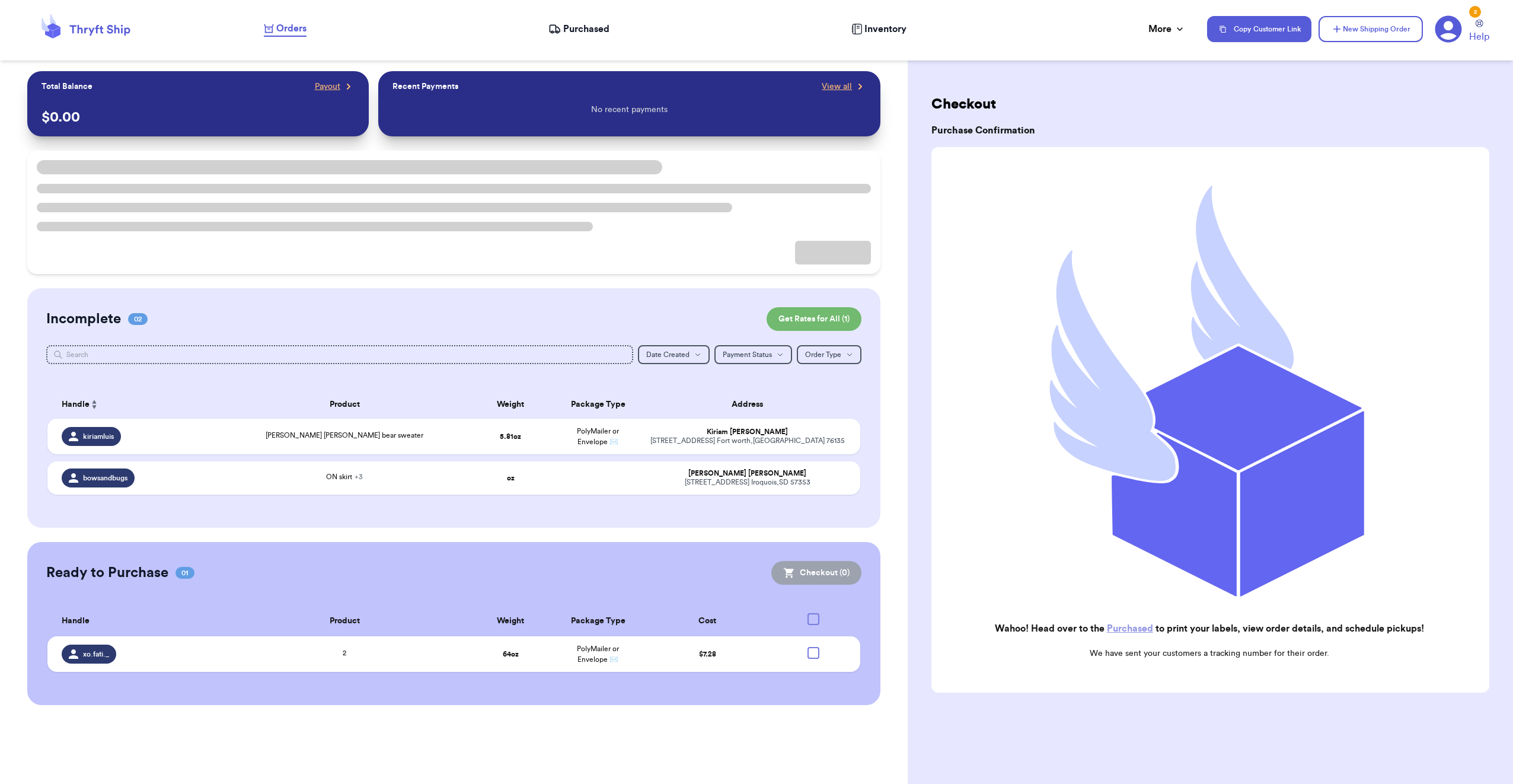
click at [581, 34] on span "Purchased" at bounding box center [586, 29] width 46 height 15
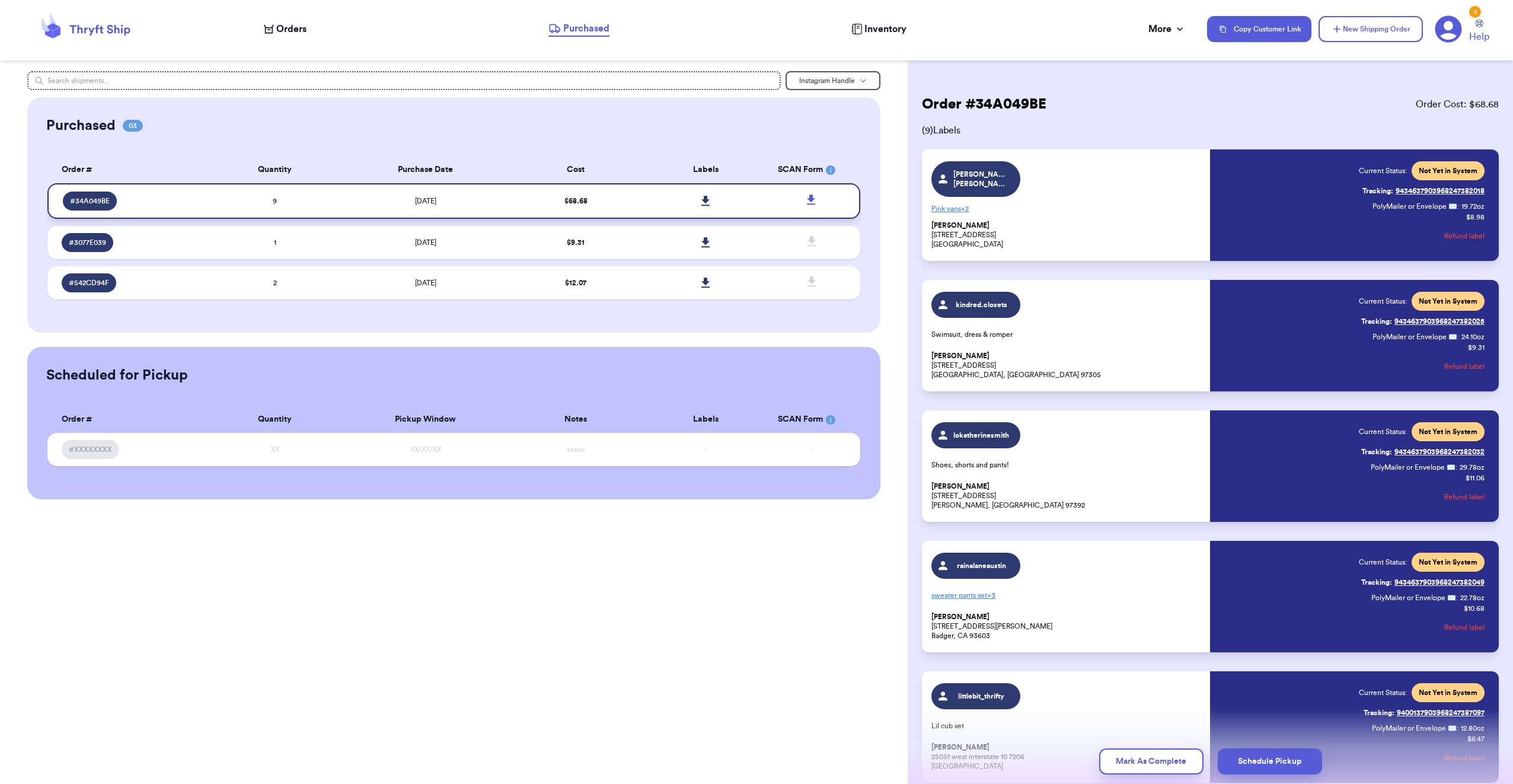
click at [709, 202] on icon at bounding box center [705, 200] width 9 height 11
click at [557, 289] on td "$ 12.07" at bounding box center [576, 282] width 130 height 33
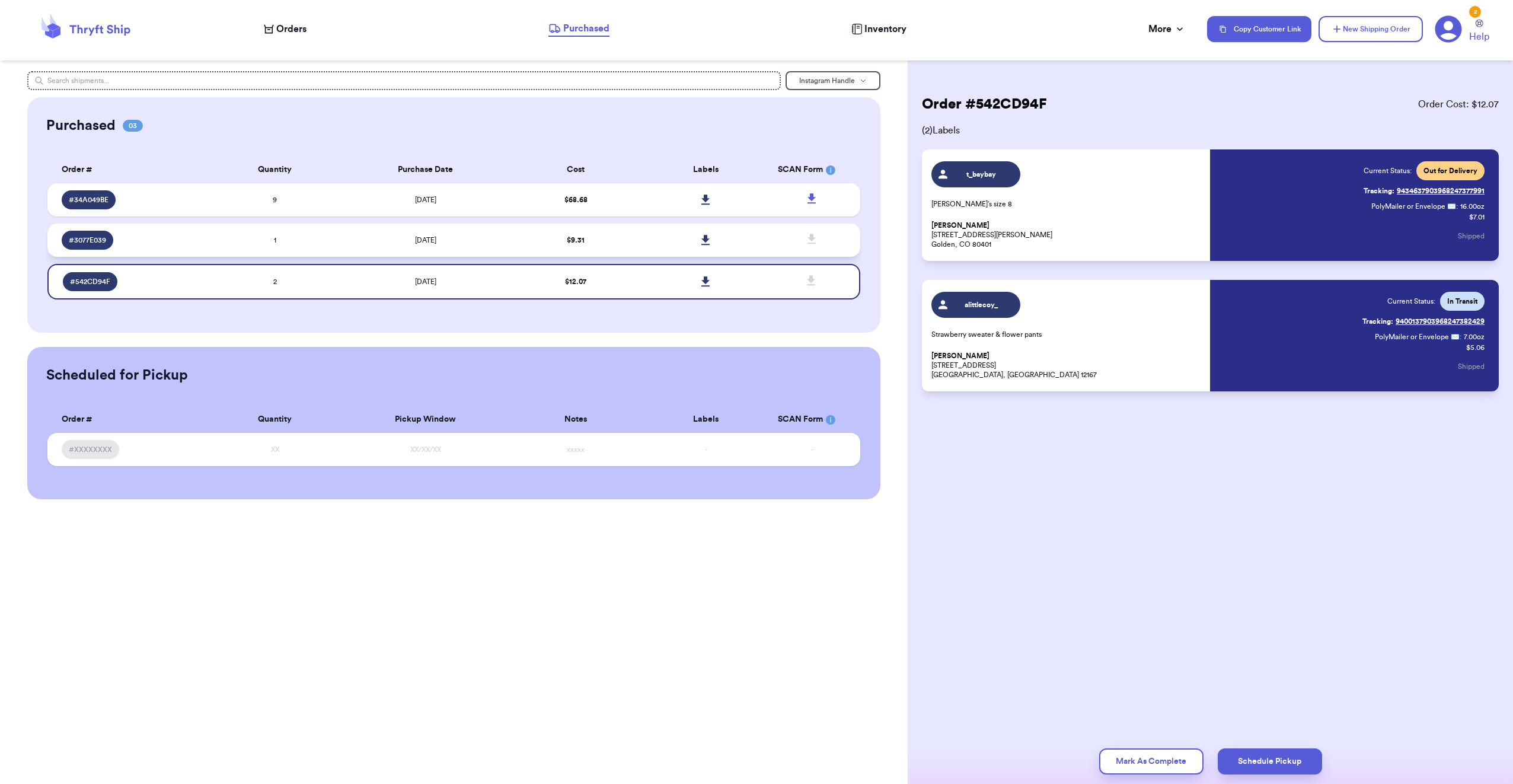
click at [596, 248] on td "$ 9.31" at bounding box center [576, 240] width 130 height 33
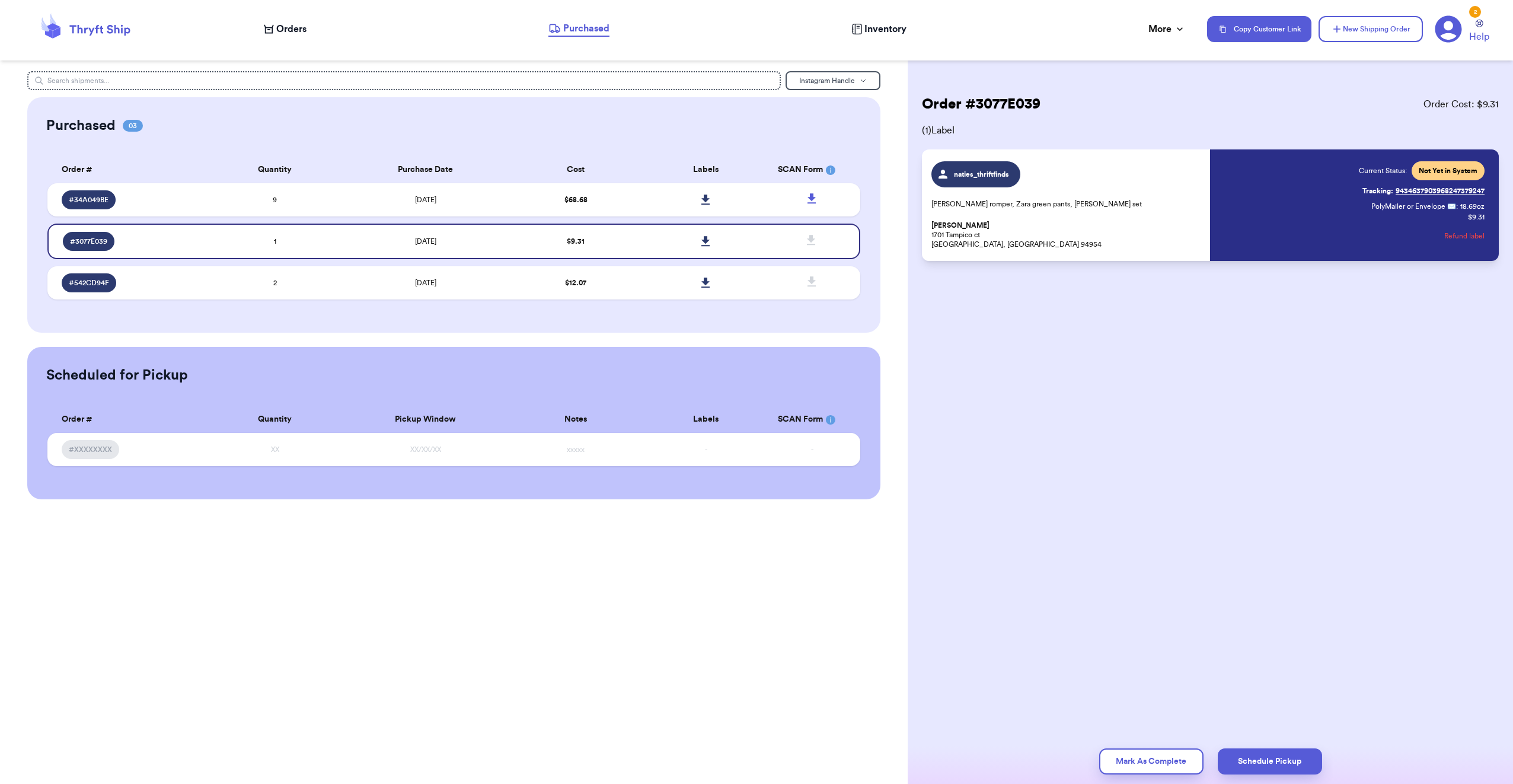
click at [308, 36] on nav "Orders Purchased Inventory More Stats Completed Orders Payments Payouts Copy Cu…" at bounding box center [883, 29] width 1262 height 39
click at [305, 28] on span "Orders" at bounding box center [291, 29] width 30 height 15
